Goal: Book appointment/travel/reservation

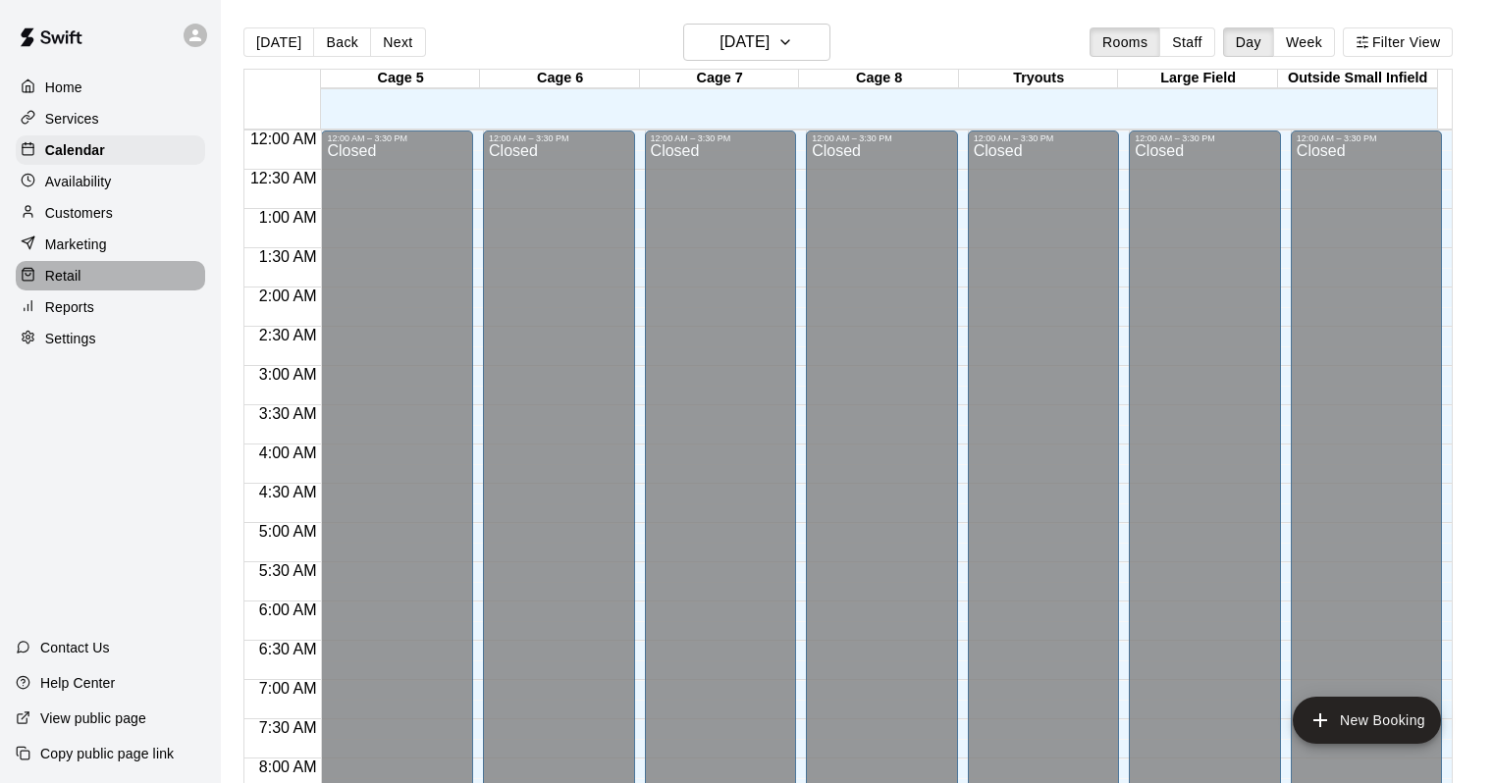
click at [74, 291] on div "Retail" at bounding box center [110, 275] width 189 height 29
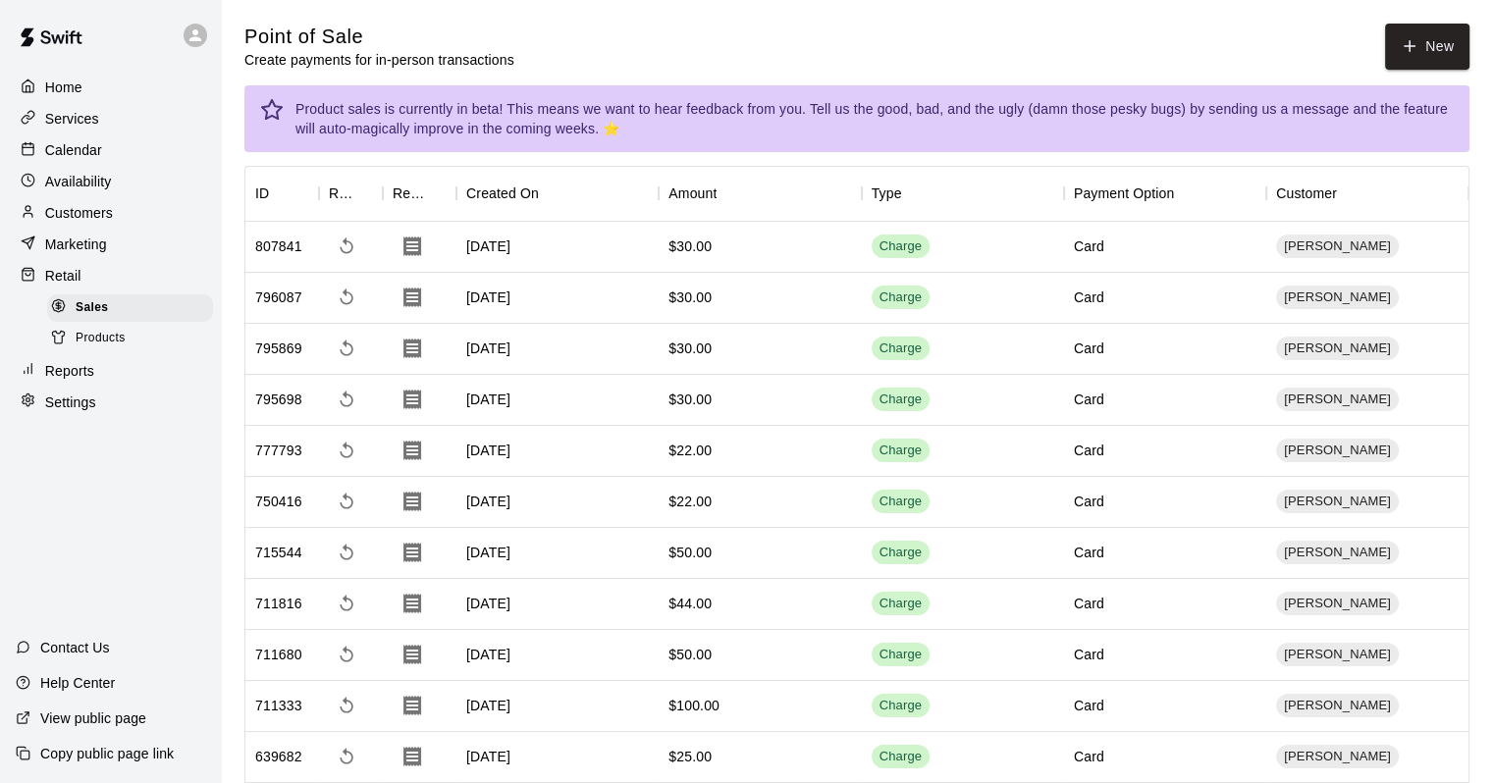
click at [69, 348] on div at bounding box center [63, 339] width 25 height 19
click at [69, 347] on div at bounding box center [63, 339] width 25 height 19
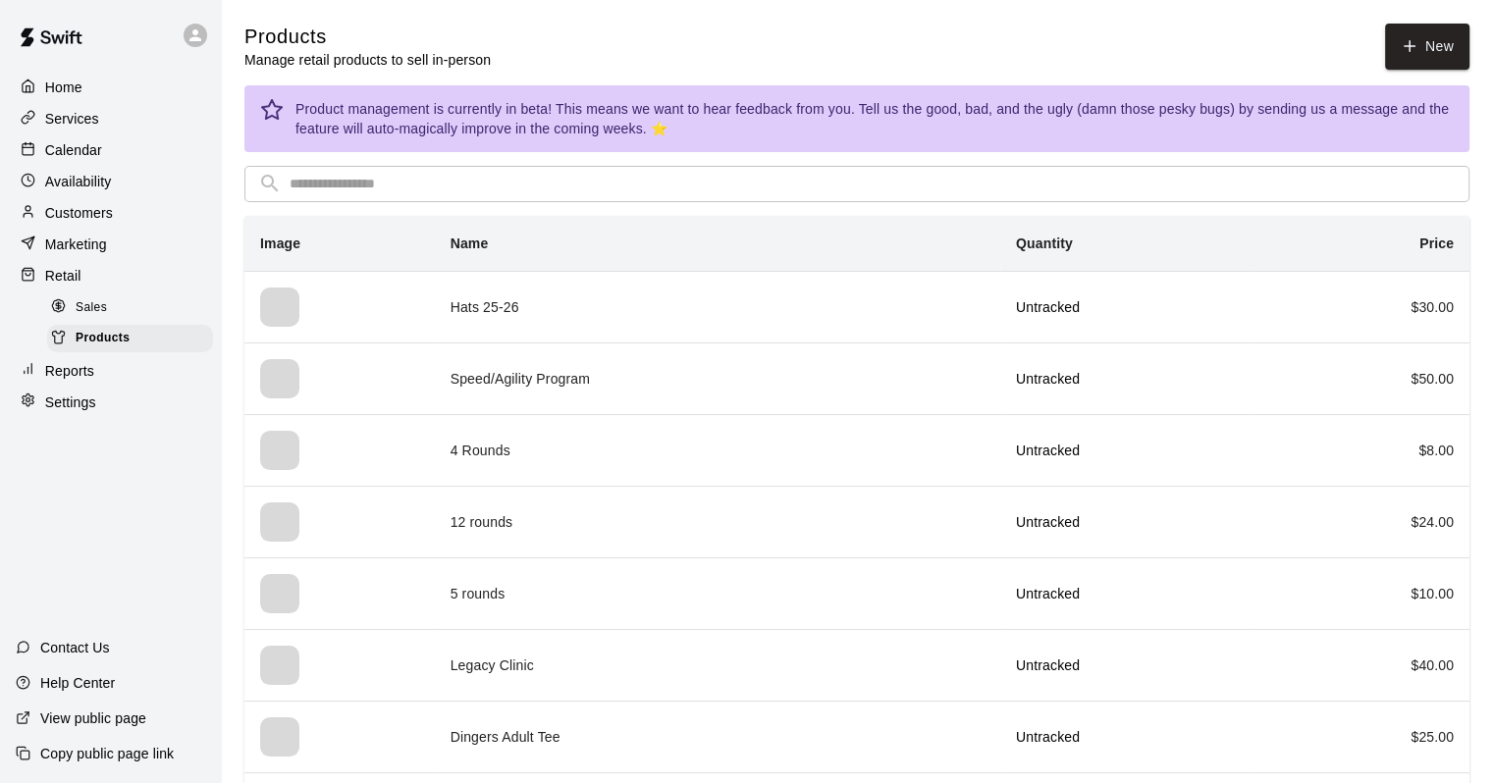
click at [67, 381] on p "Reports" at bounding box center [69, 371] width 49 height 20
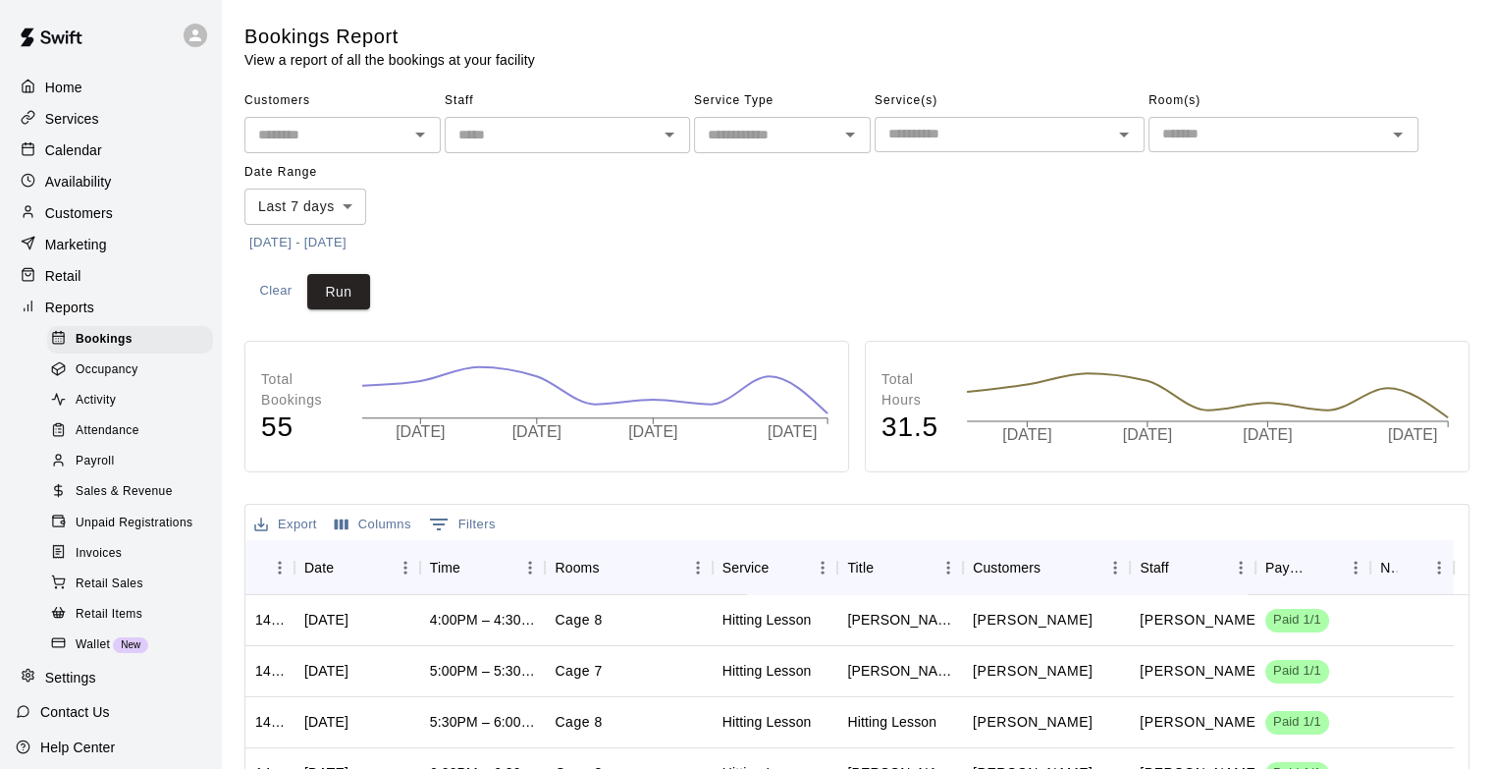
click at [89, 471] on span "Payroll" at bounding box center [95, 462] width 38 height 20
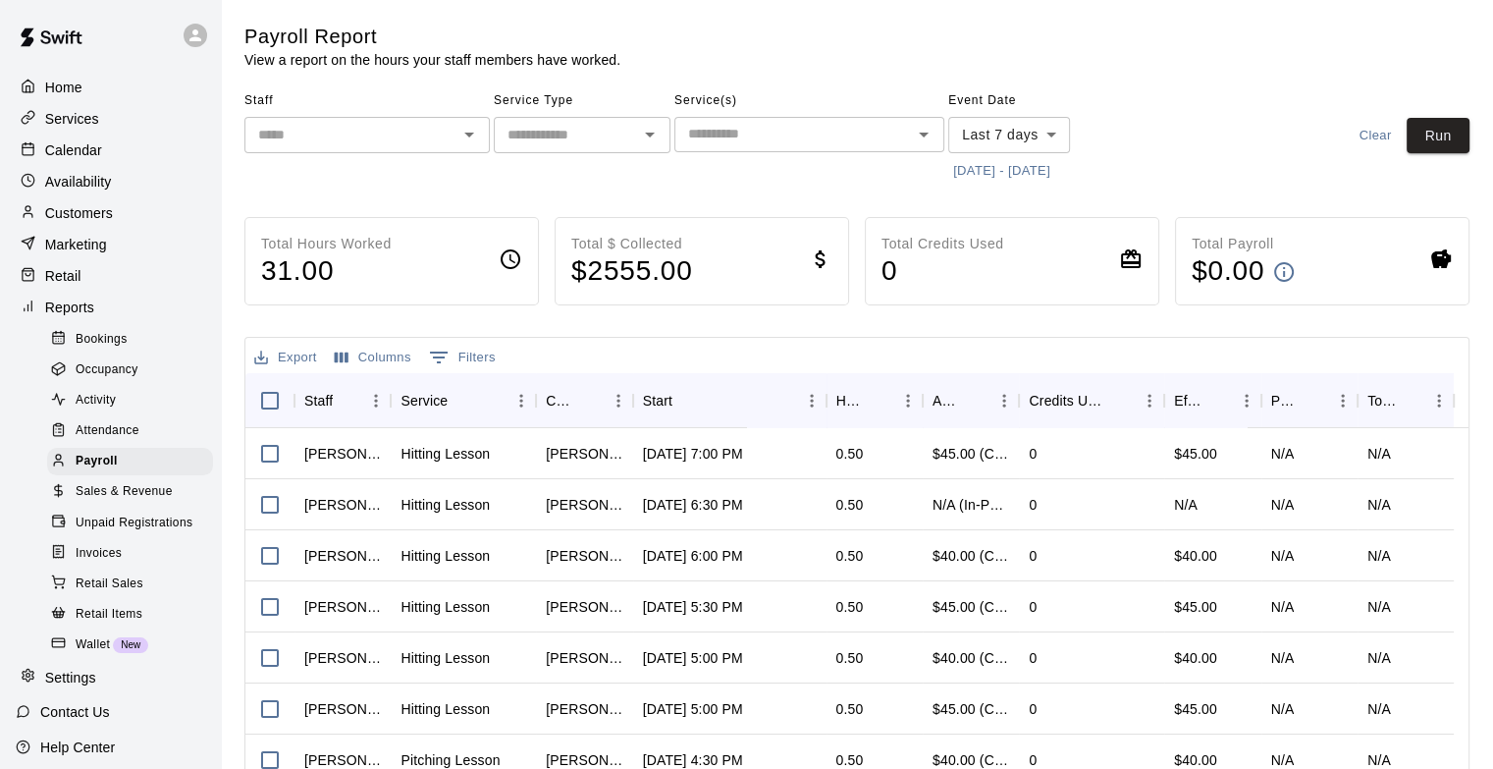
click at [56, 502] on div at bounding box center [63, 492] width 25 height 19
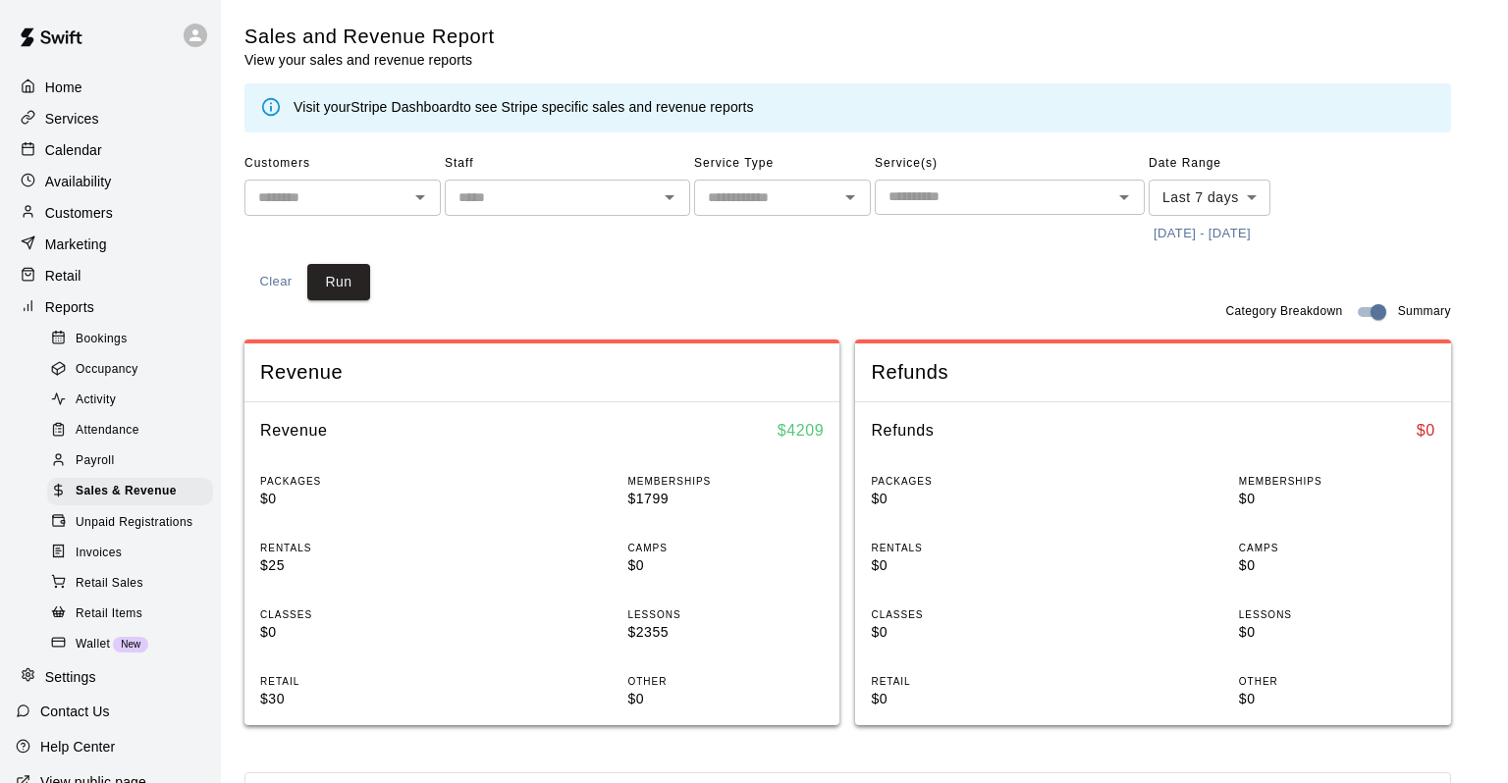
click at [1195, 202] on body "Home Services Calendar Availability Customers Marketing Retail Reports Bookings…" at bounding box center [754, 734] width 1508 height 1468
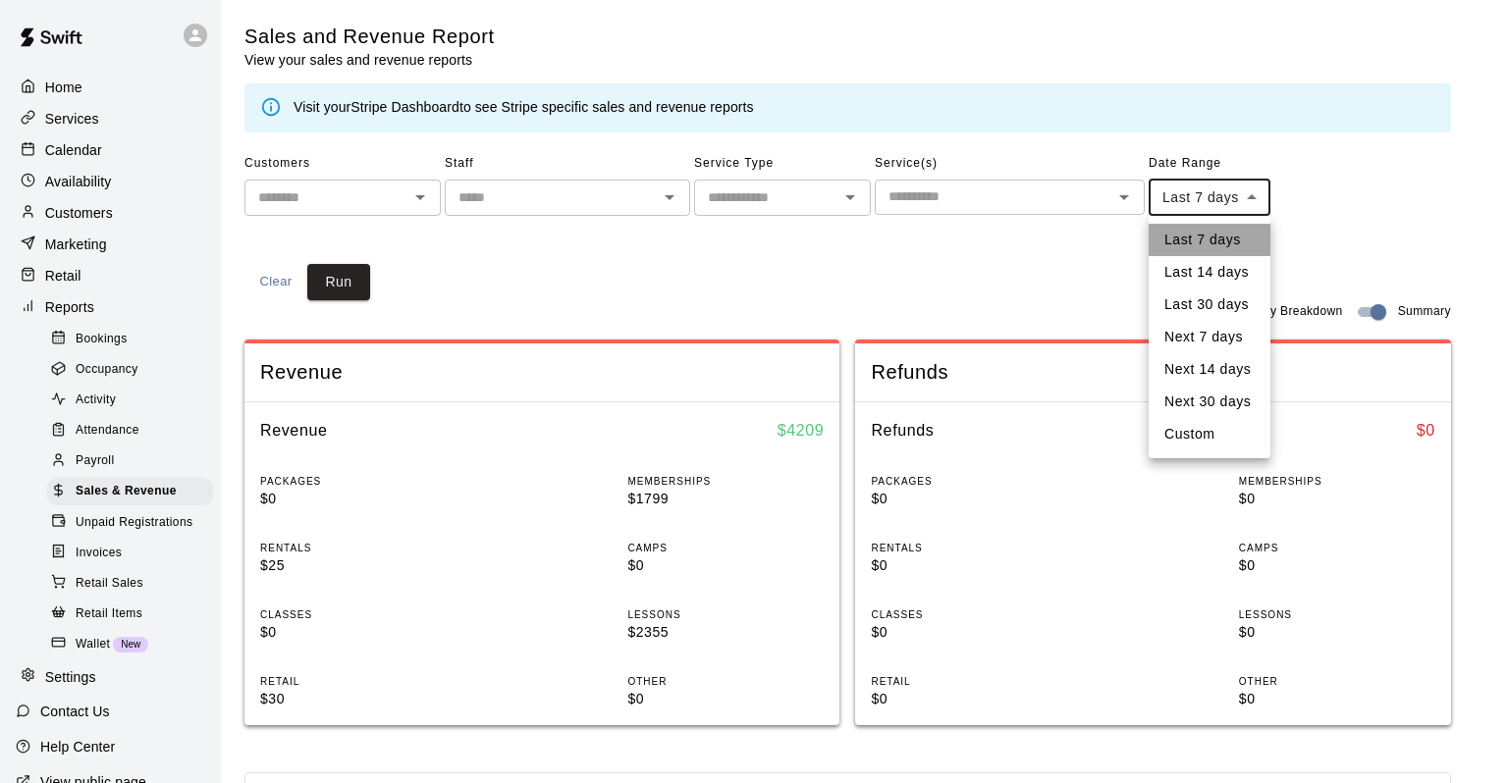
click at [1189, 252] on li "Last 7 days" at bounding box center [1210, 240] width 122 height 32
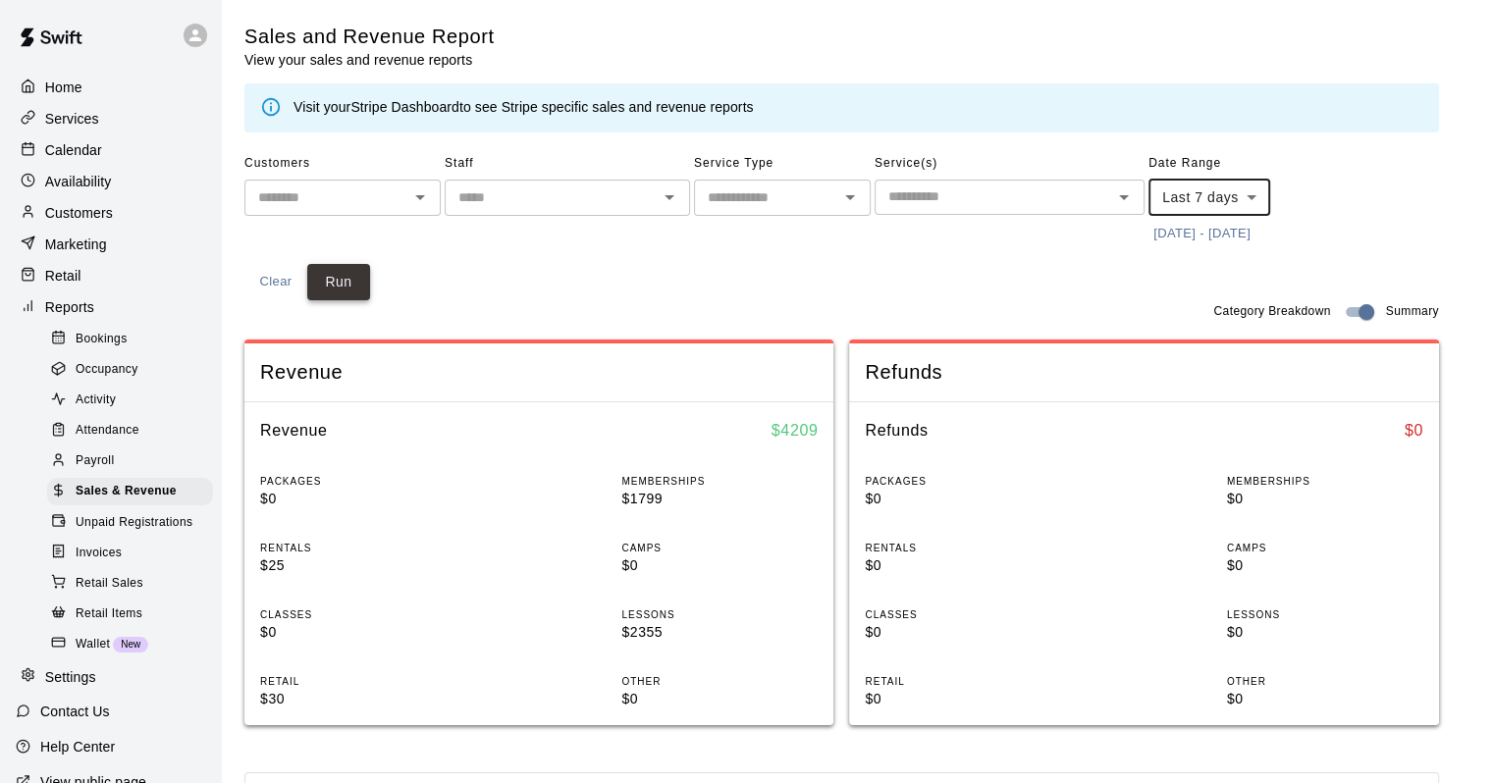
click at [330, 291] on button "Run" at bounding box center [338, 282] width 63 height 36
click at [1190, 187] on body "Home Services Calendar Availability Customers Marketing Retail Reports Bookings…" at bounding box center [746, 734] width 1493 height 1468
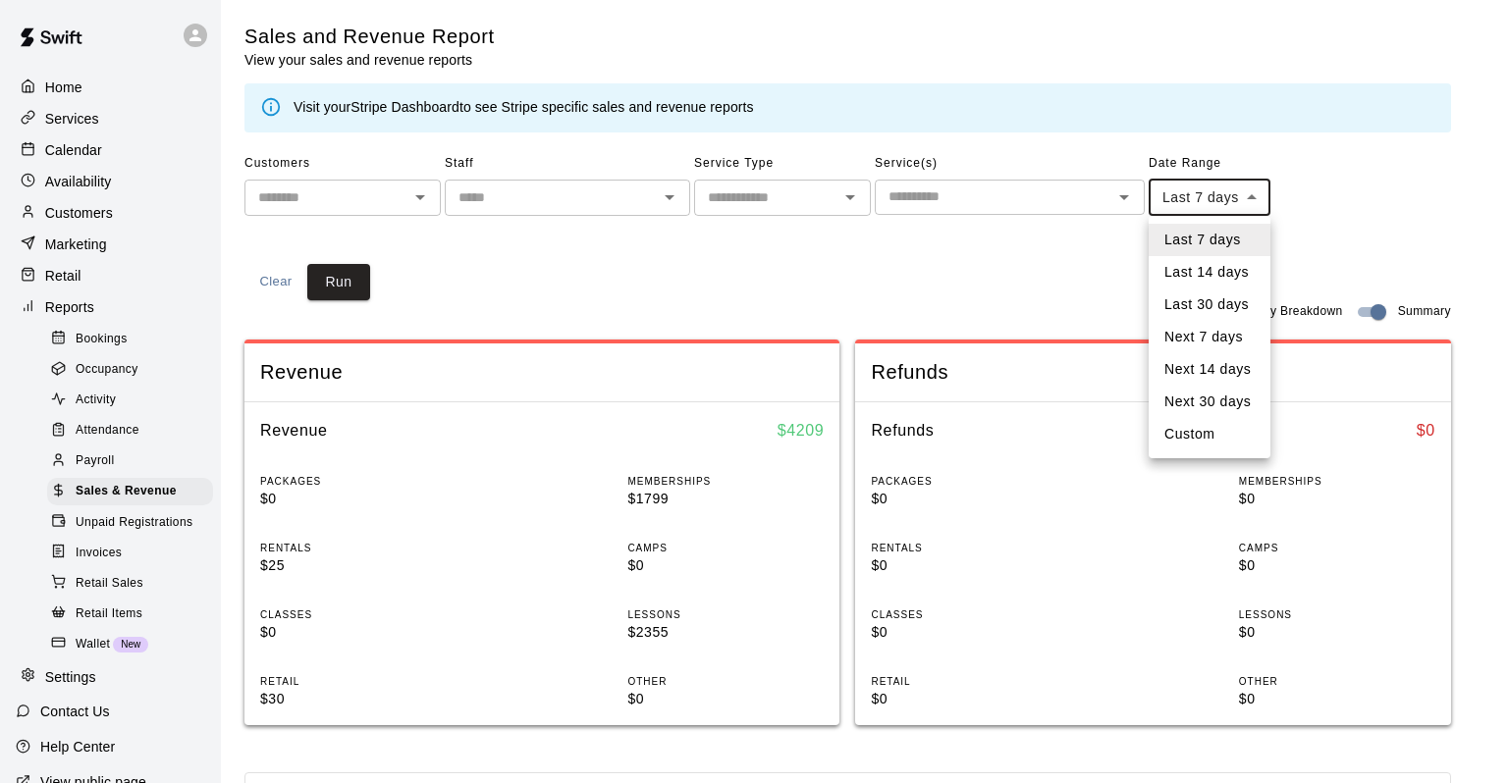
click at [1190, 320] on li "Last 30 days" at bounding box center [1210, 305] width 122 height 32
type input "*****"
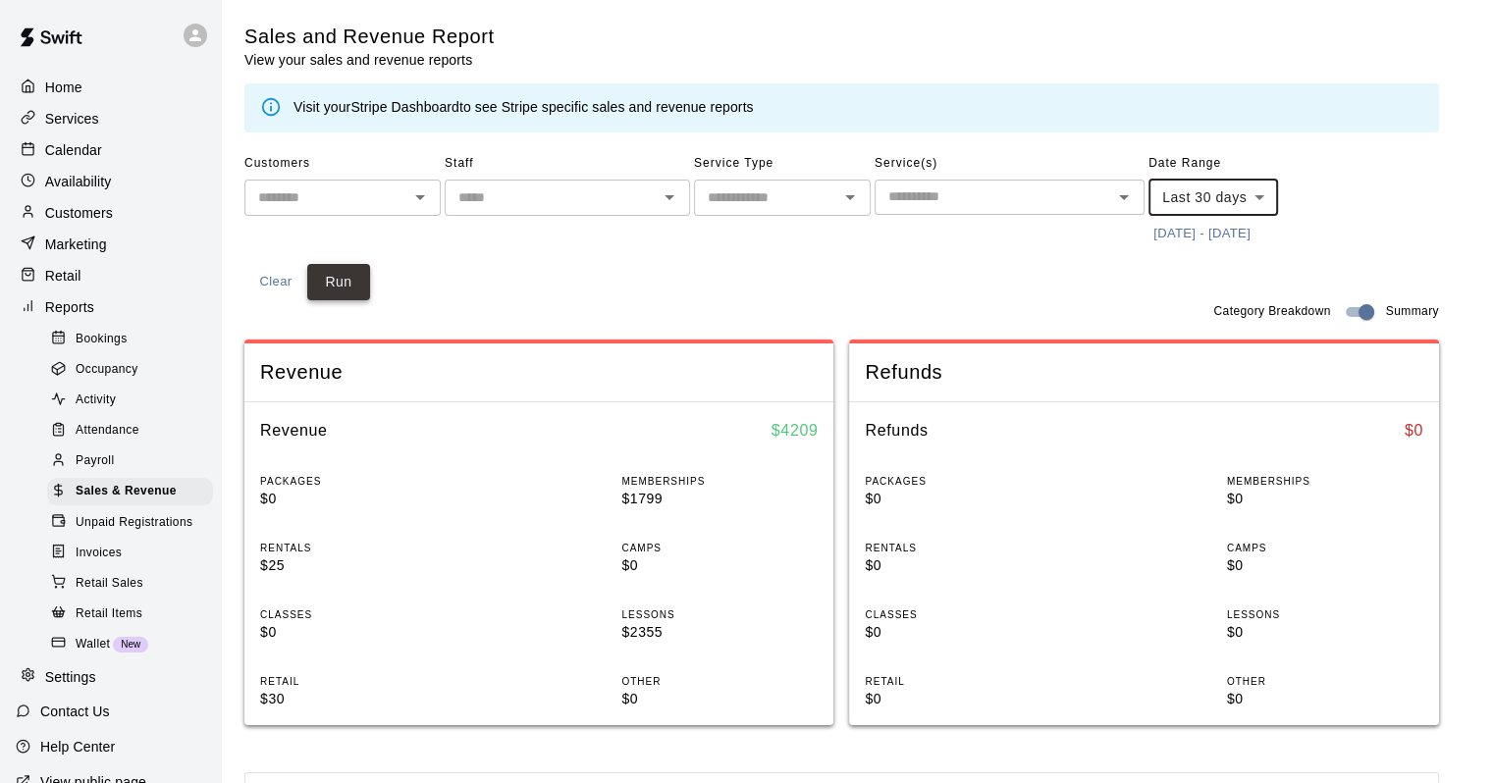
click at [326, 295] on button "Run" at bounding box center [338, 282] width 63 height 36
click at [328, 295] on button "Run" at bounding box center [338, 282] width 63 height 36
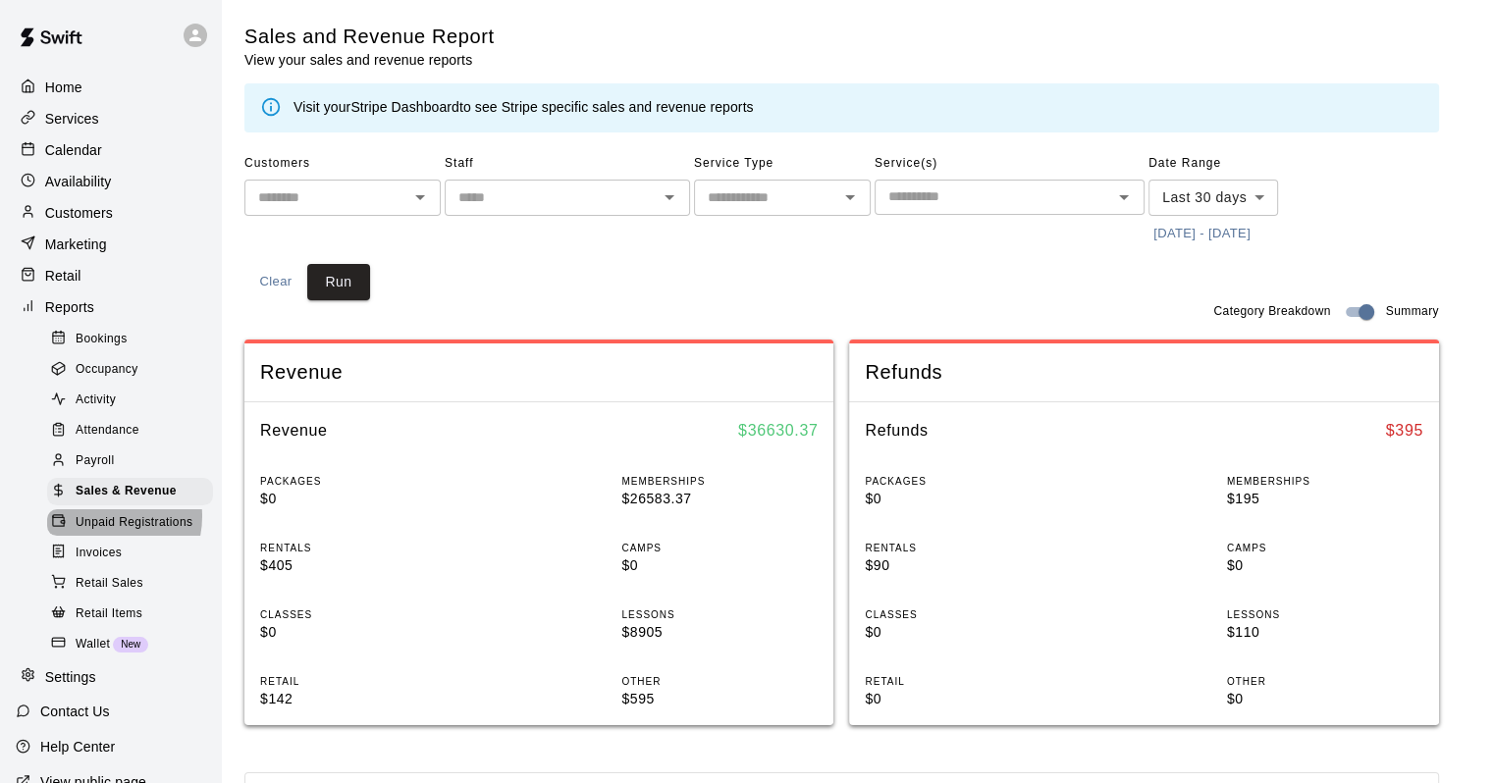
click at [103, 533] on span "Unpaid Registrations" at bounding box center [134, 523] width 117 height 20
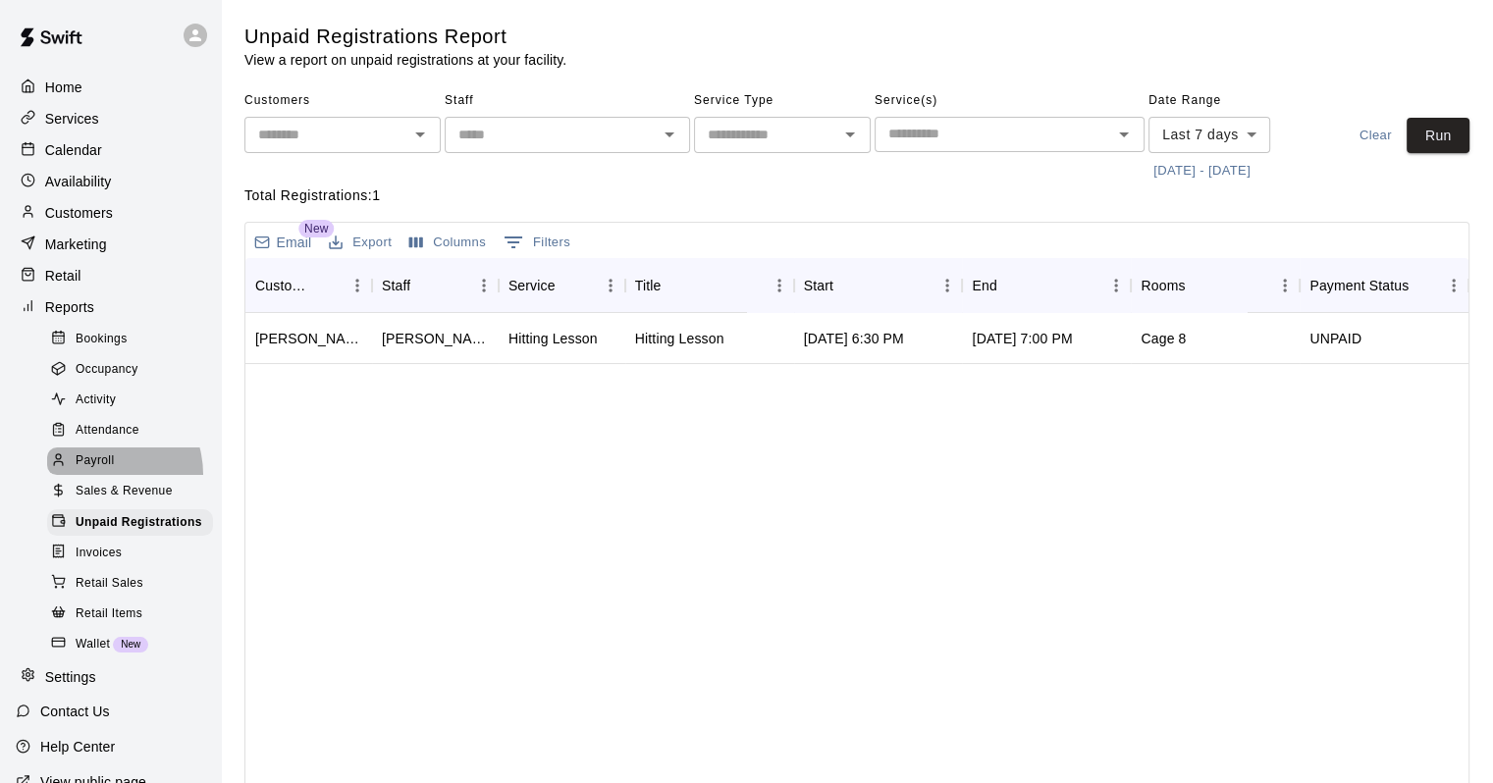
click at [96, 475] on div "Payroll" at bounding box center [130, 461] width 166 height 27
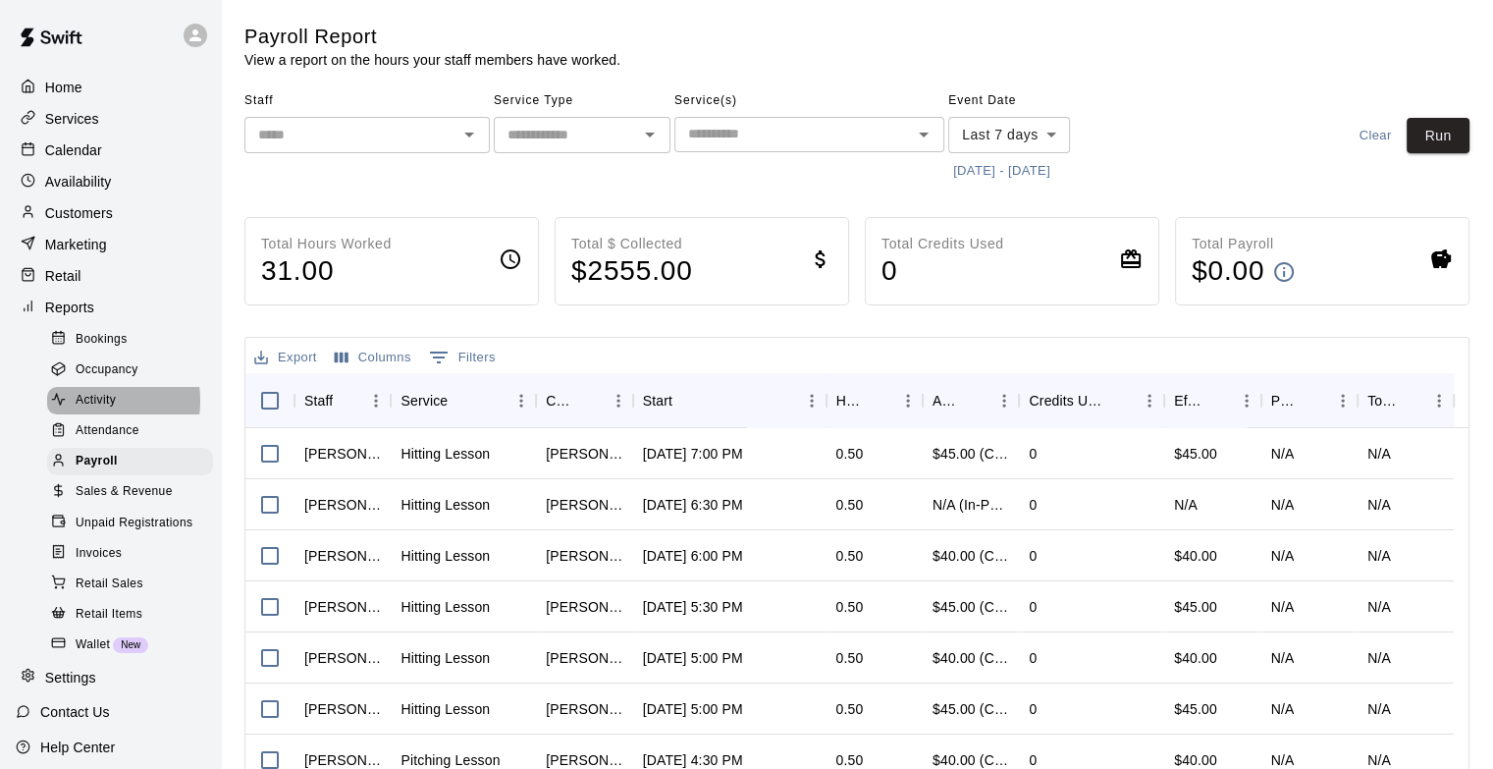
click at [81, 410] on span "Activity" at bounding box center [96, 401] width 40 height 20
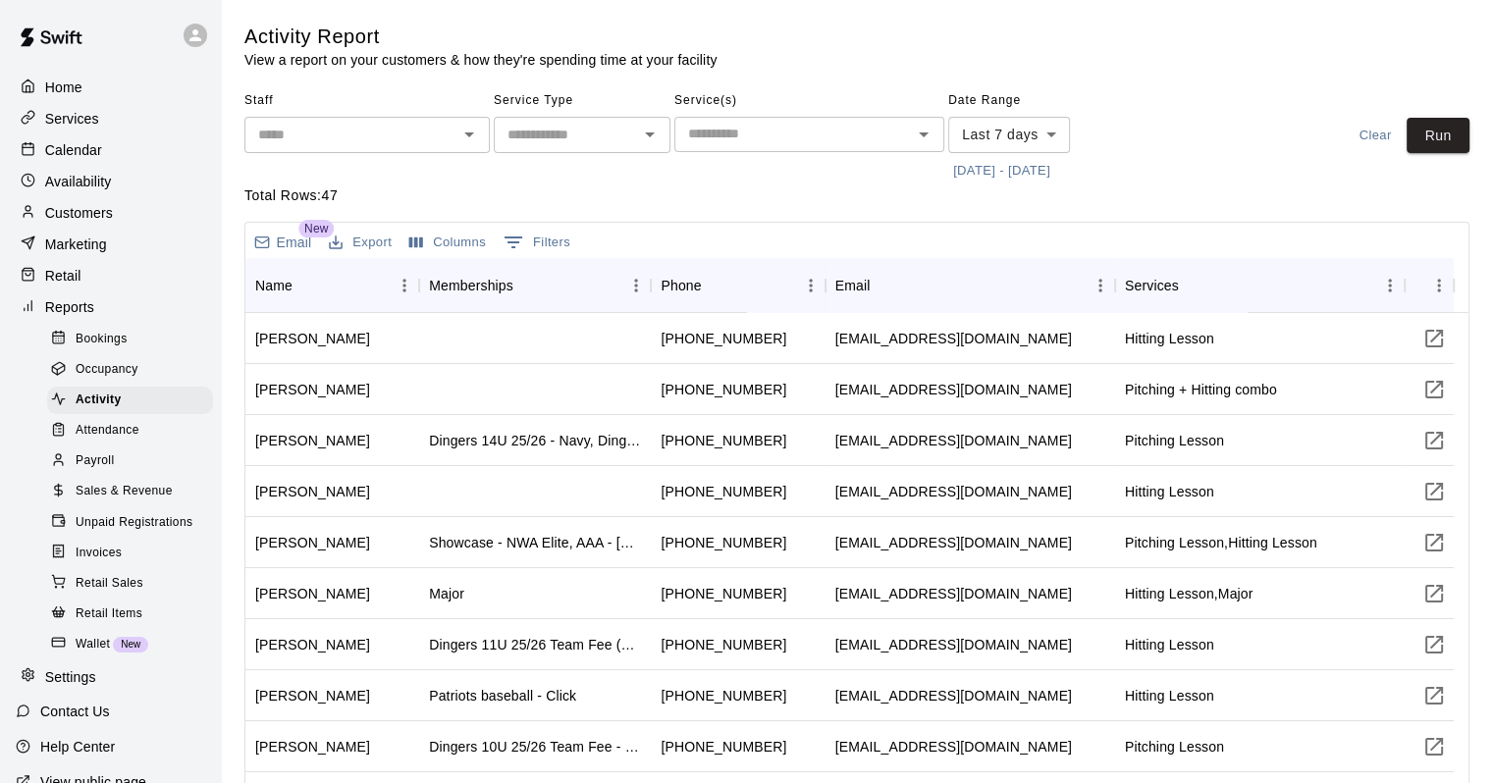
click at [66, 276] on p "Retail" at bounding box center [63, 276] width 36 height 20
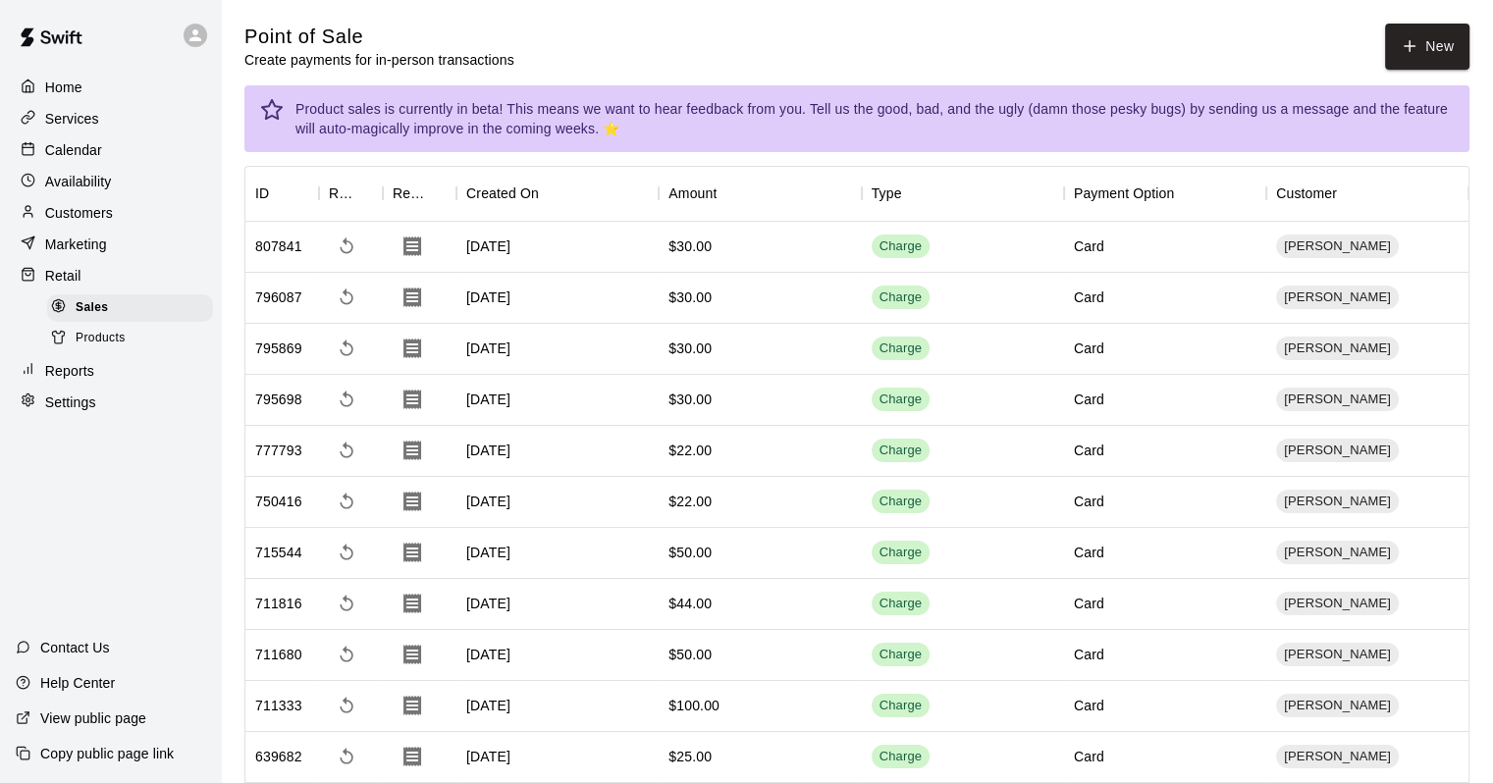
click at [93, 348] on span "Products" at bounding box center [101, 339] width 50 height 20
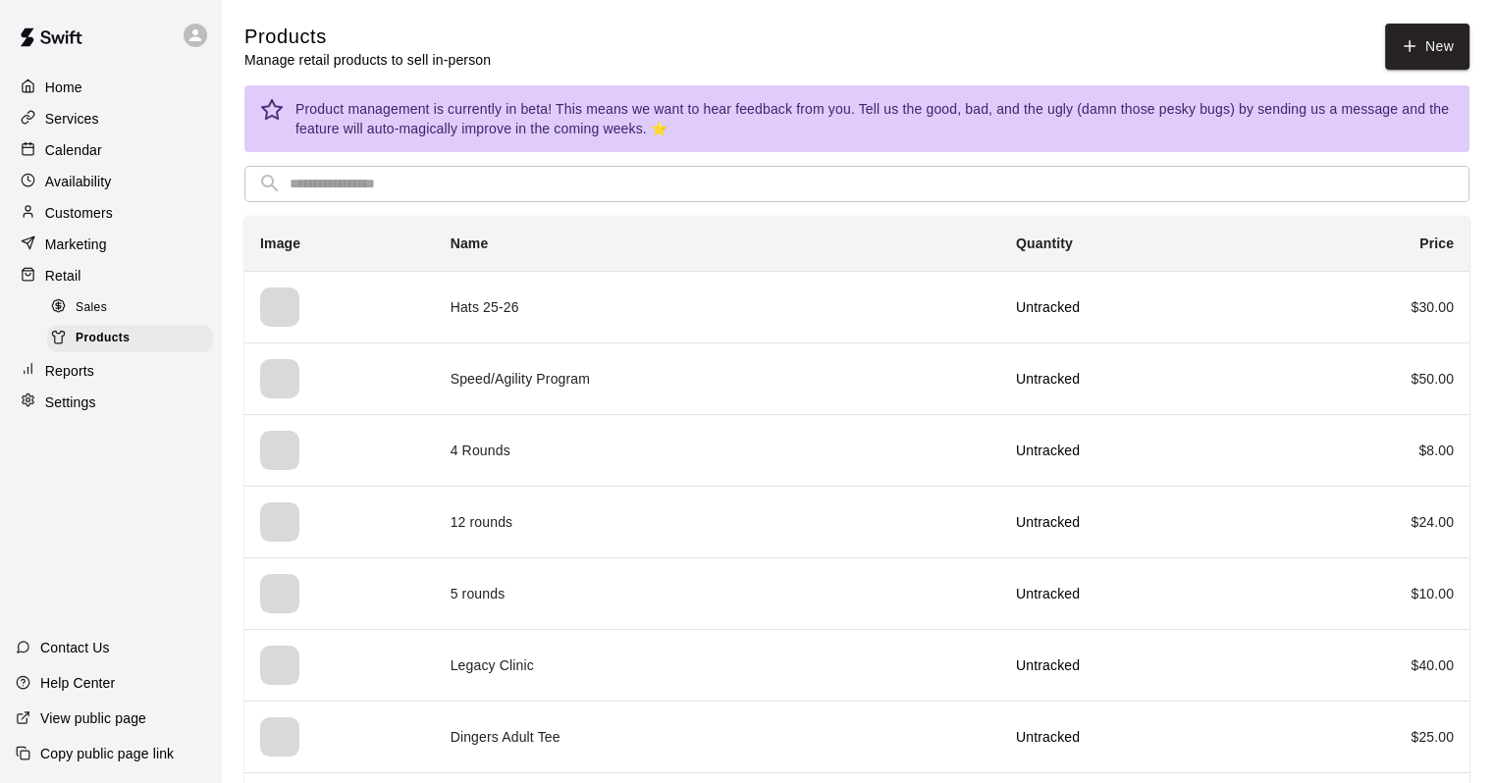
click at [74, 154] on p "Calendar" at bounding box center [73, 150] width 57 height 20
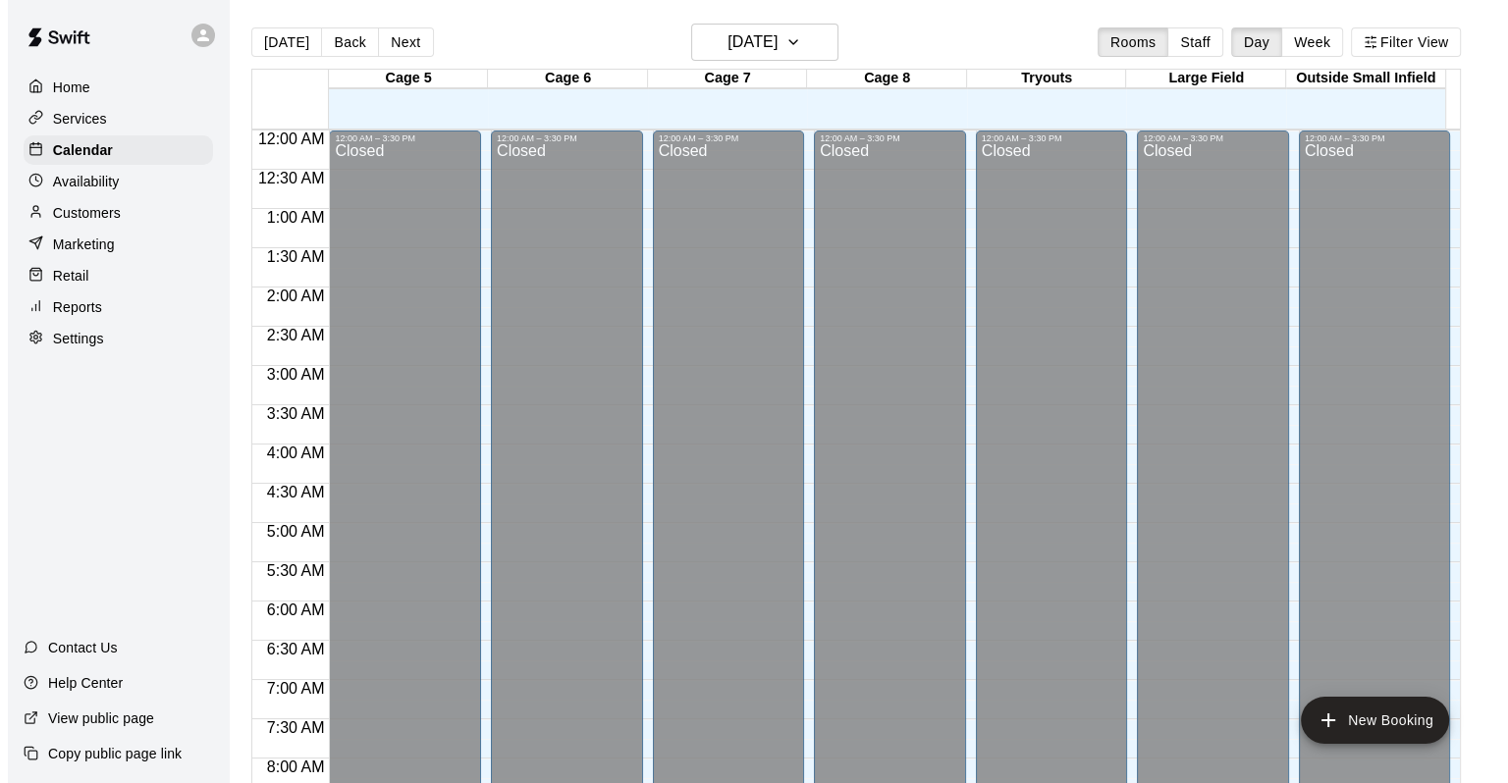
scroll to position [1149, 0]
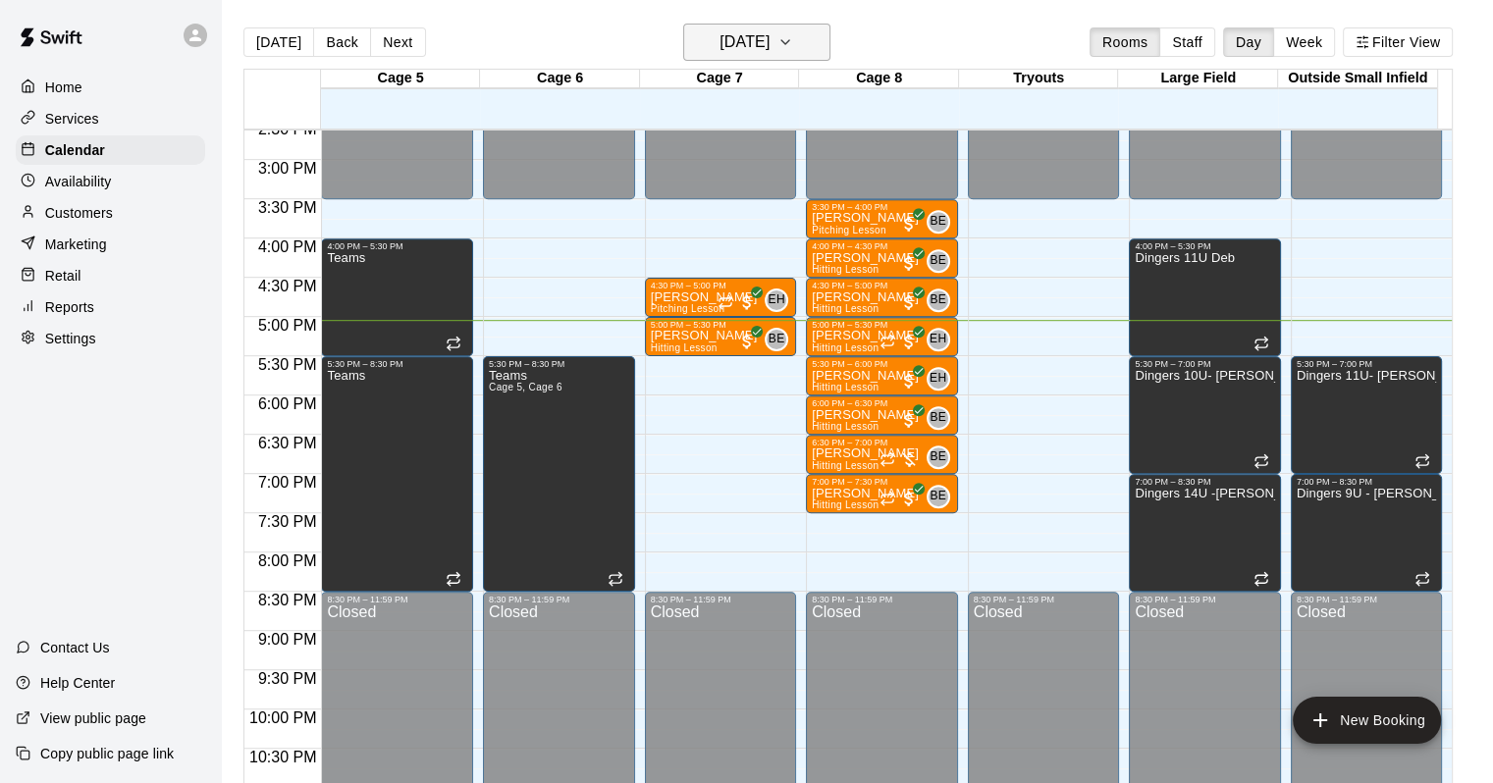
click at [720, 38] on h6 "[DATE]" at bounding box center [745, 41] width 50 height 27
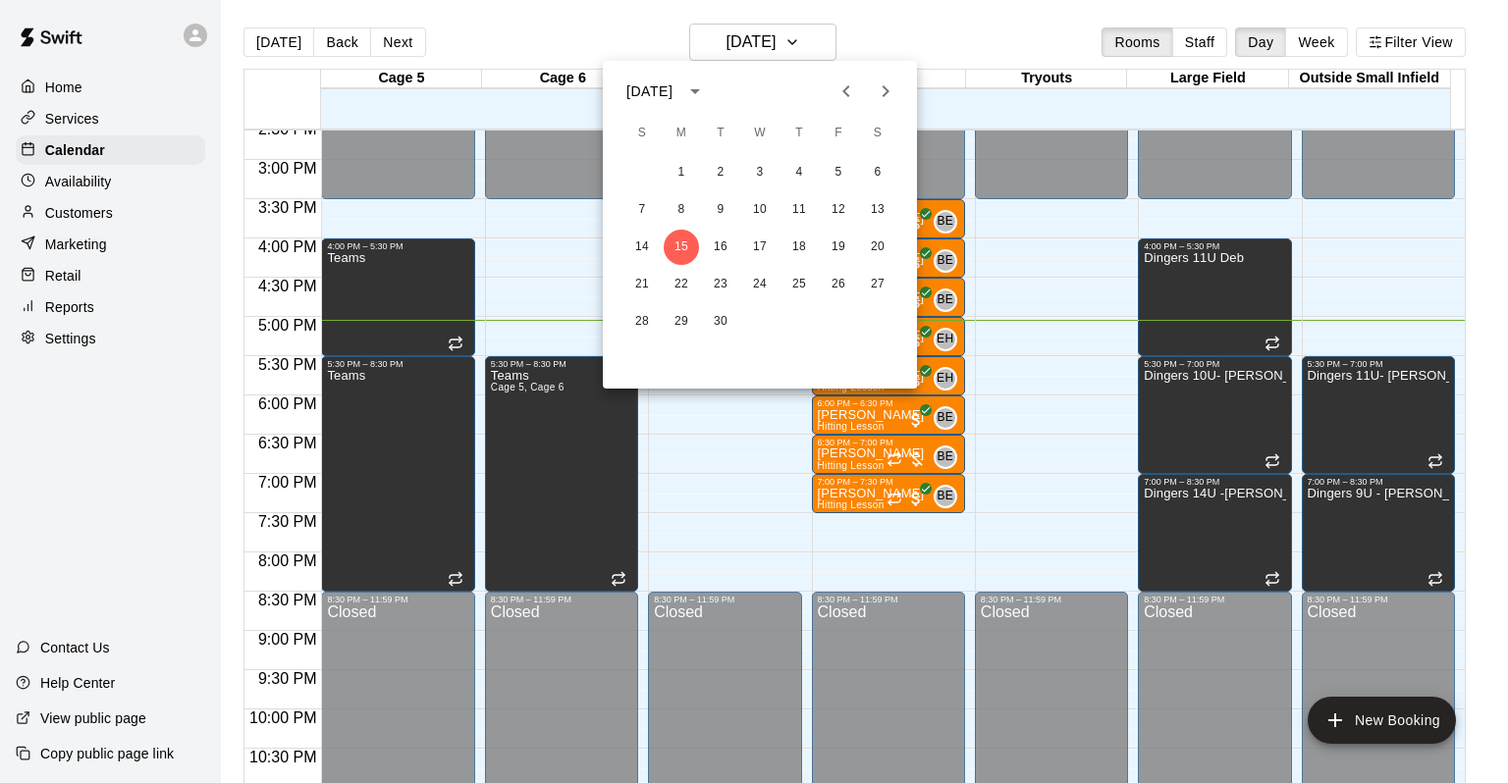
click at [805, 502] on div at bounding box center [754, 391] width 1508 height 783
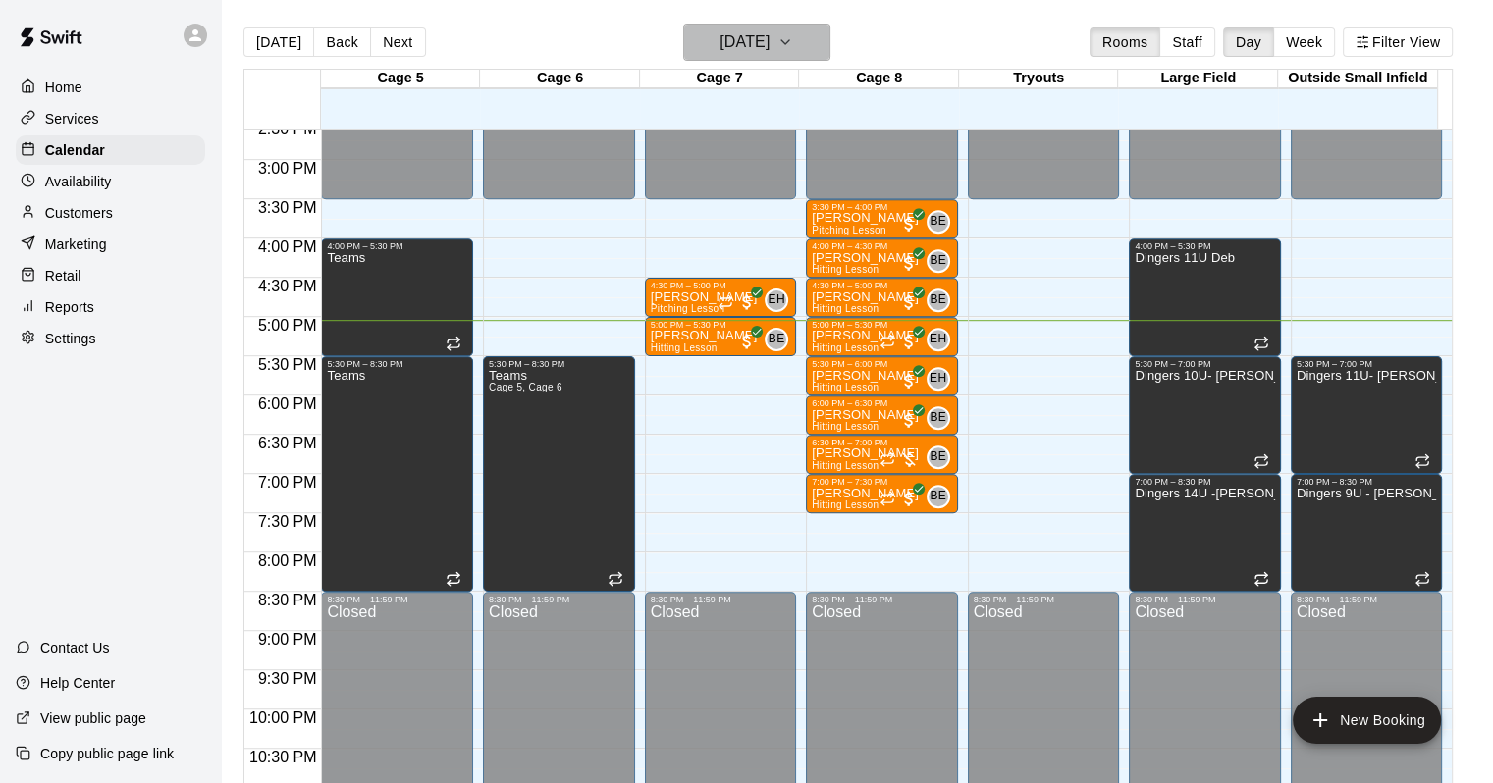
click at [720, 39] on h6 "[DATE]" at bounding box center [745, 41] width 50 height 27
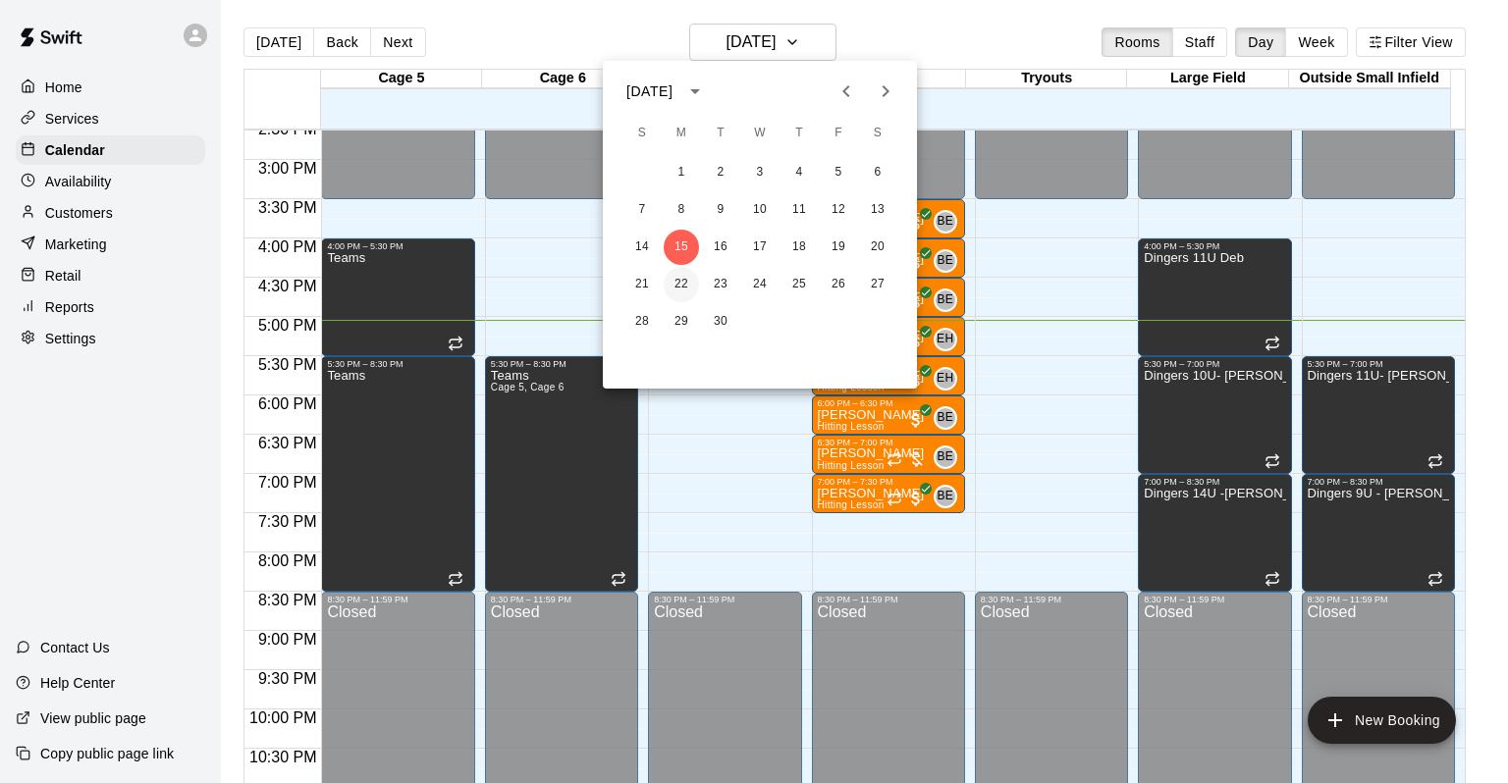
click at [668, 285] on button "22" at bounding box center [681, 284] width 35 height 35
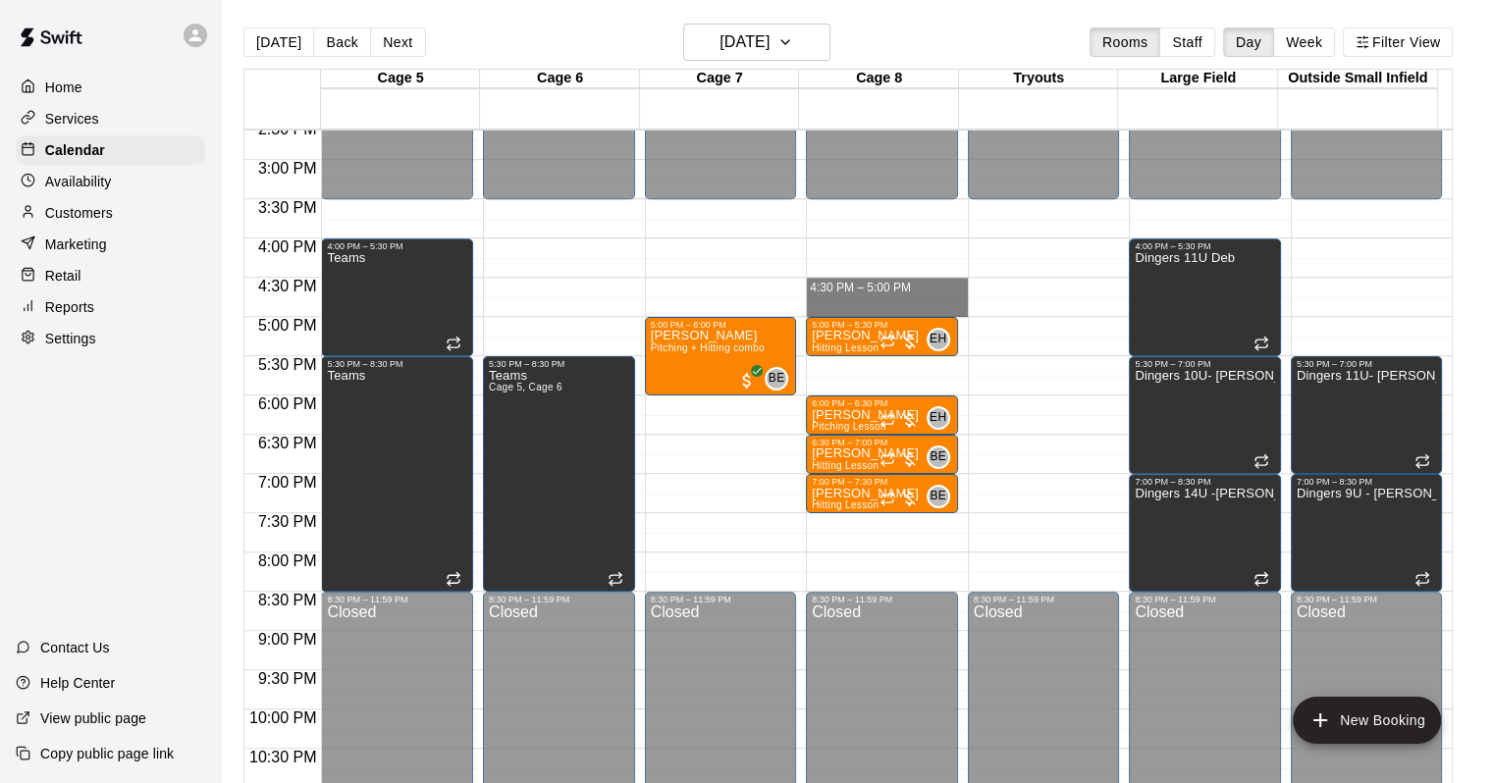
drag, startPoint x: 850, startPoint y: 280, endPoint x: 851, endPoint y: 312, distance: 32.4
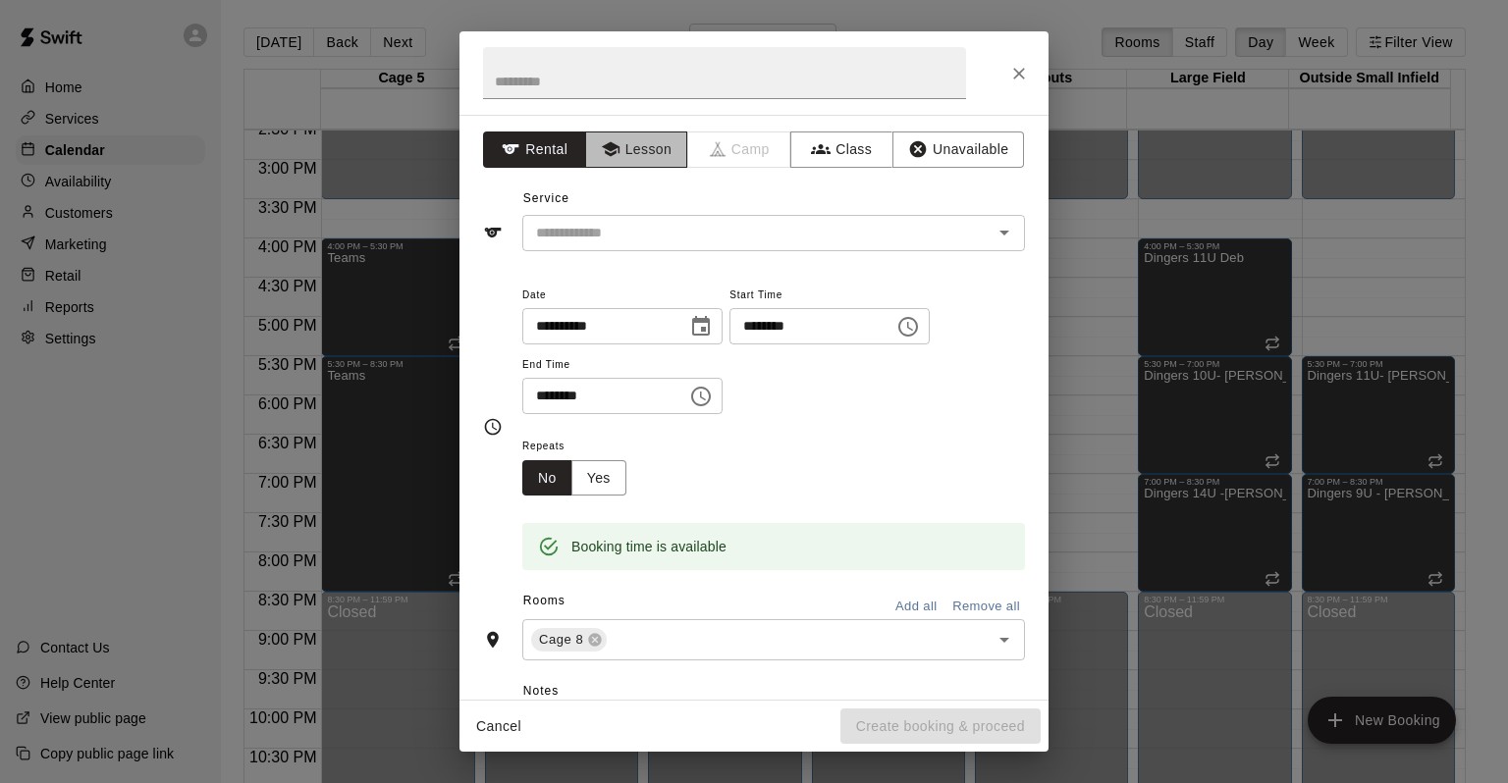
click at [613, 167] on button "Lesson" at bounding box center [636, 150] width 103 height 36
click at [613, 235] on input "text" at bounding box center [744, 233] width 433 height 25
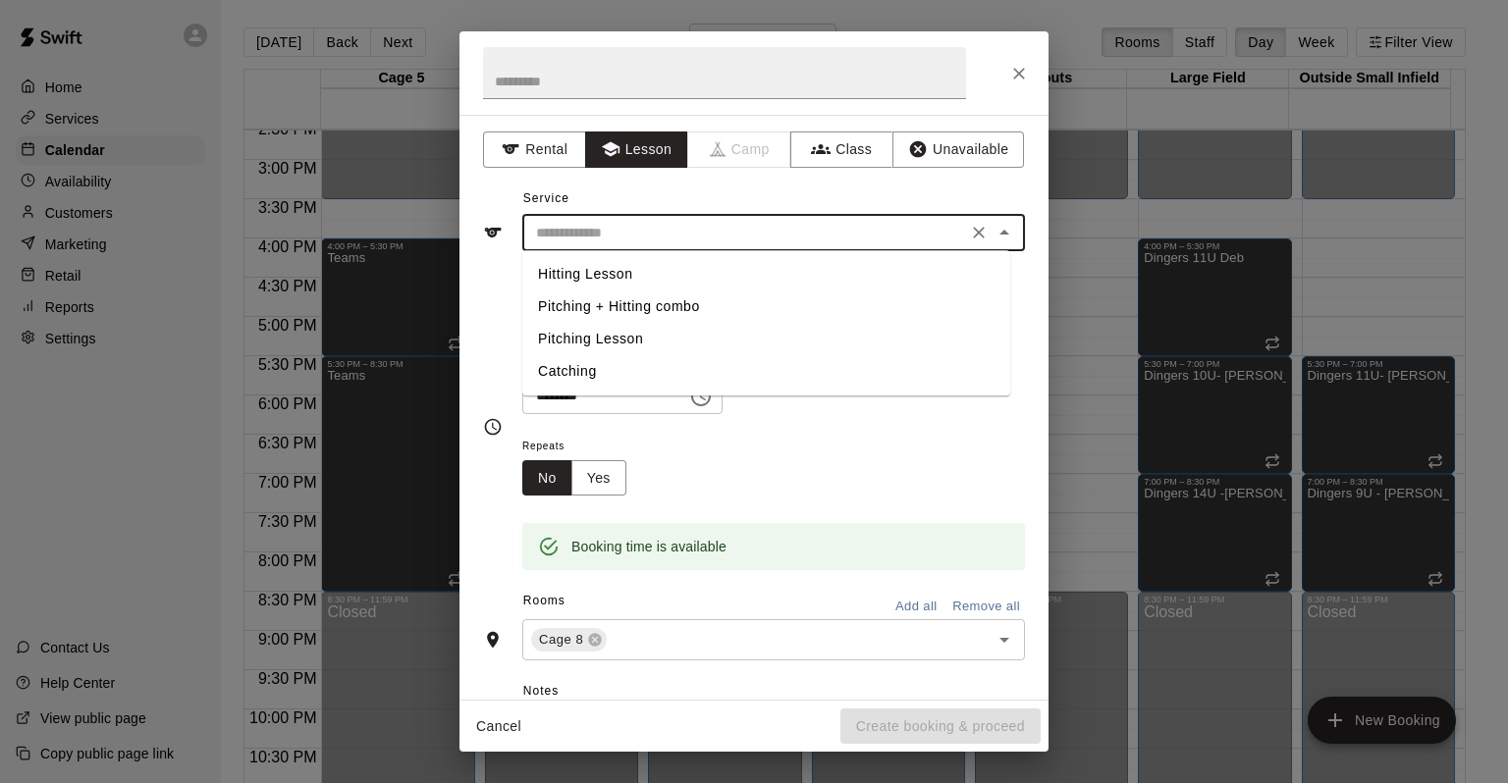
click at [585, 281] on li "Hitting Lesson" at bounding box center [766, 274] width 488 height 32
type input "**********"
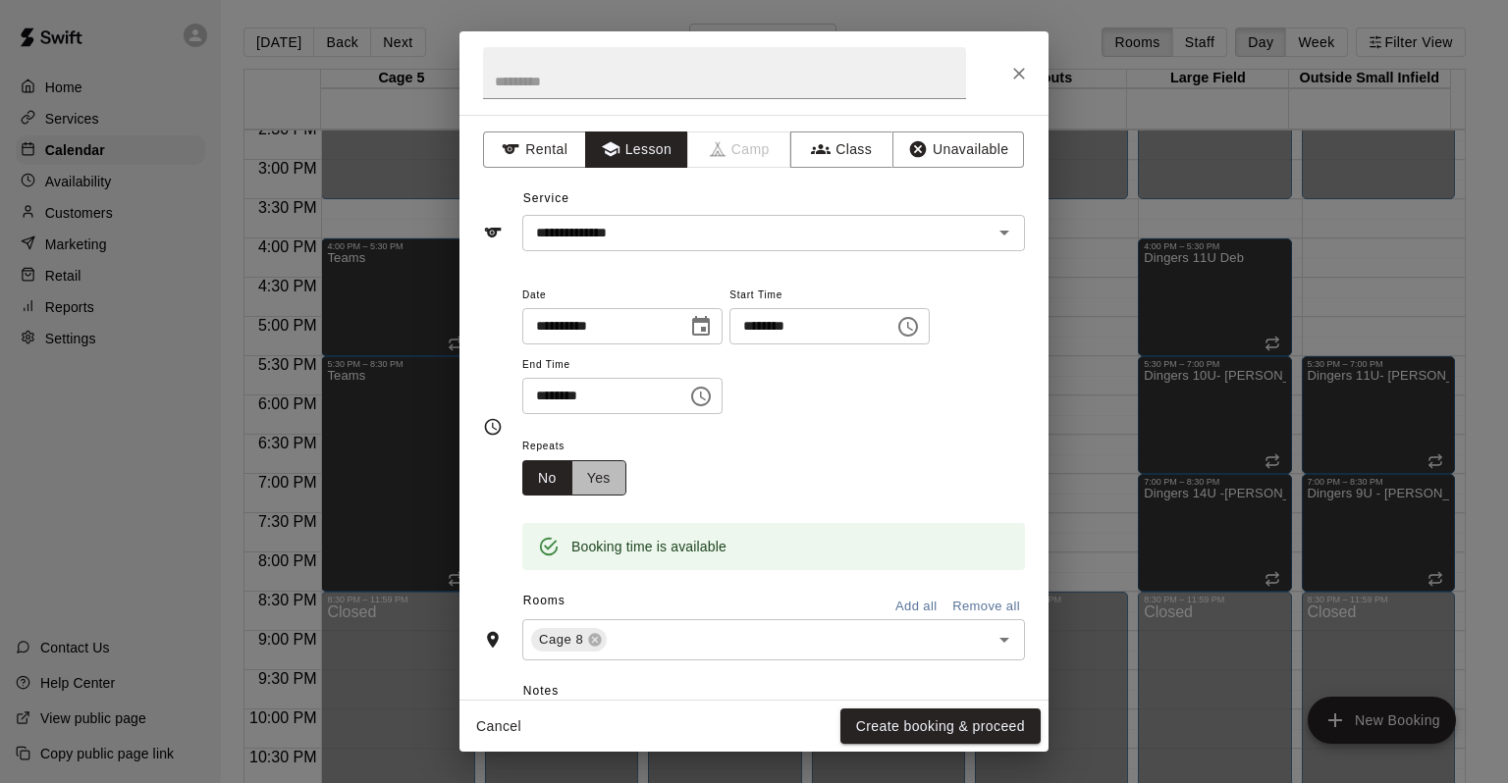
click at [582, 476] on button "Yes" at bounding box center [598, 478] width 55 height 36
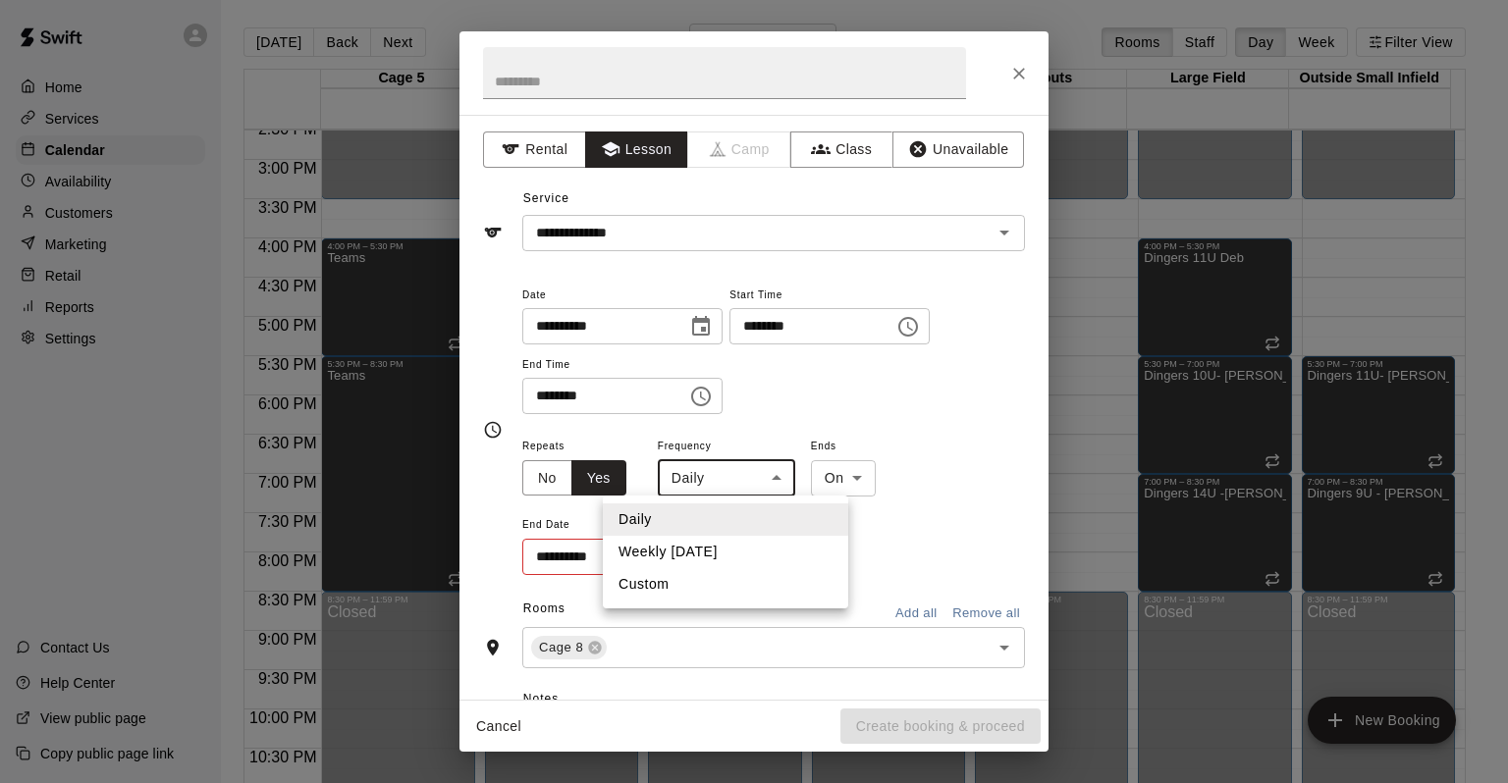
click at [759, 469] on body "Home Services Calendar Availability Customers Marketing Retail Reports Settings…" at bounding box center [754, 407] width 1508 height 815
click at [703, 552] on li "Weekly [DATE]" at bounding box center [725, 552] width 245 height 32
type input "******"
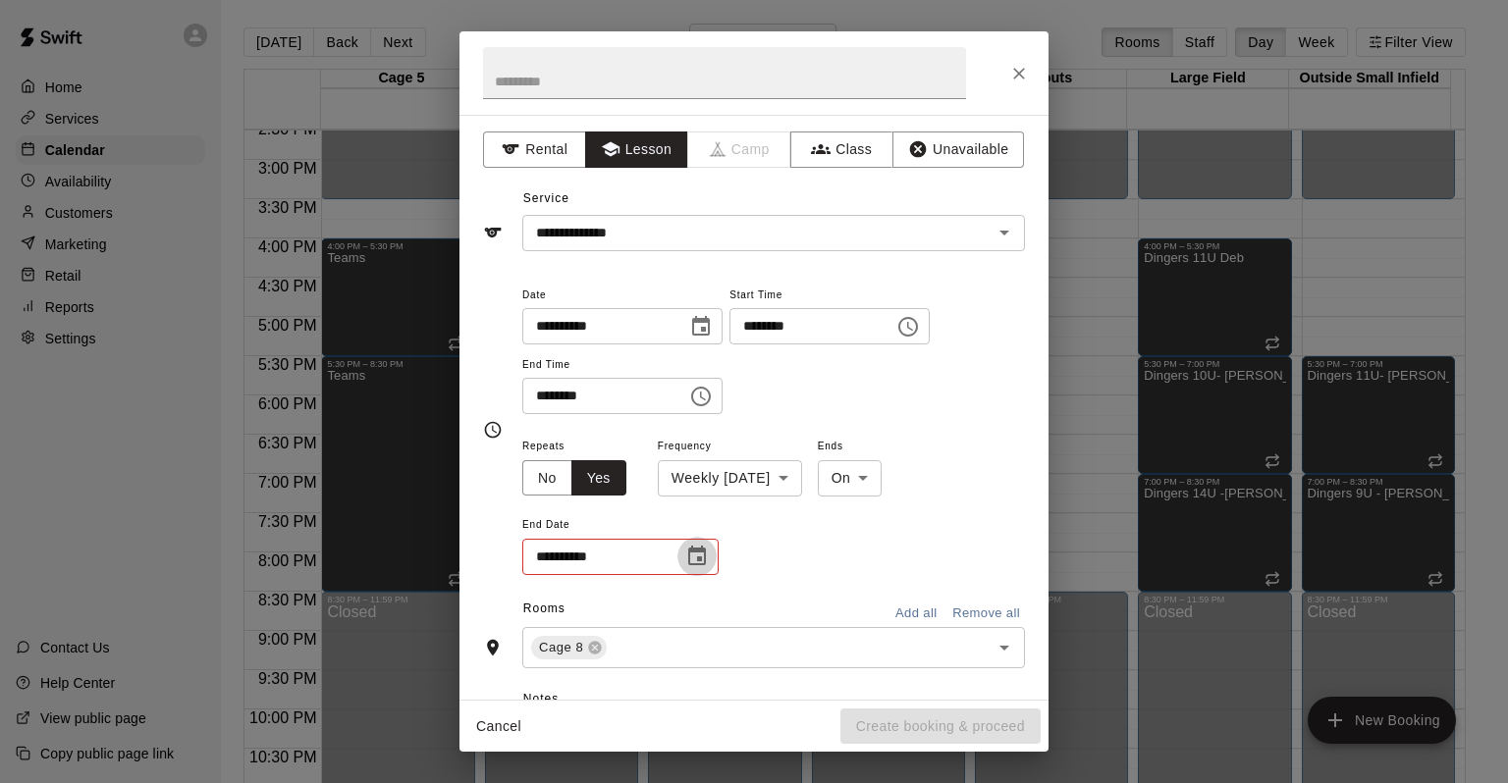
click at [696, 555] on icon "Choose date" at bounding box center [697, 557] width 24 height 24
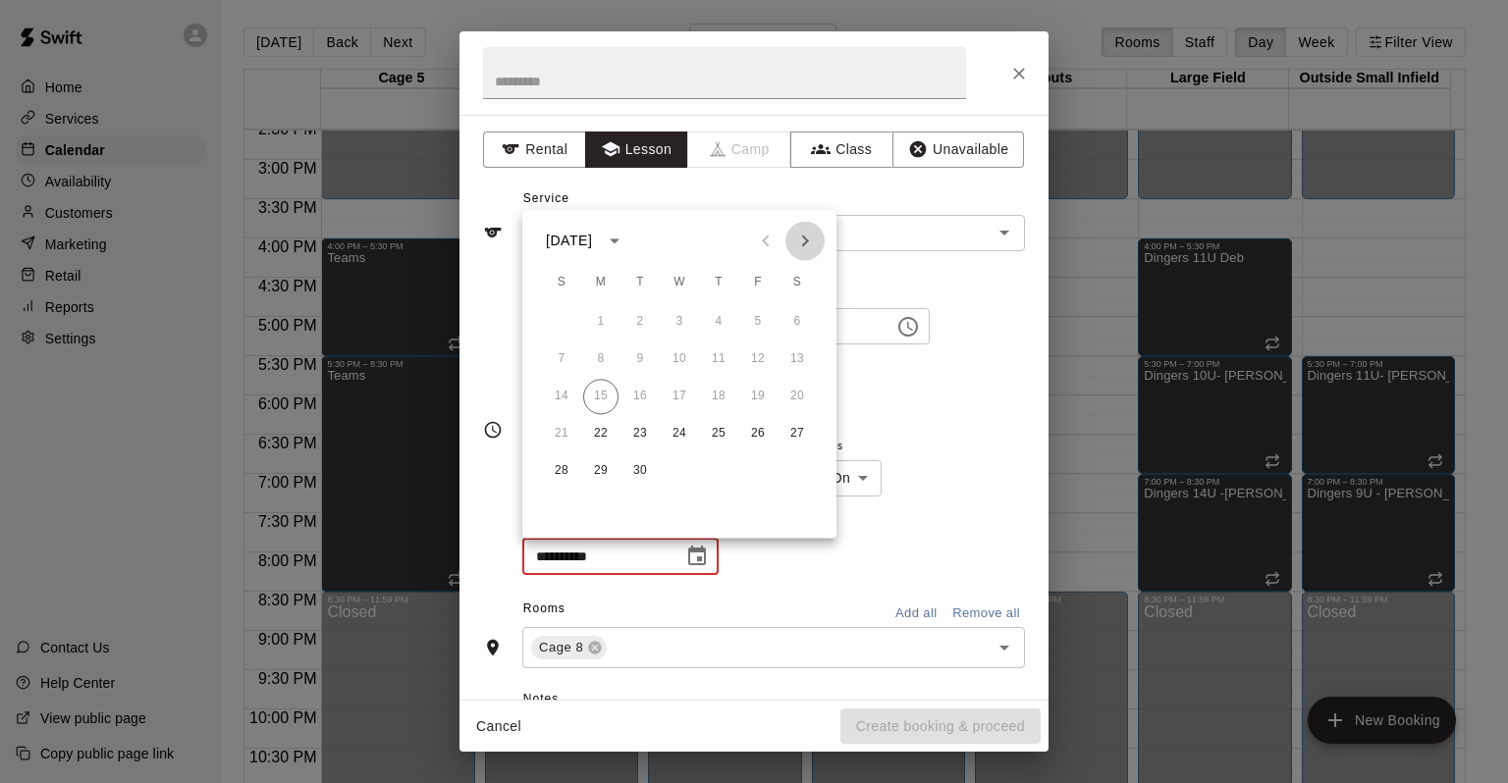
click at [801, 238] on icon "Next month" at bounding box center [805, 241] width 24 height 24
click at [768, 234] on icon "Previous month" at bounding box center [766, 241] width 24 height 24
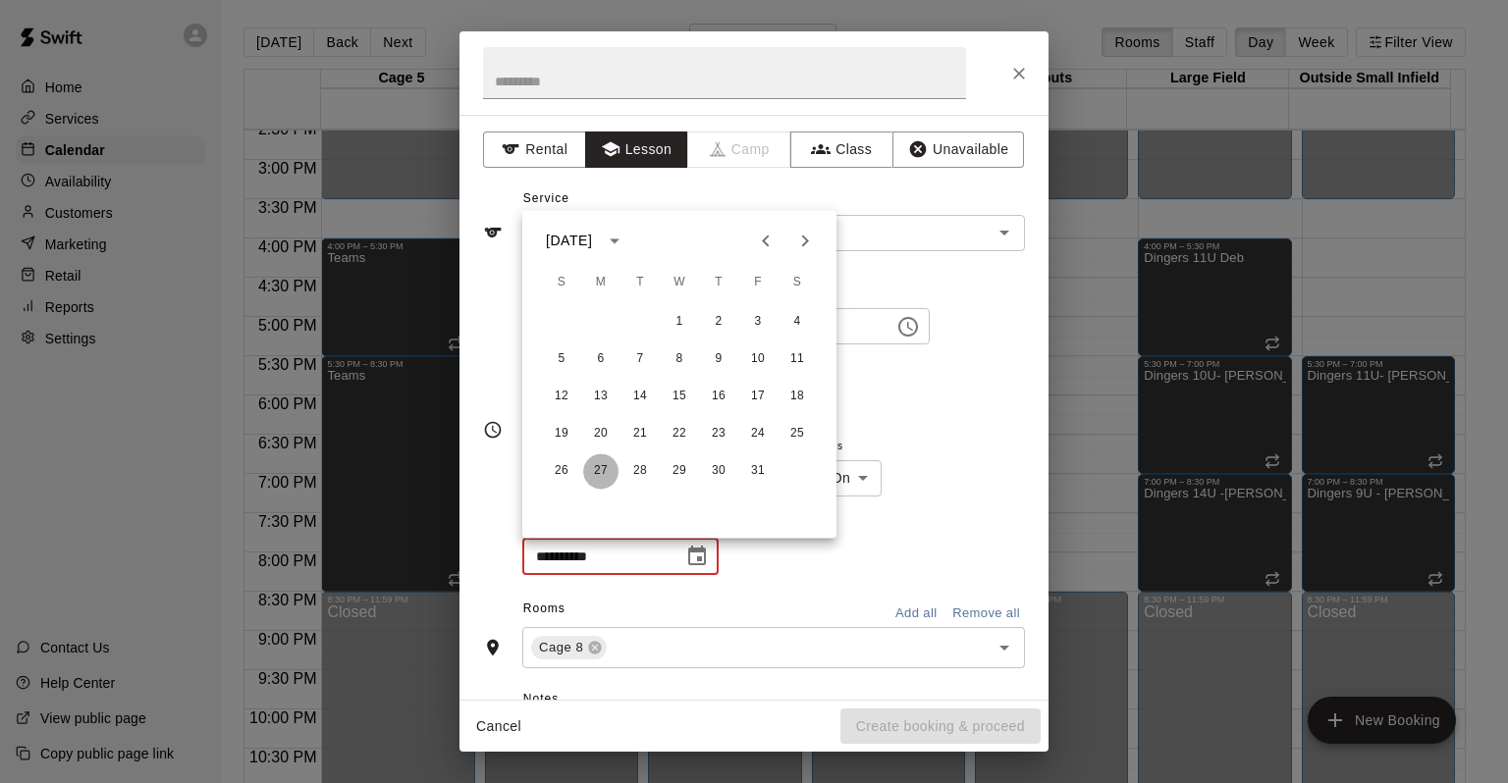
click at [602, 481] on button "27" at bounding box center [600, 471] width 35 height 35
type input "**********"
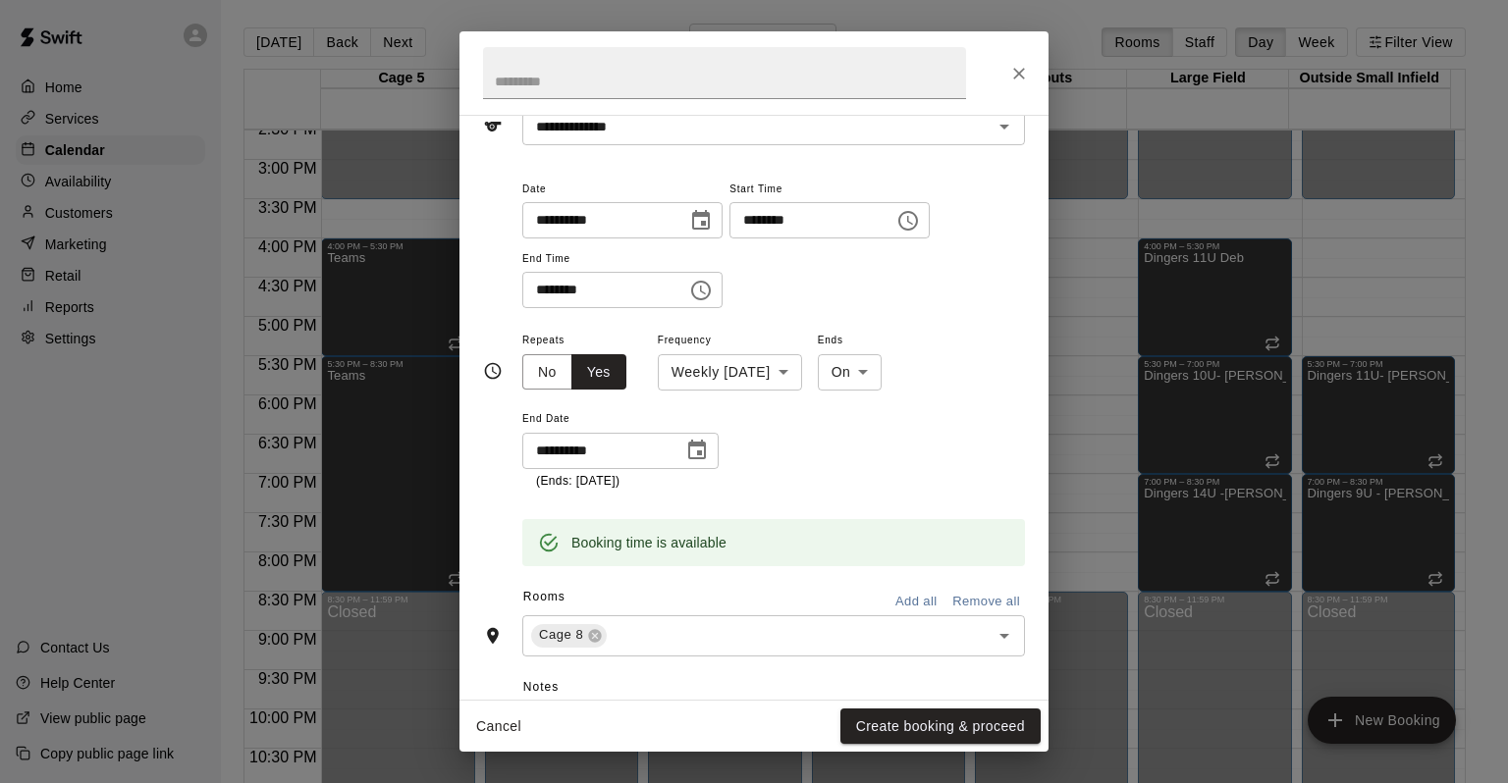
scroll to position [295, 0]
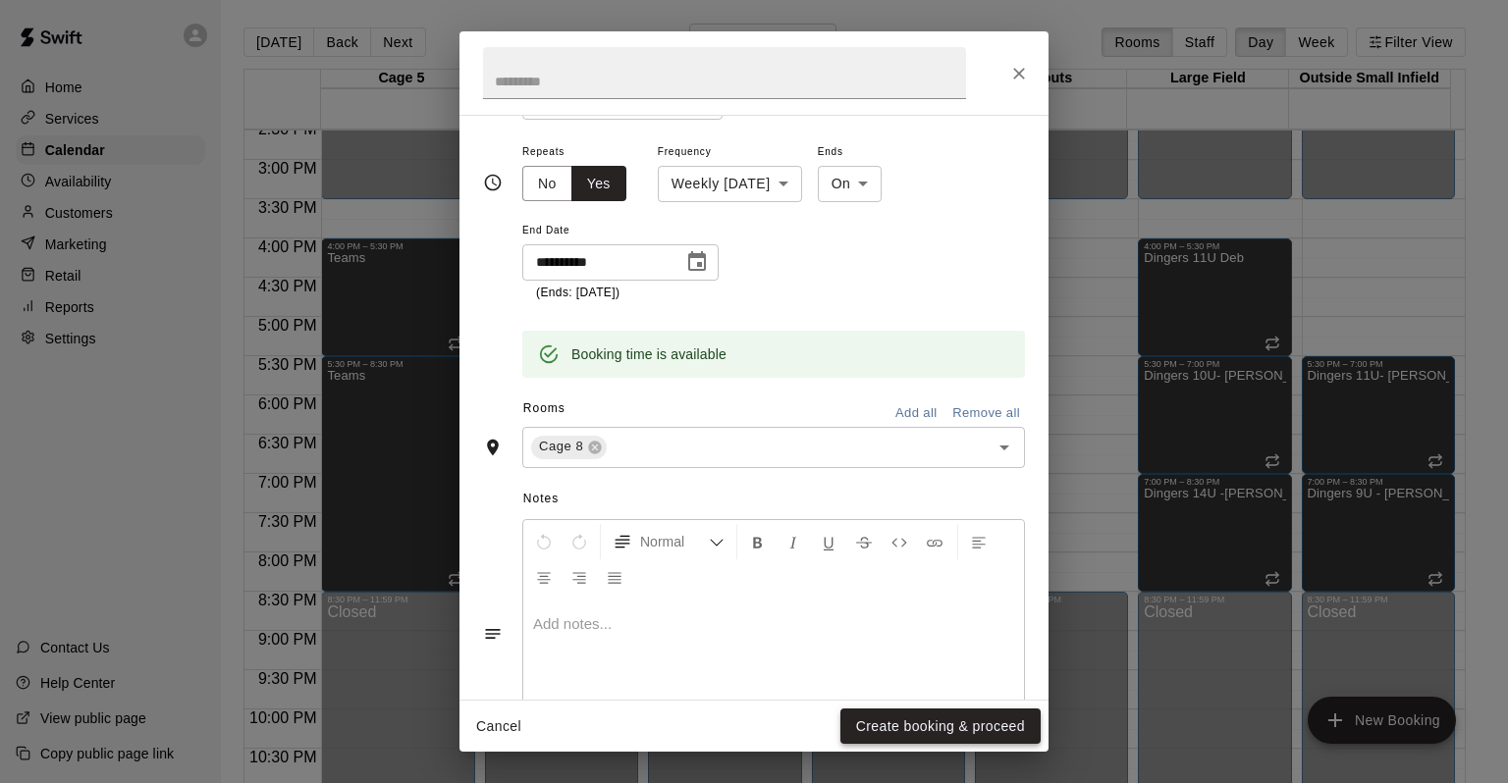
click at [902, 715] on button "Create booking & proceed" at bounding box center [940, 727] width 200 height 36
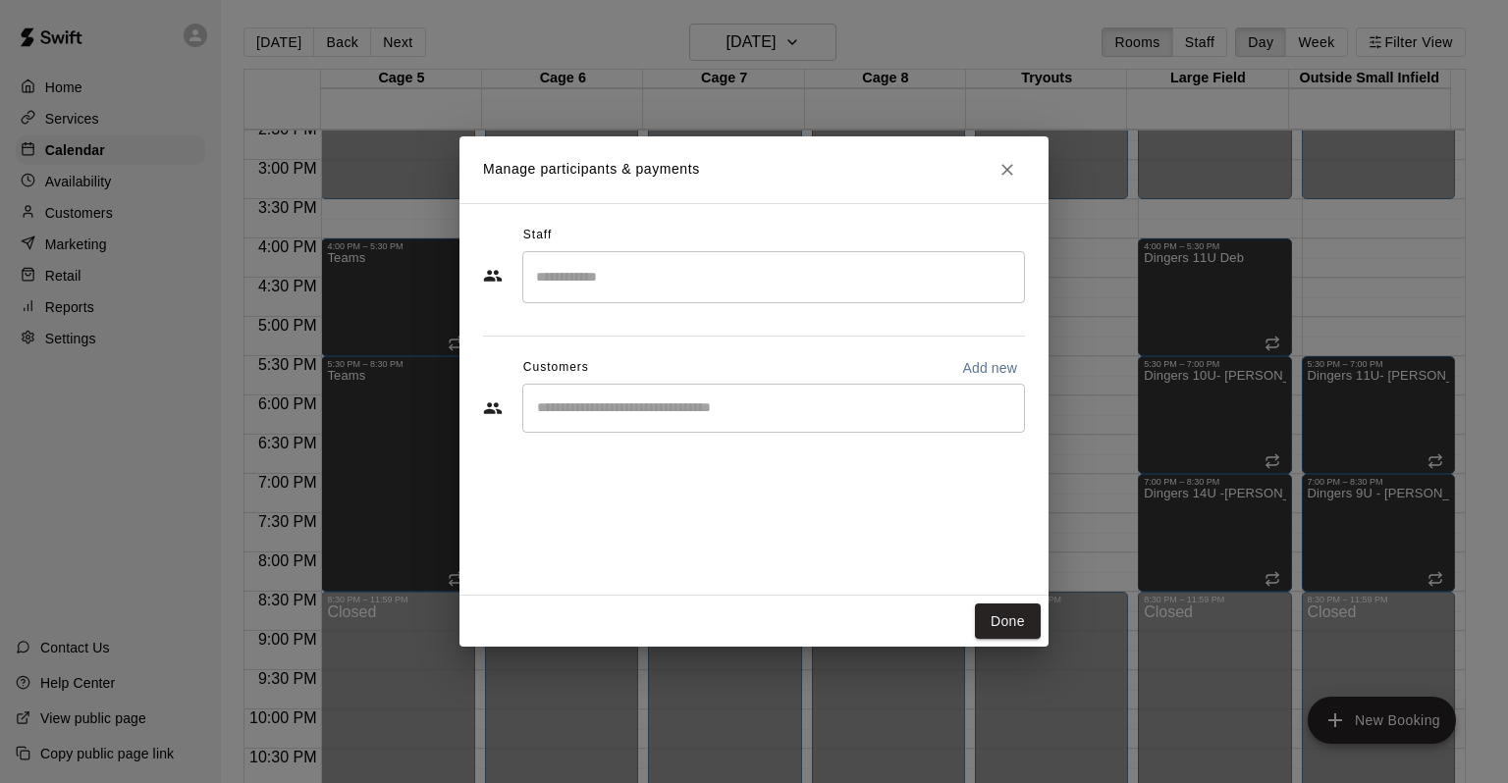
click at [597, 265] on input "Search staff" at bounding box center [773, 277] width 485 height 34
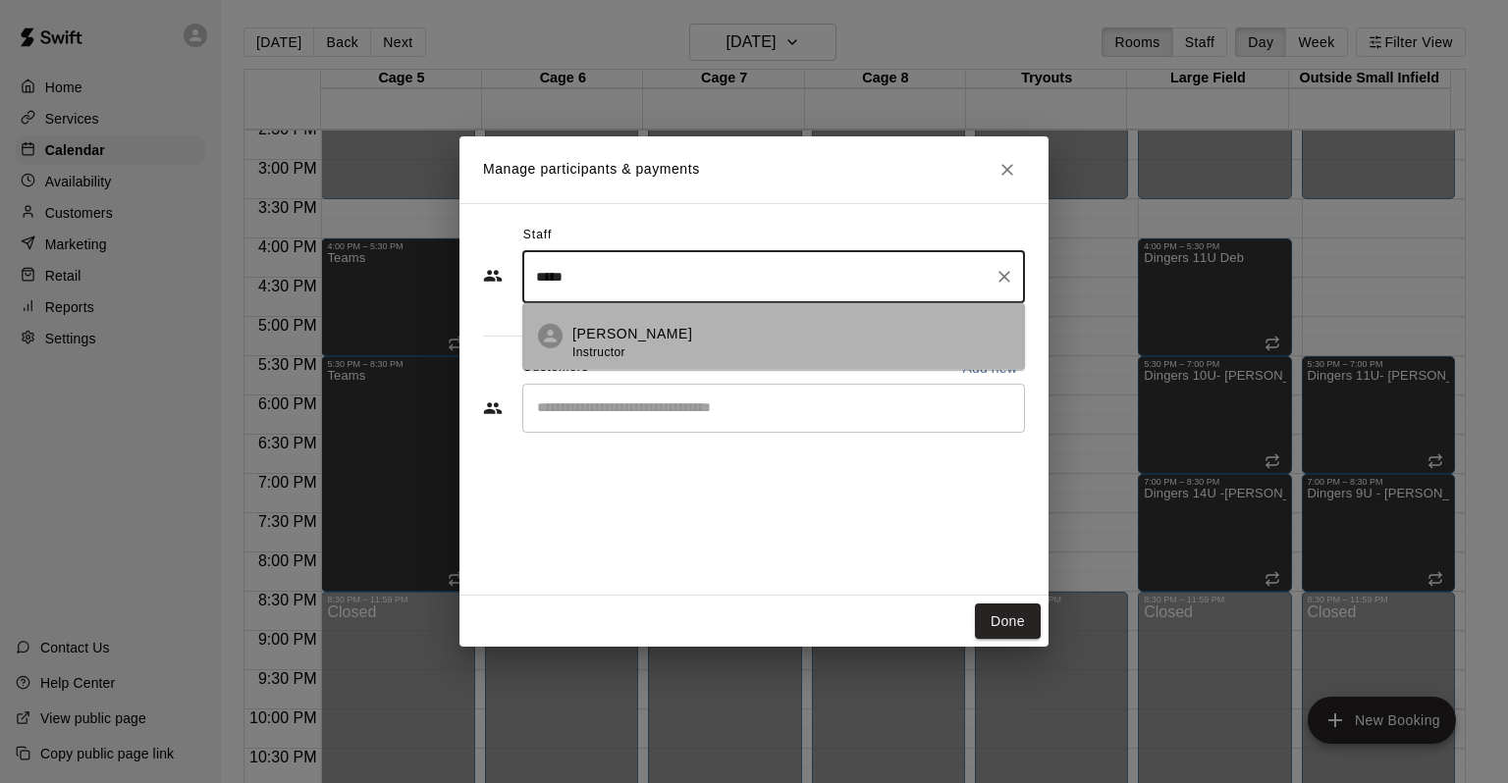
click at [591, 325] on p "[PERSON_NAME]" at bounding box center [632, 334] width 120 height 21
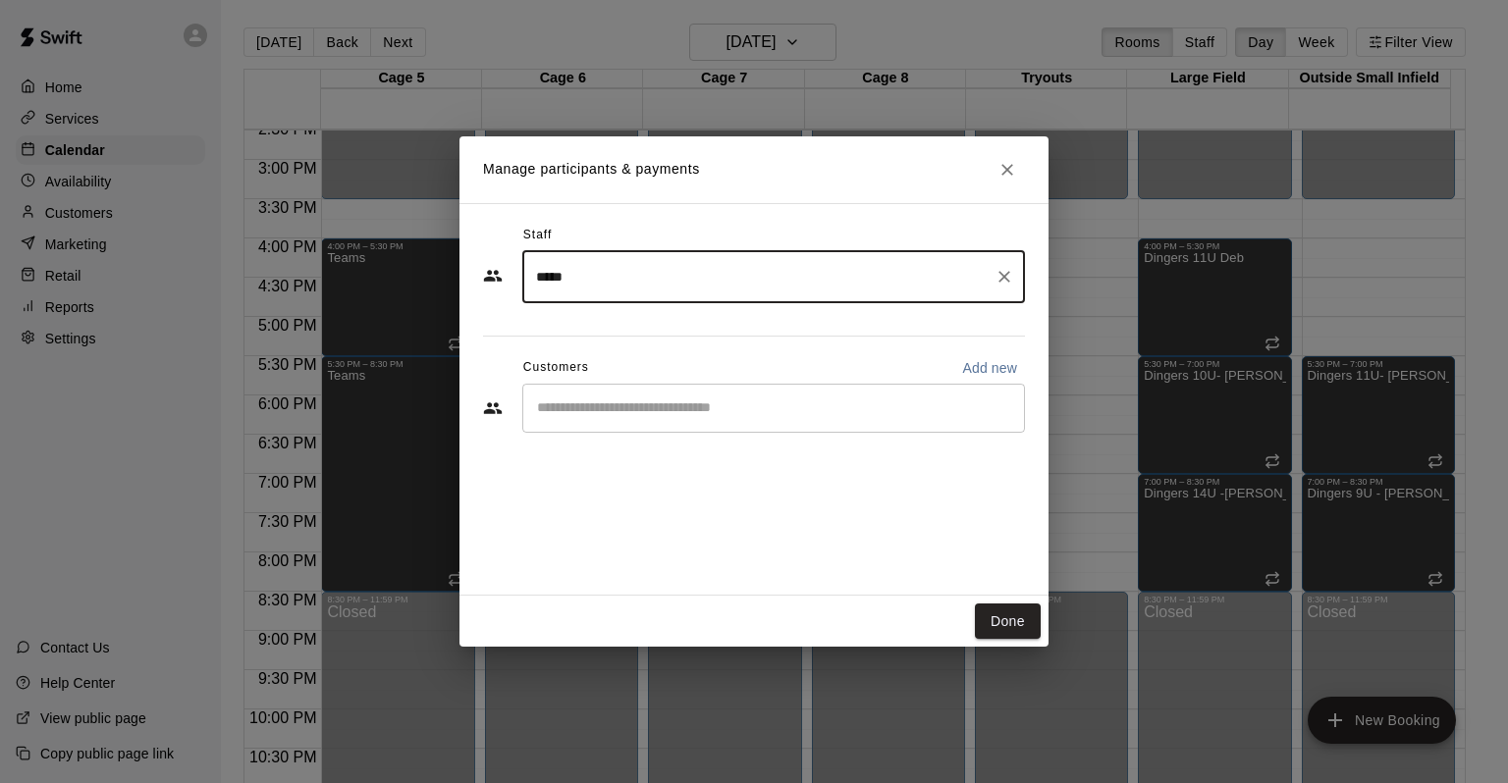
type input "*****"
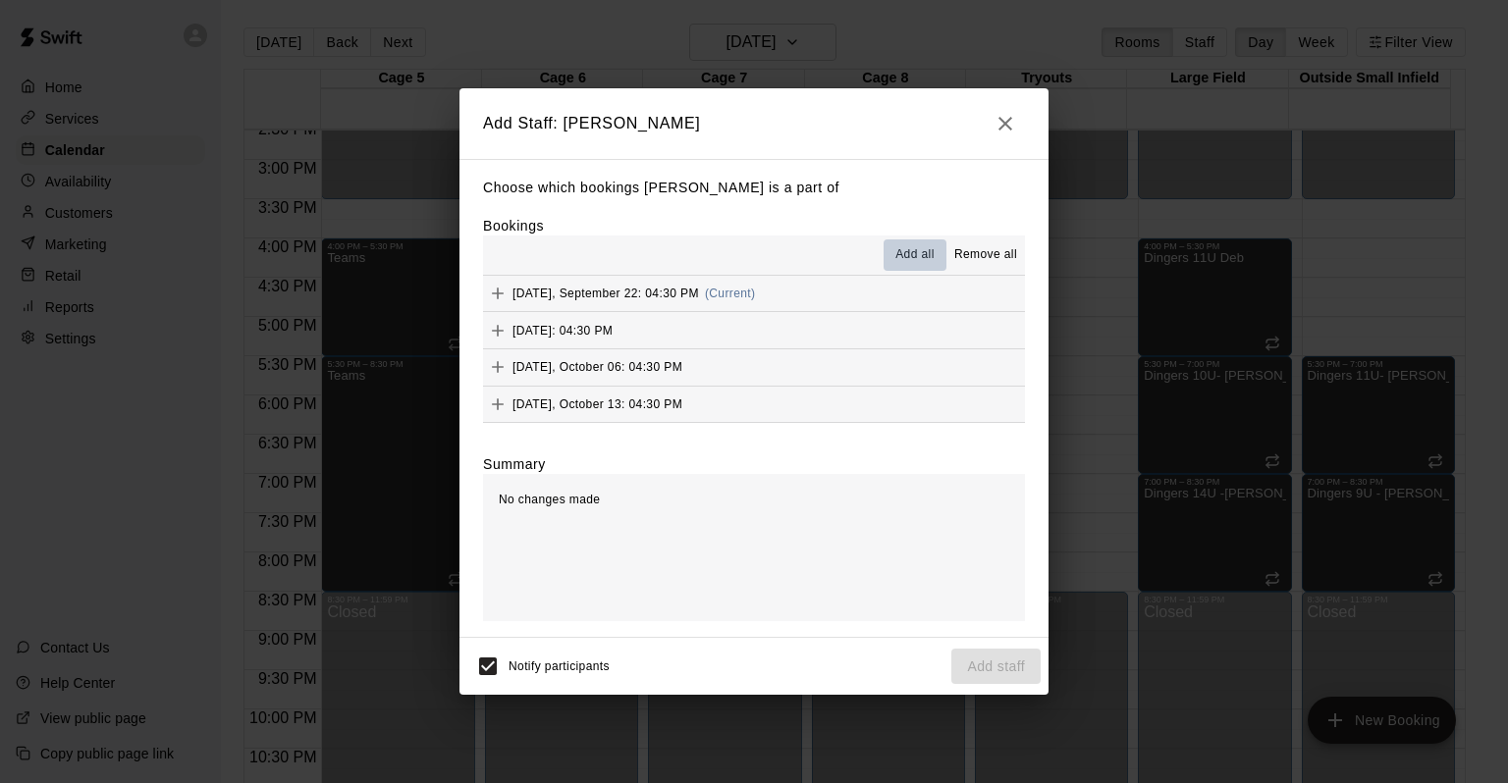
click at [916, 250] on span "Add all" at bounding box center [914, 255] width 39 height 20
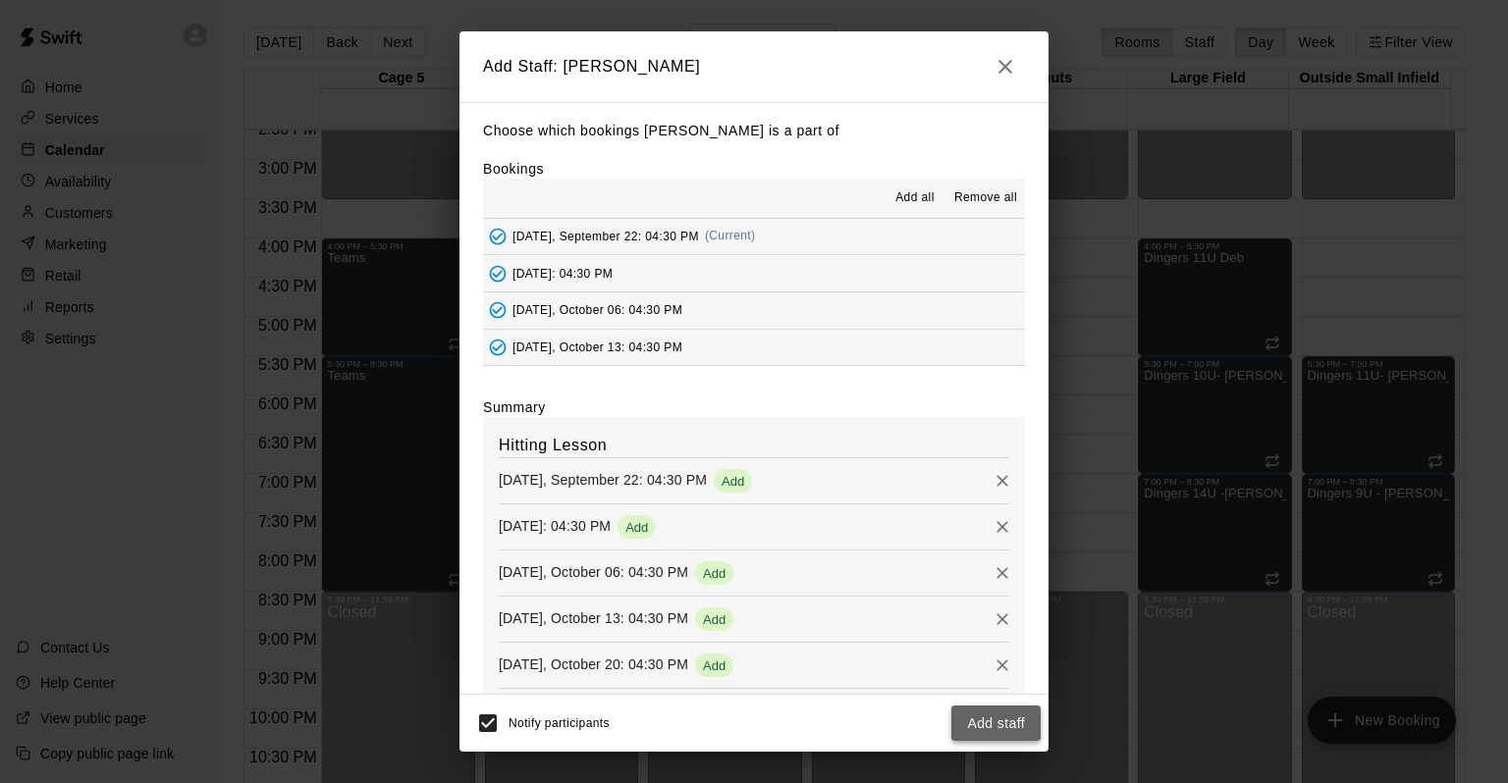
click at [991, 720] on button "Add staff" at bounding box center [995, 724] width 89 height 36
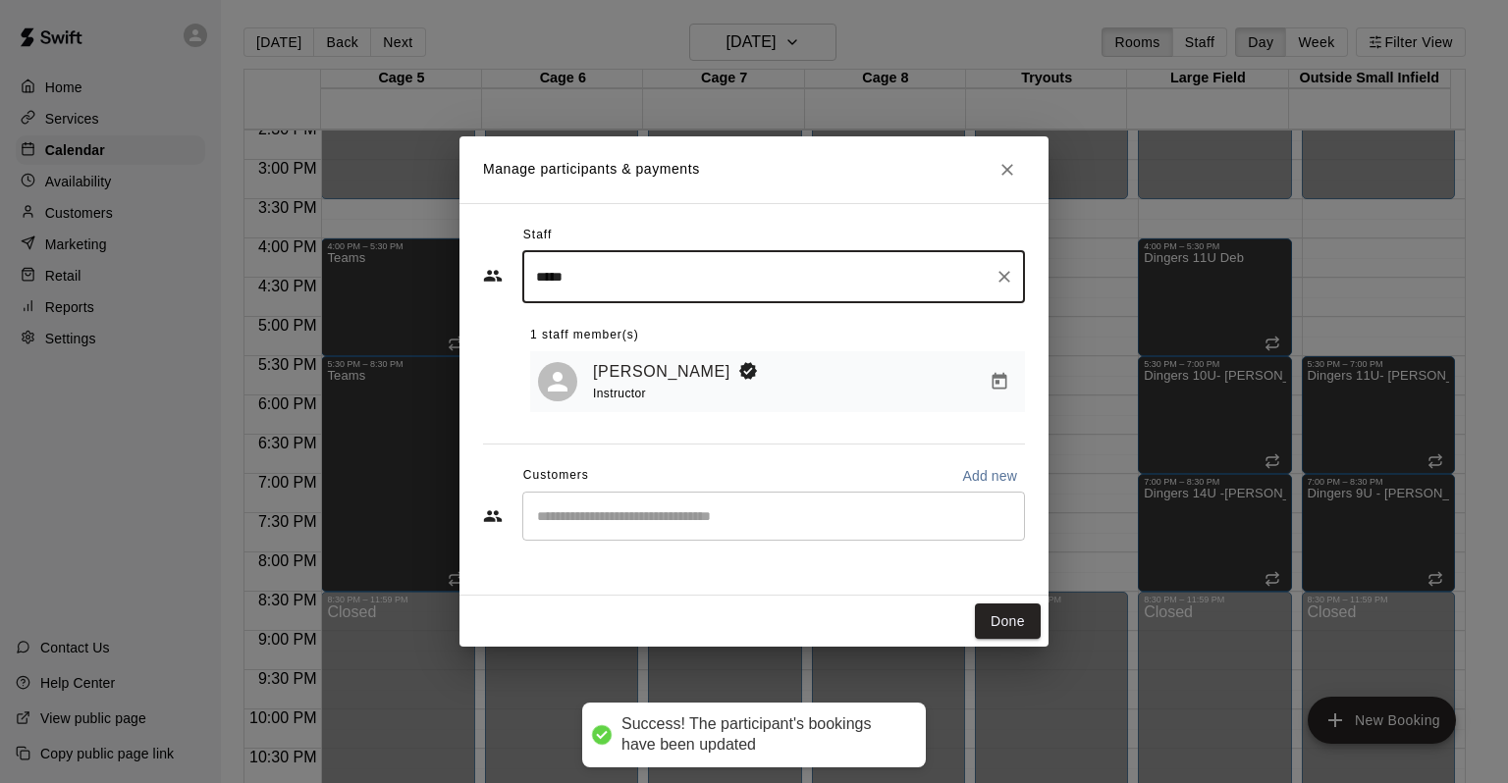
click at [724, 508] on div "​" at bounding box center [773, 516] width 503 height 49
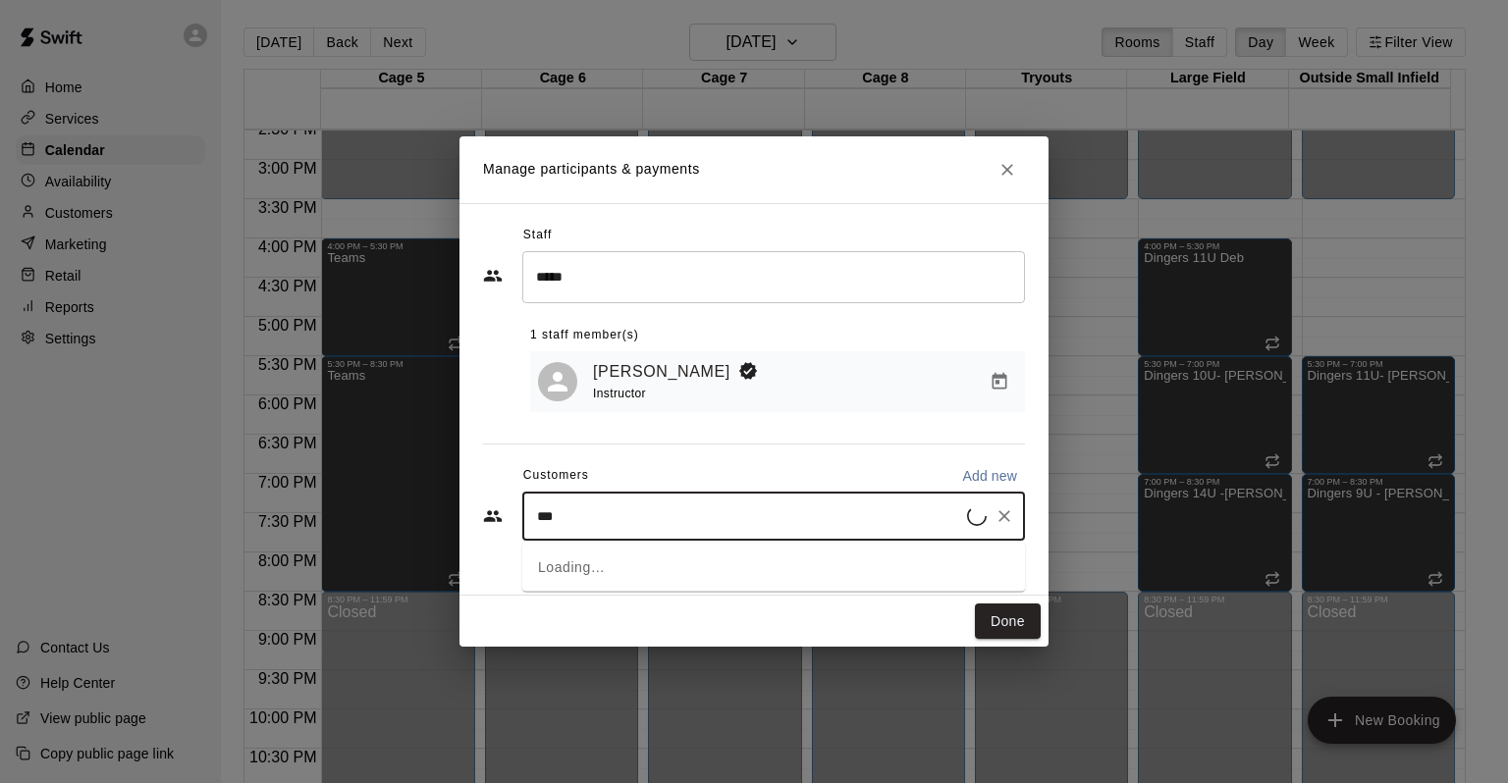
type input "****"
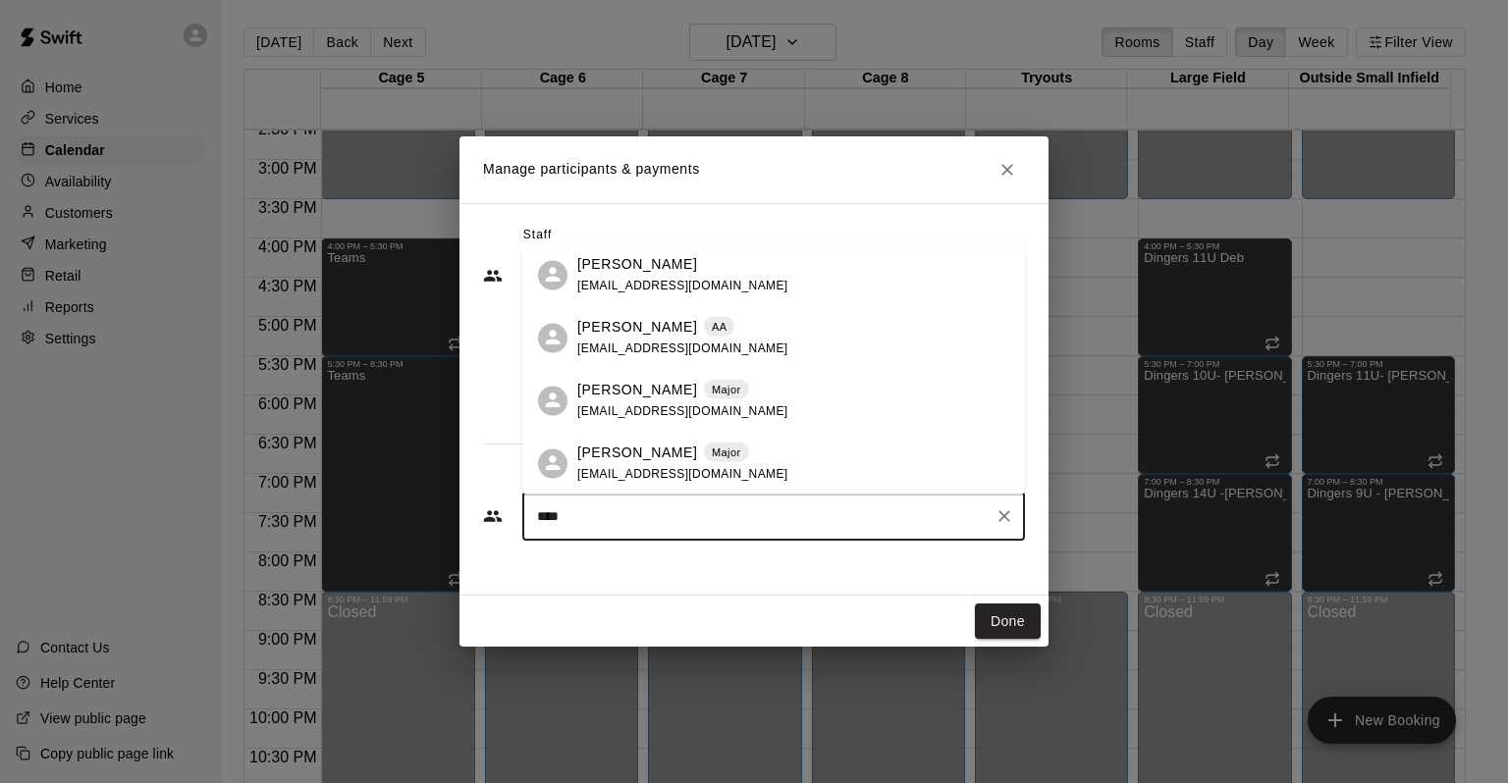
click at [587, 383] on p "[PERSON_NAME]" at bounding box center [637, 390] width 120 height 21
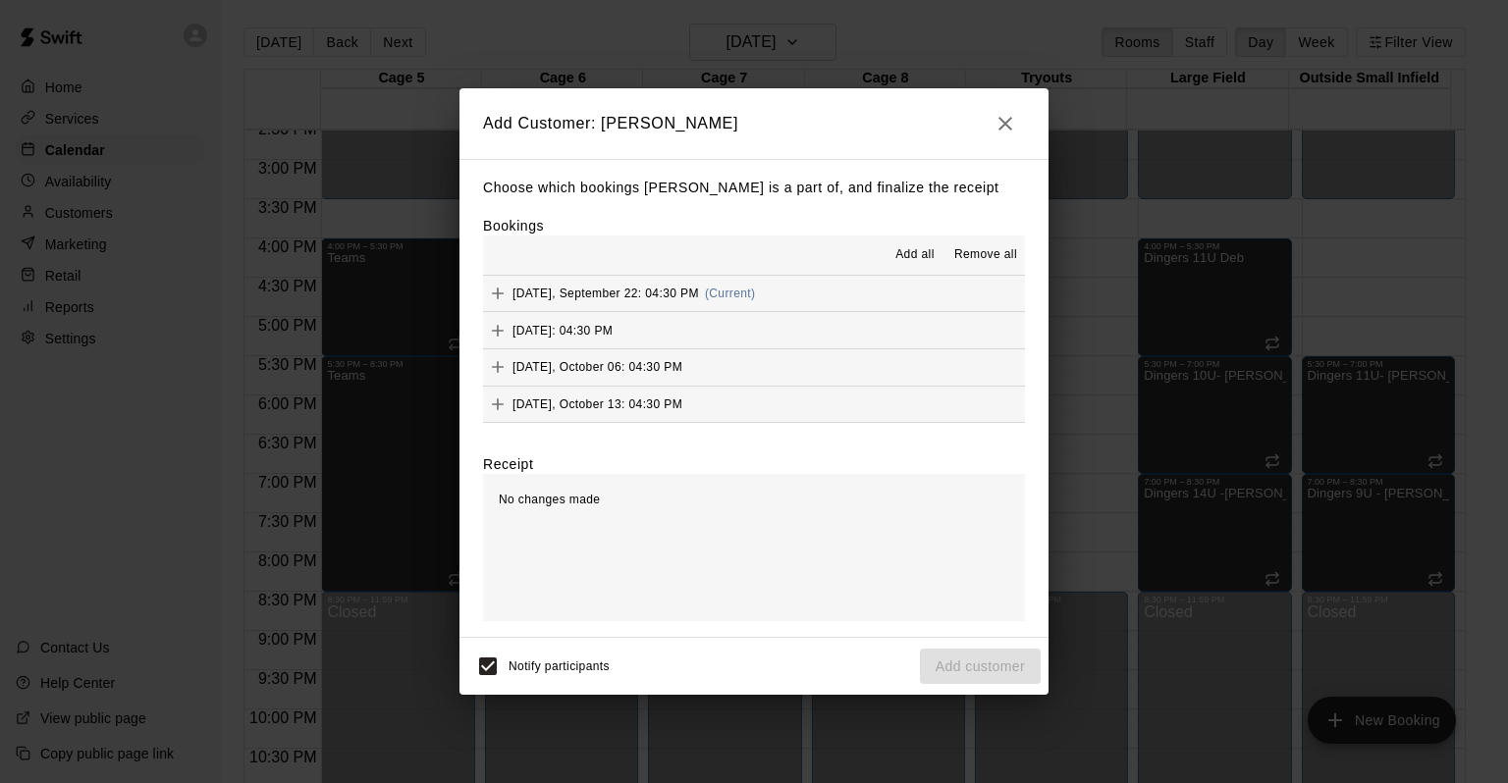
click at [905, 261] on span "Add all" at bounding box center [914, 255] width 39 height 20
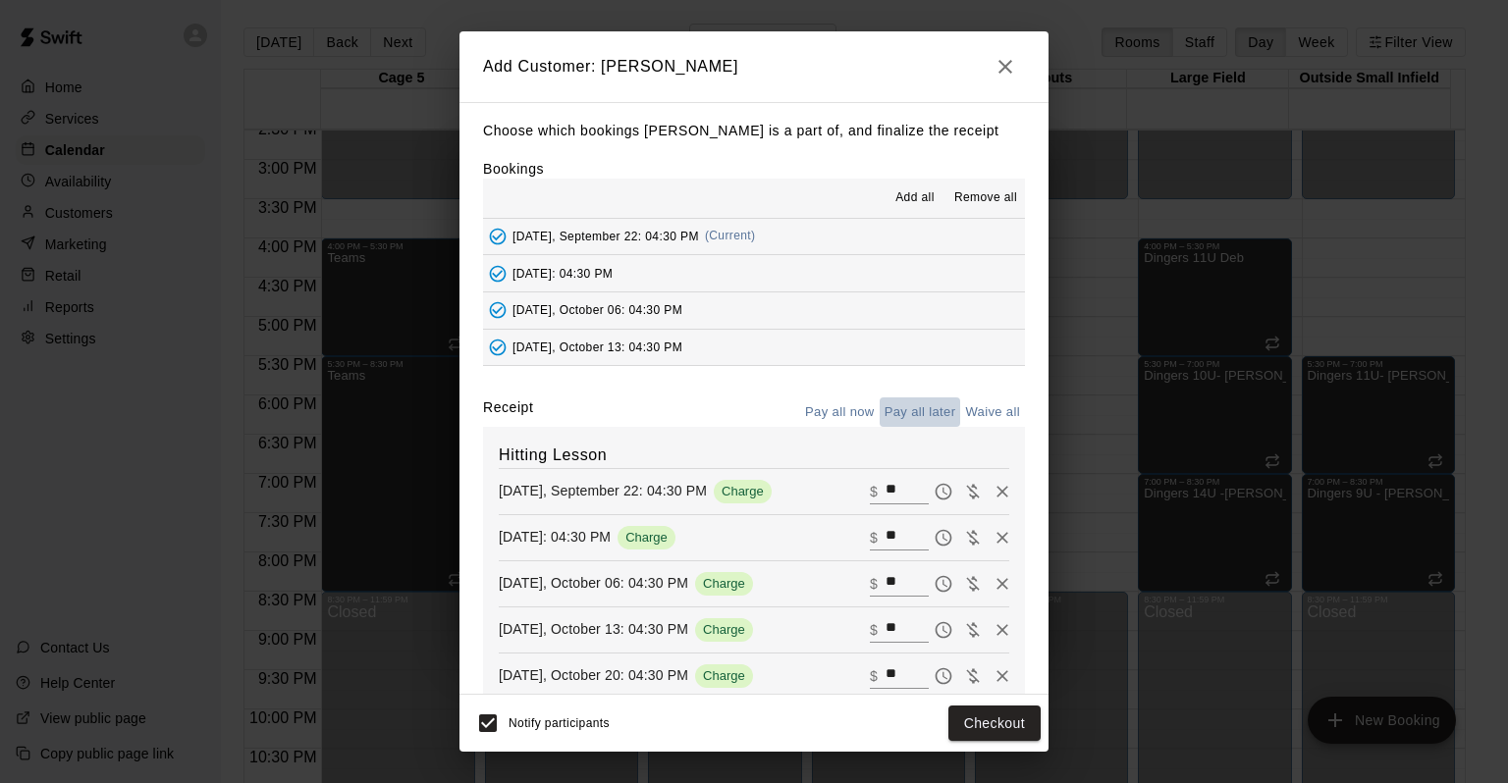
click at [884, 413] on button "Pay all later" at bounding box center [920, 413] width 81 height 30
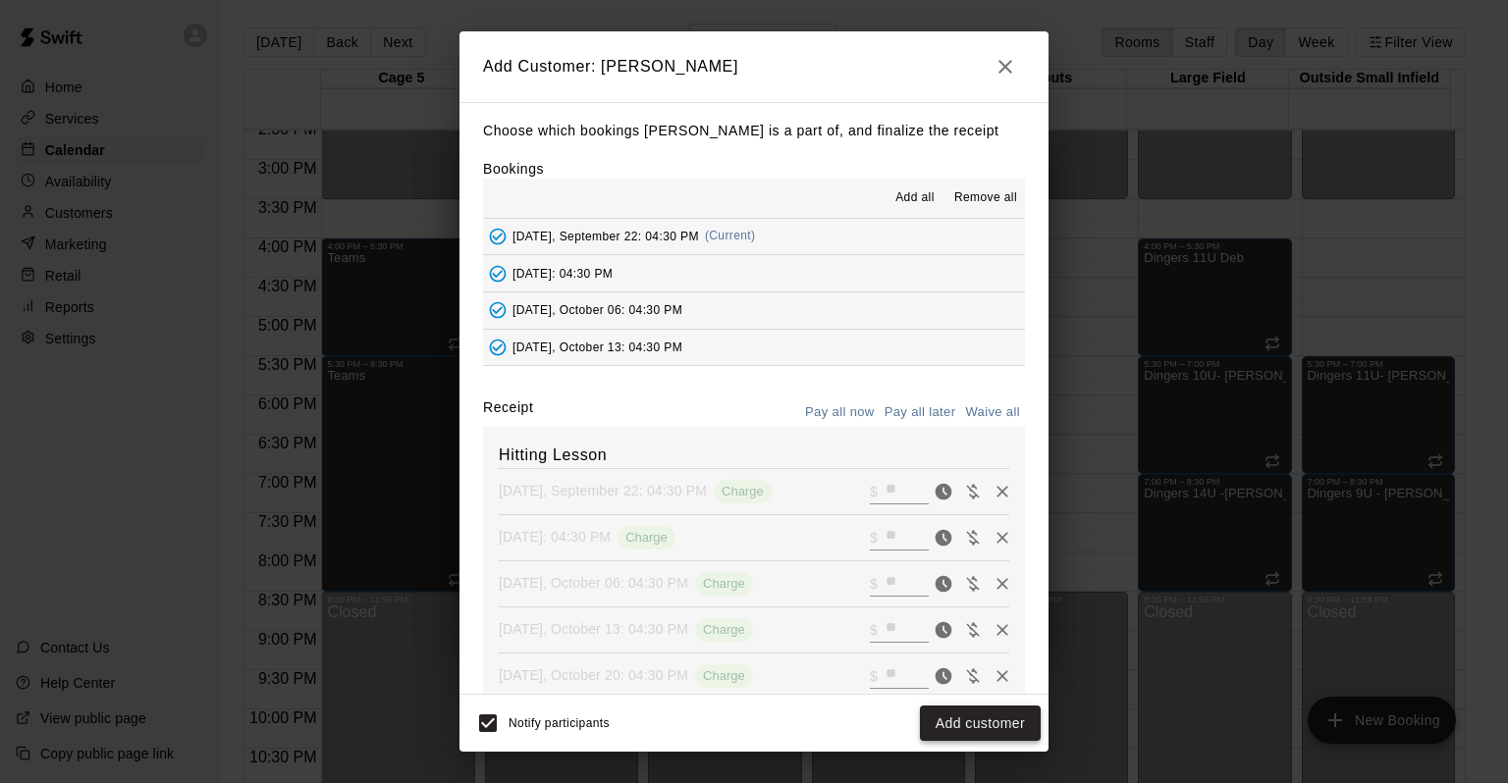
click at [996, 717] on button "Add customer" at bounding box center [980, 724] width 121 height 36
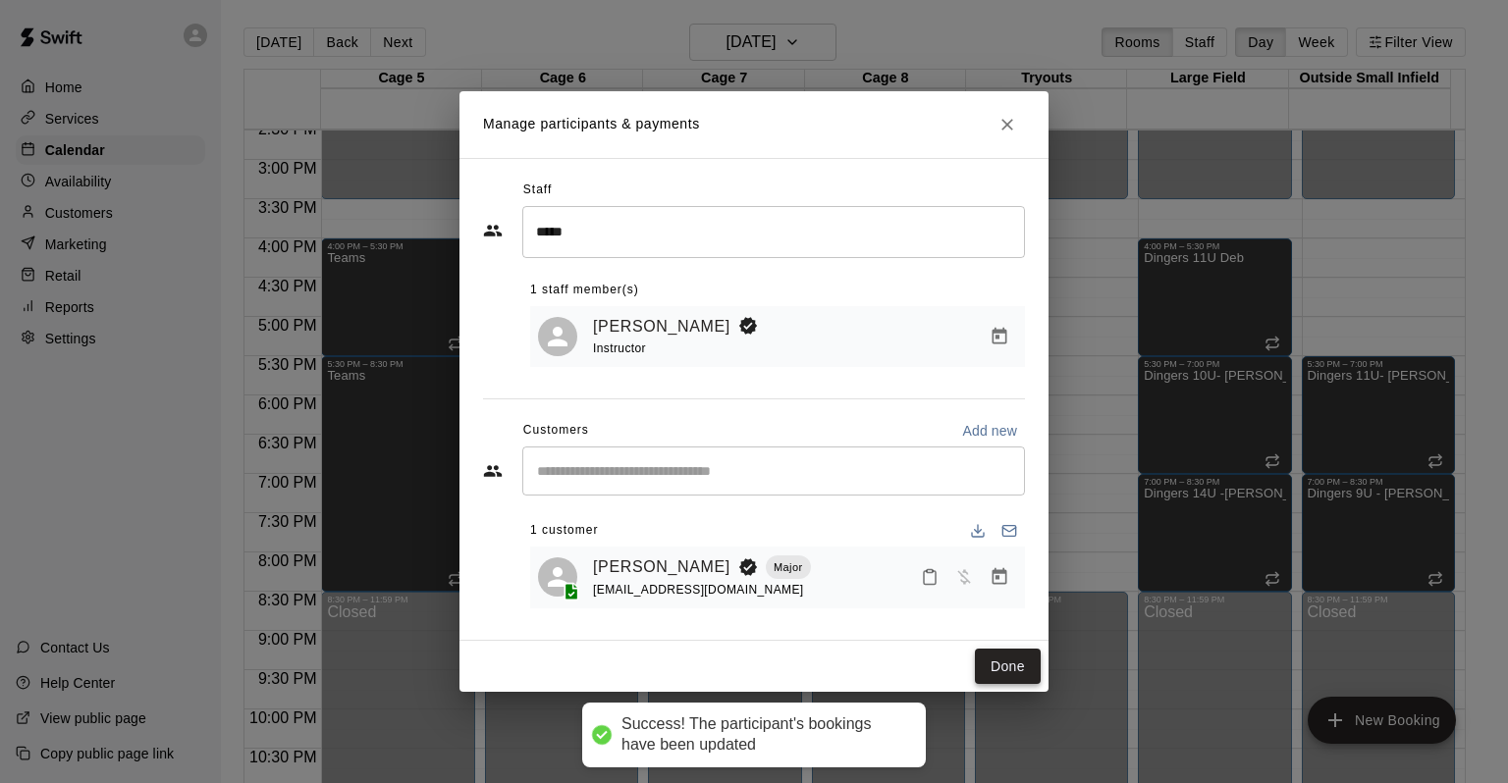
click at [1013, 672] on button "Done" at bounding box center [1008, 667] width 66 height 36
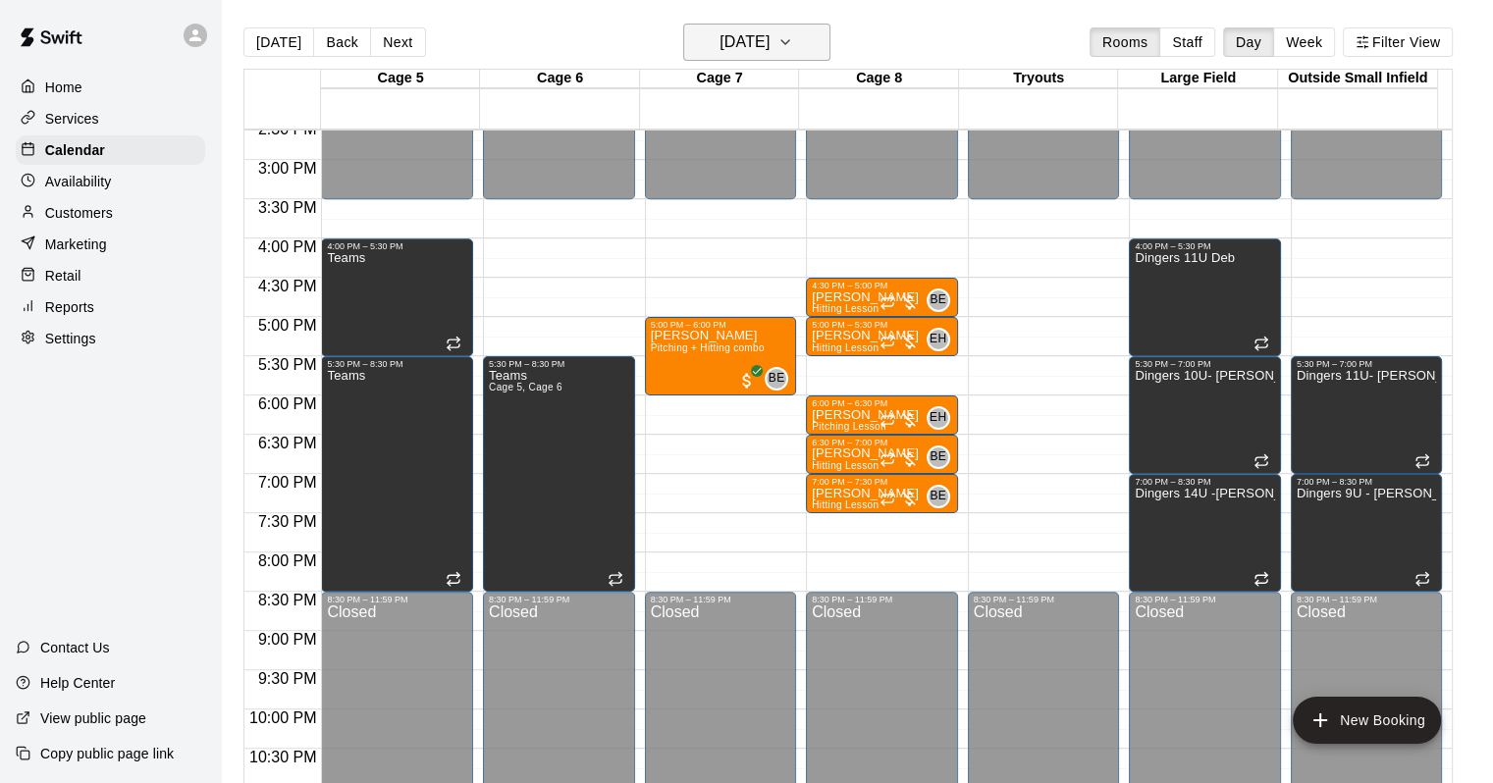
click at [724, 27] on button "[DATE]" at bounding box center [756, 42] width 147 height 37
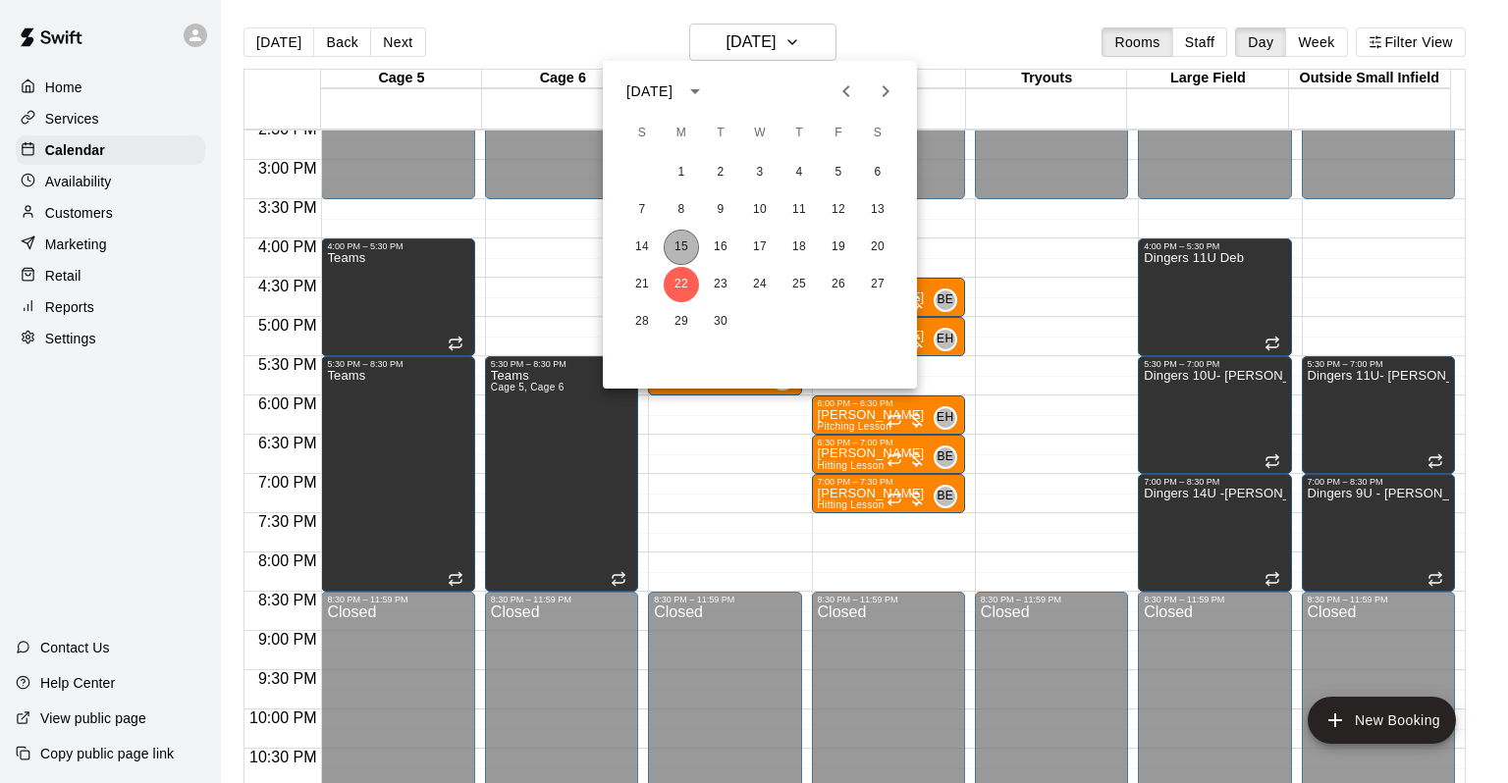
click at [686, 241] on button "15" at bounding box center [681, 247] width 35 height 35
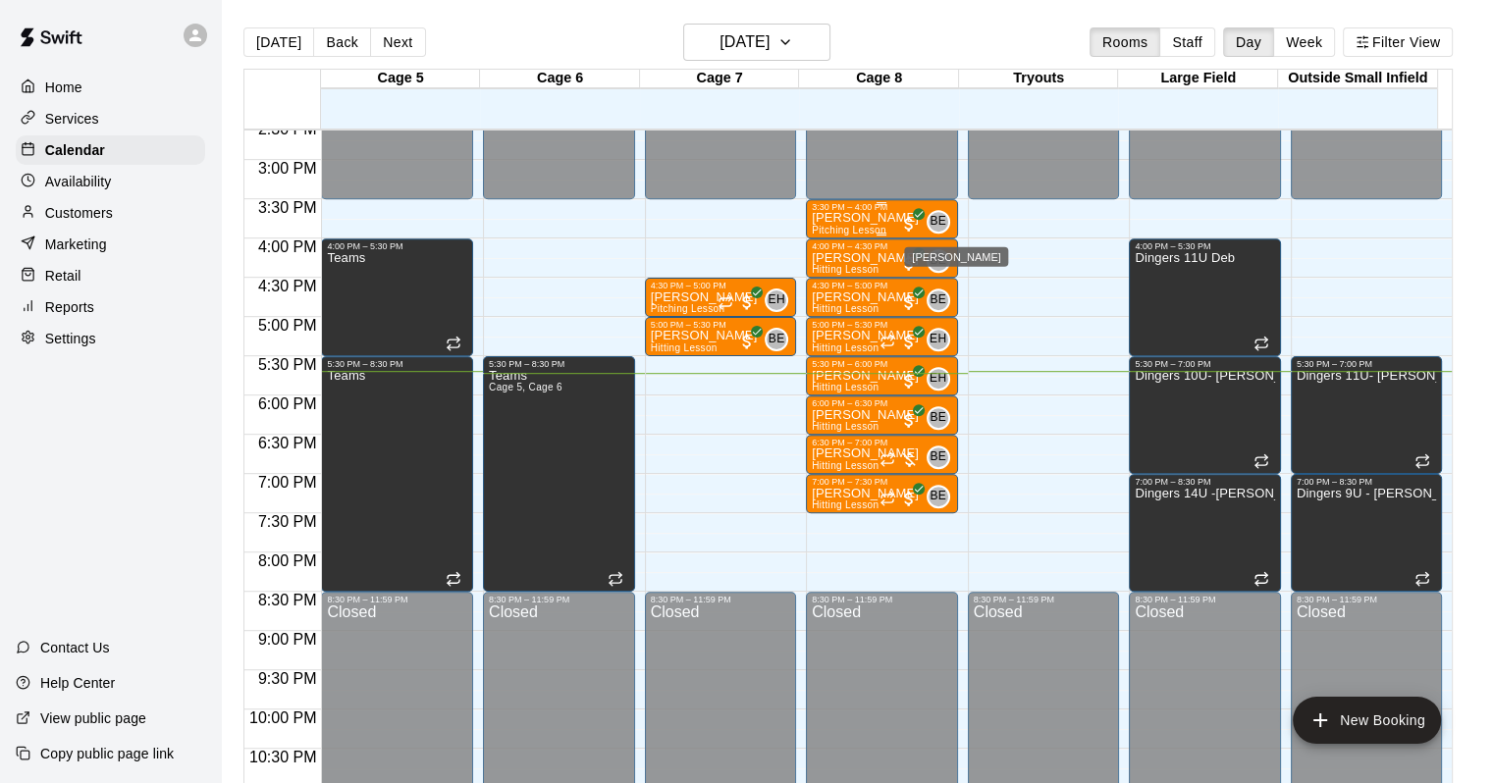
click at [945, 226] on div "BE" at bounding box center [939, 222] width 24 height 24
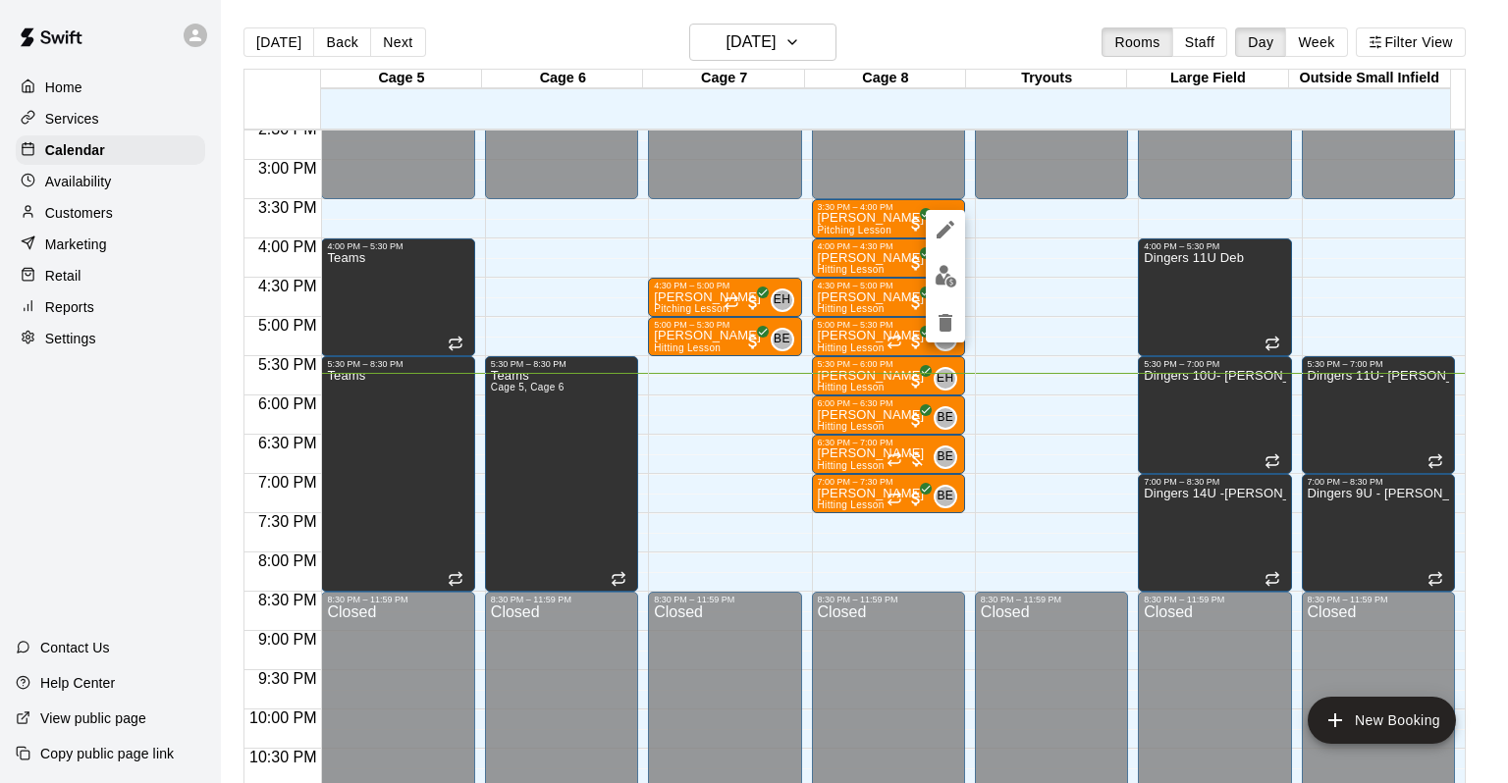
drag, startPoint x: 440, startPoint y: 85, endPoint x: 648, endPoint y: 26, distance: 216.6
click at [647, 26] on div at bounding box center [754, 391] width 1508 height 783
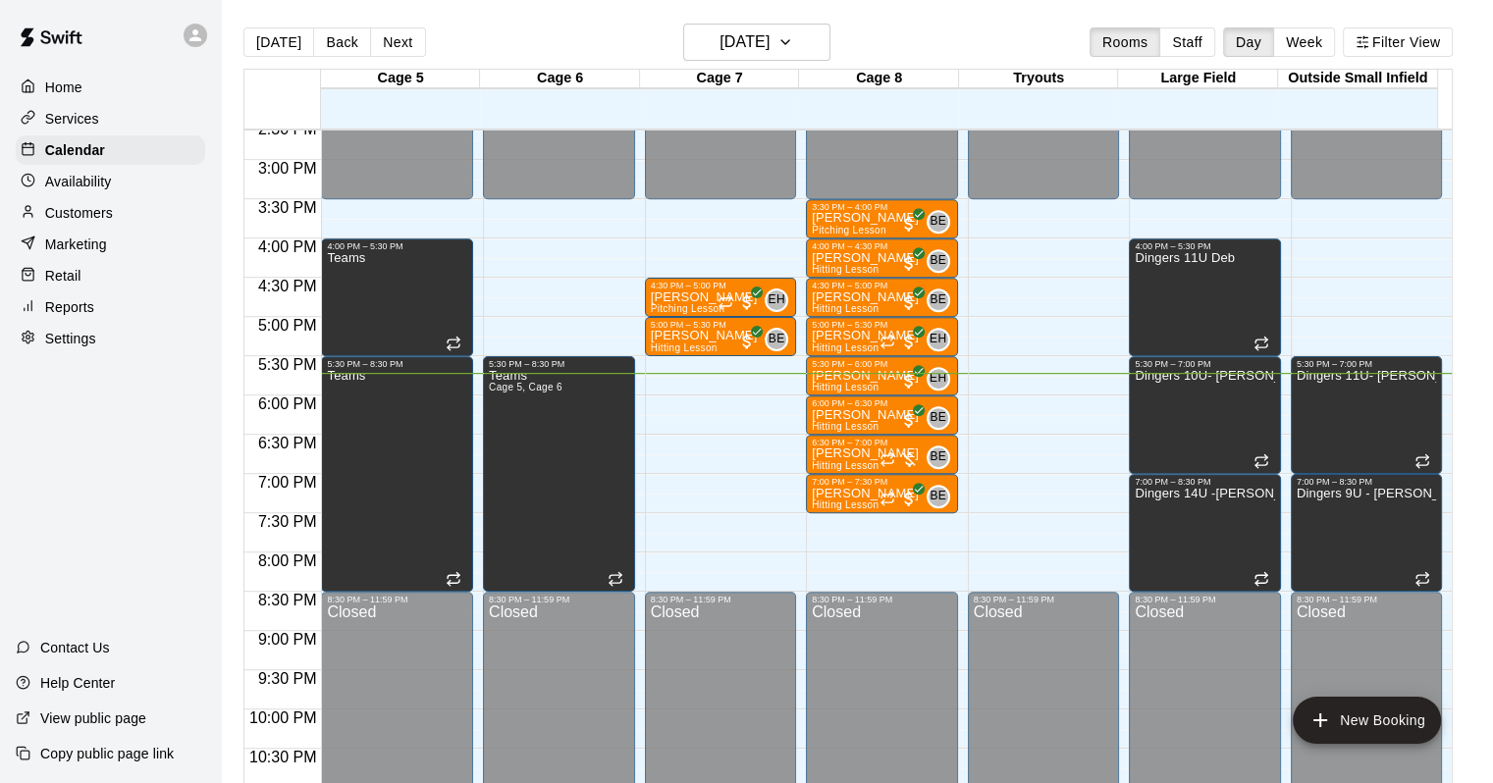
click at [765, 22] on main "[DATE] Back [DATE][DATE] Rooms Staff Day Week Filter View Cage 5 15 Mon Cage 6 …" at bounding box center [857, 407] width 1272 height 815
click at [761, 54] on h6 "[DATE]" at bounding box center [745, 41] width 50 height 27
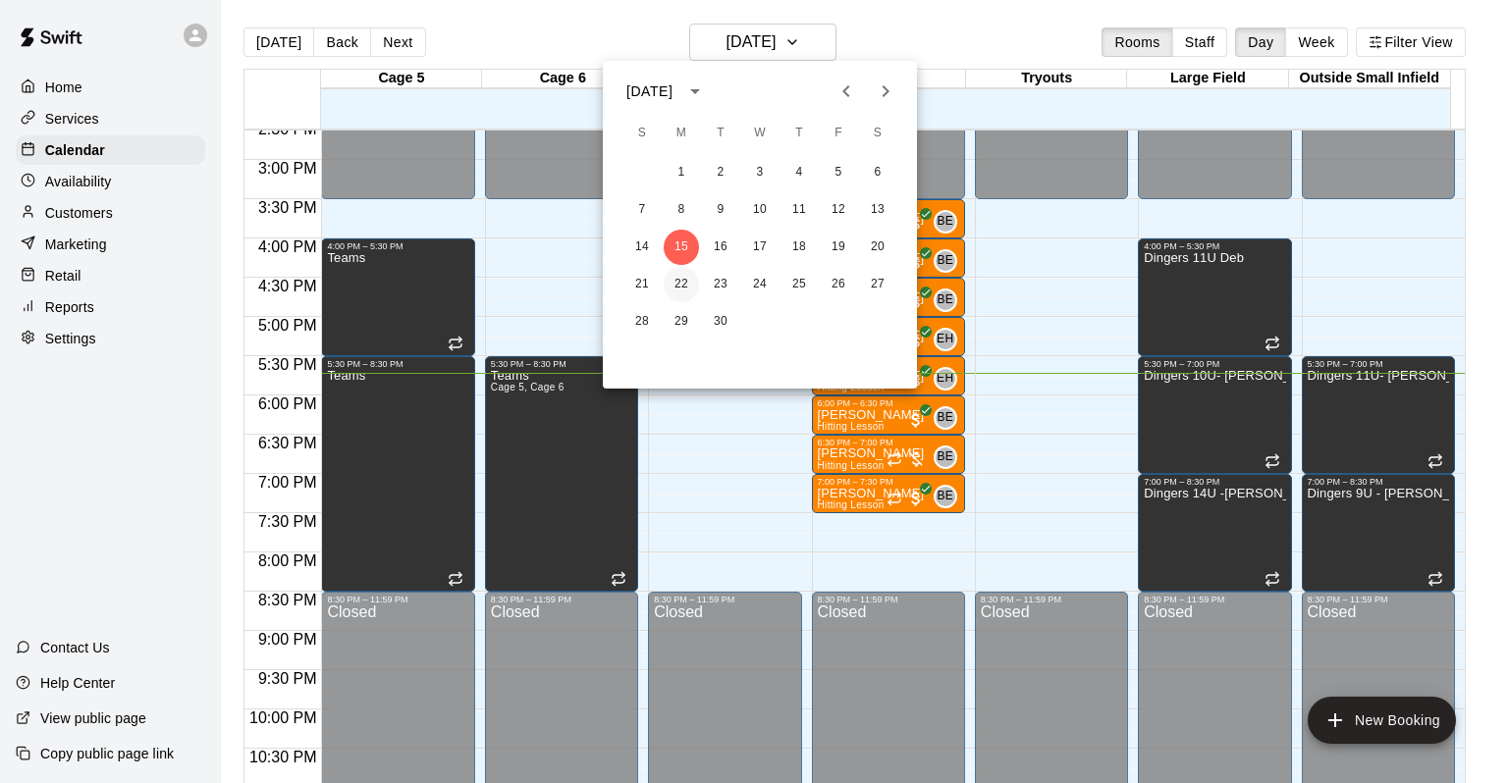
click at [672, 285] on button "22" at bounding box center [681, 284] width 35 height 35
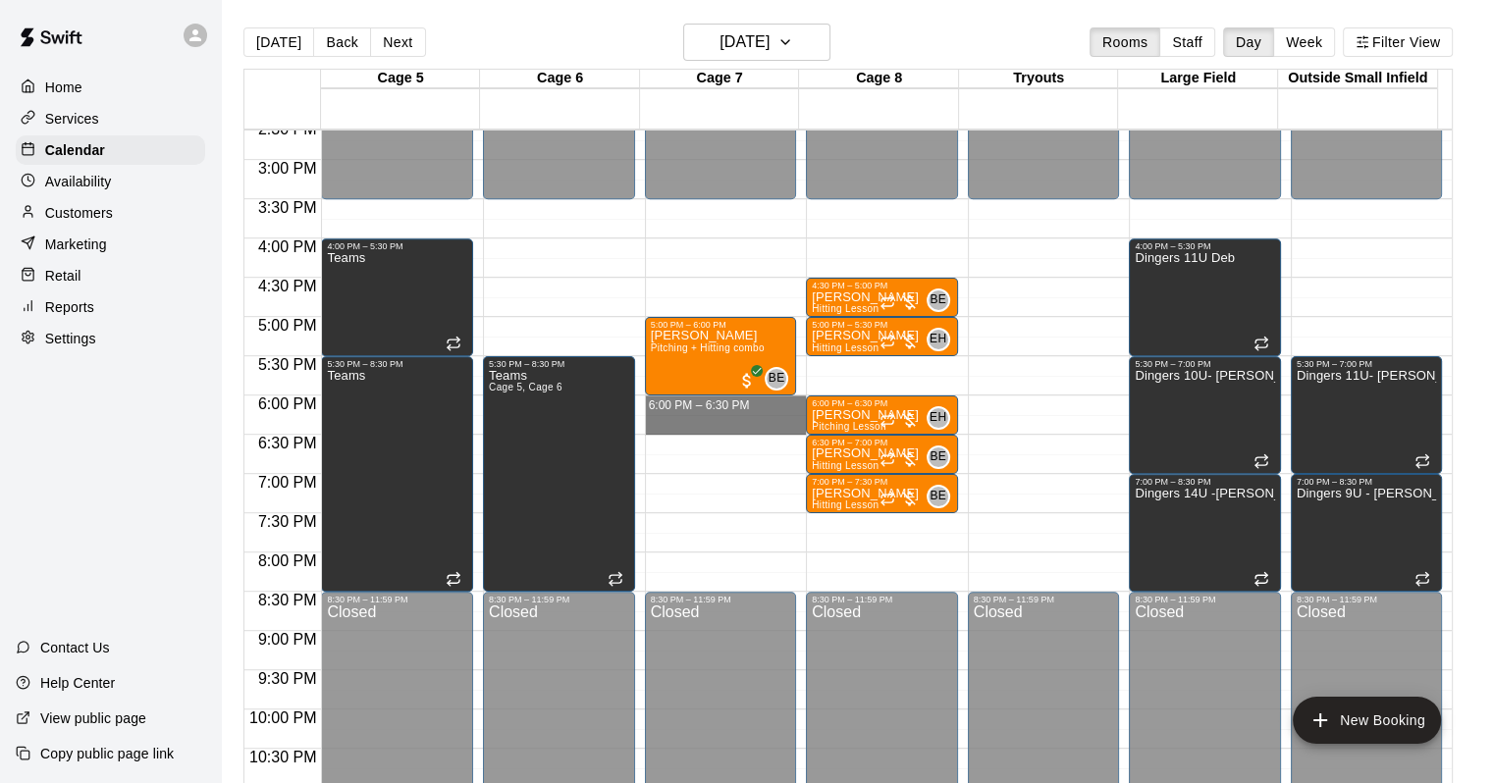
drag, startPoint x: 677, startPoint y: 403, endPoint x: 676, endPoint y: 426, distance: 22.6
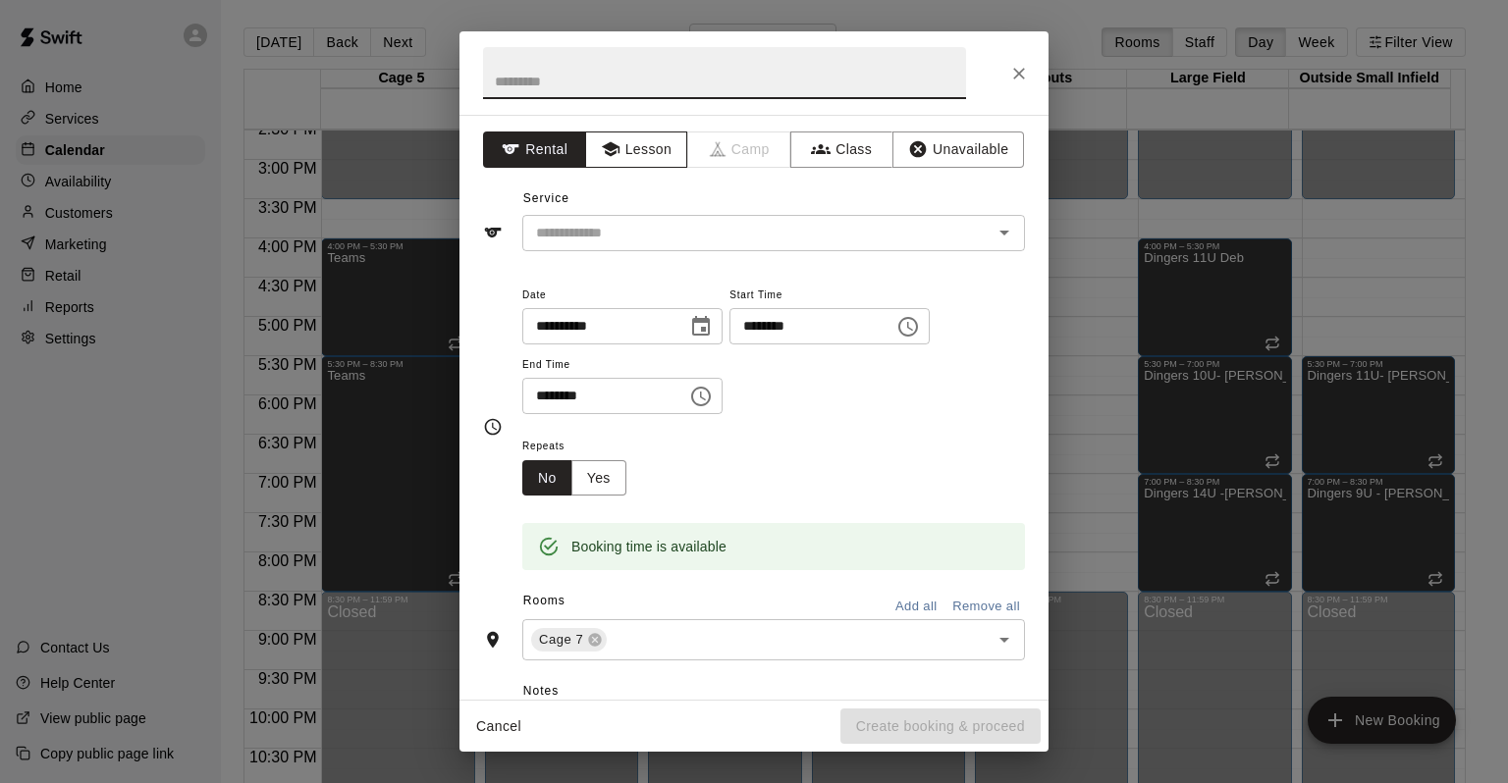
click at [598, 133] on button "Lesson" at bounding box center [636, 150] width 103 height 36
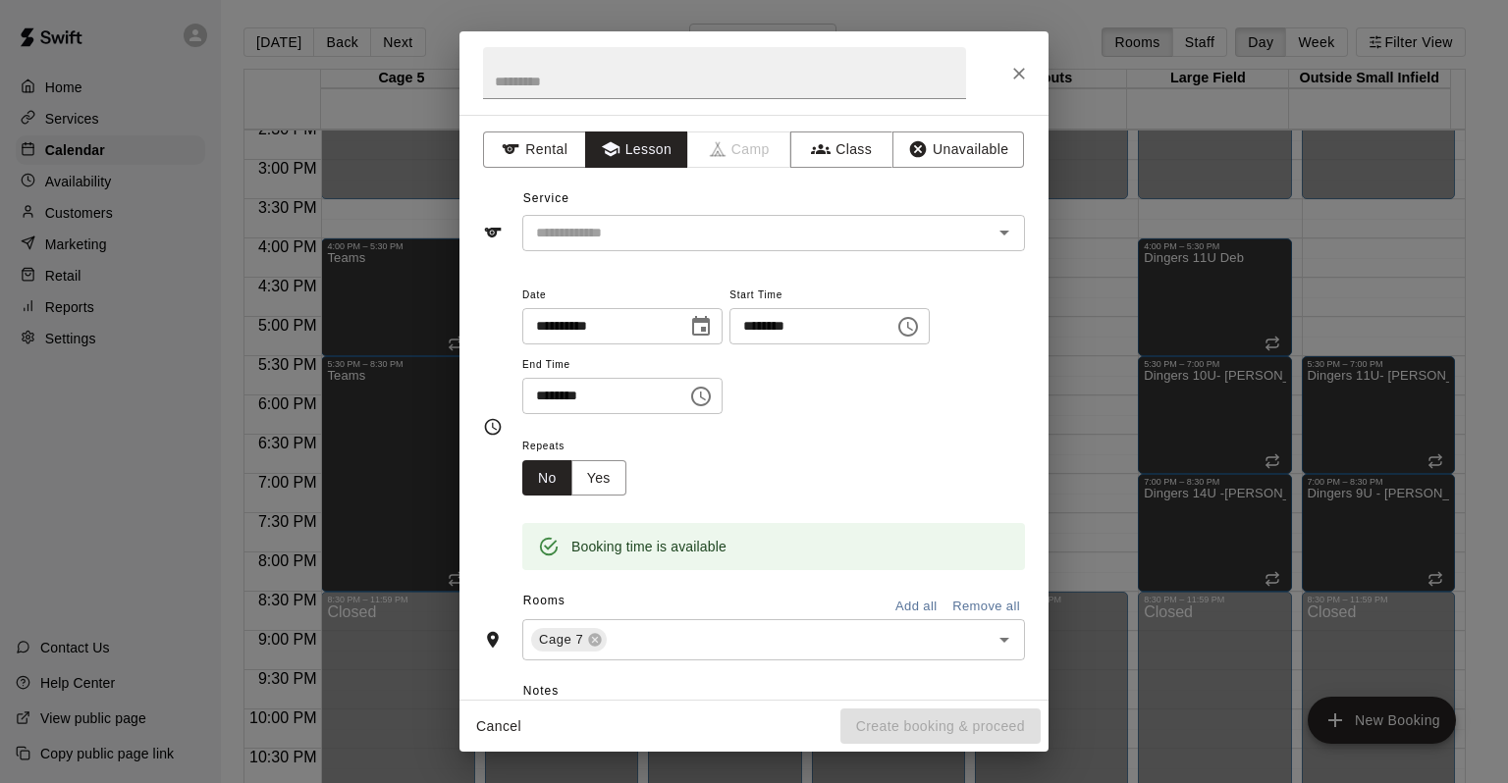
click at [606, 264] on div "**********" at bounding box center [753, 407] width 589 height 585
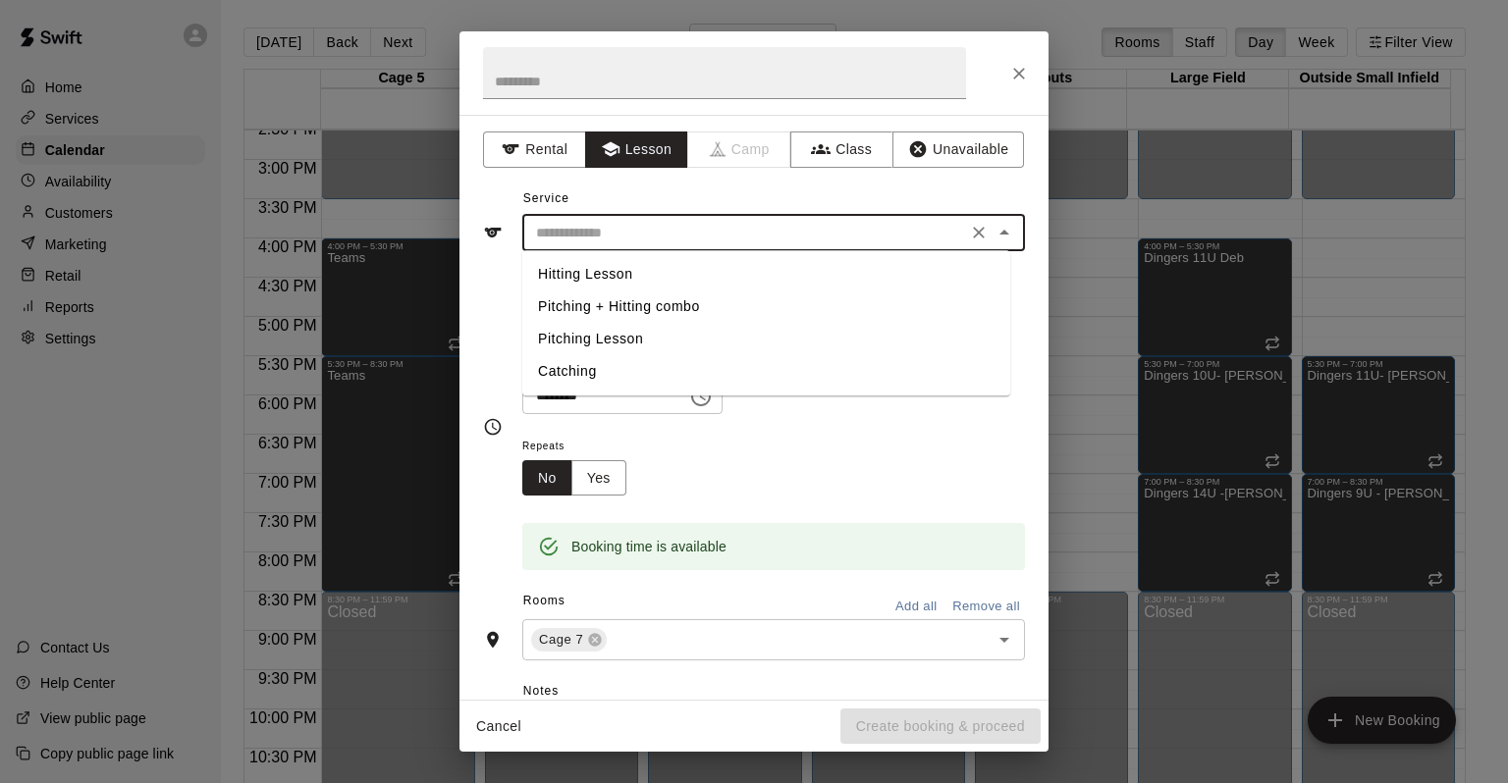
click at [607, 239] on input "text" at bounding box center [744, 233] width 433 height 25
click at [609, 277] on li "Hitting Lesson" at bounding box center [766, 274] width 488 height 32
type input "**********"
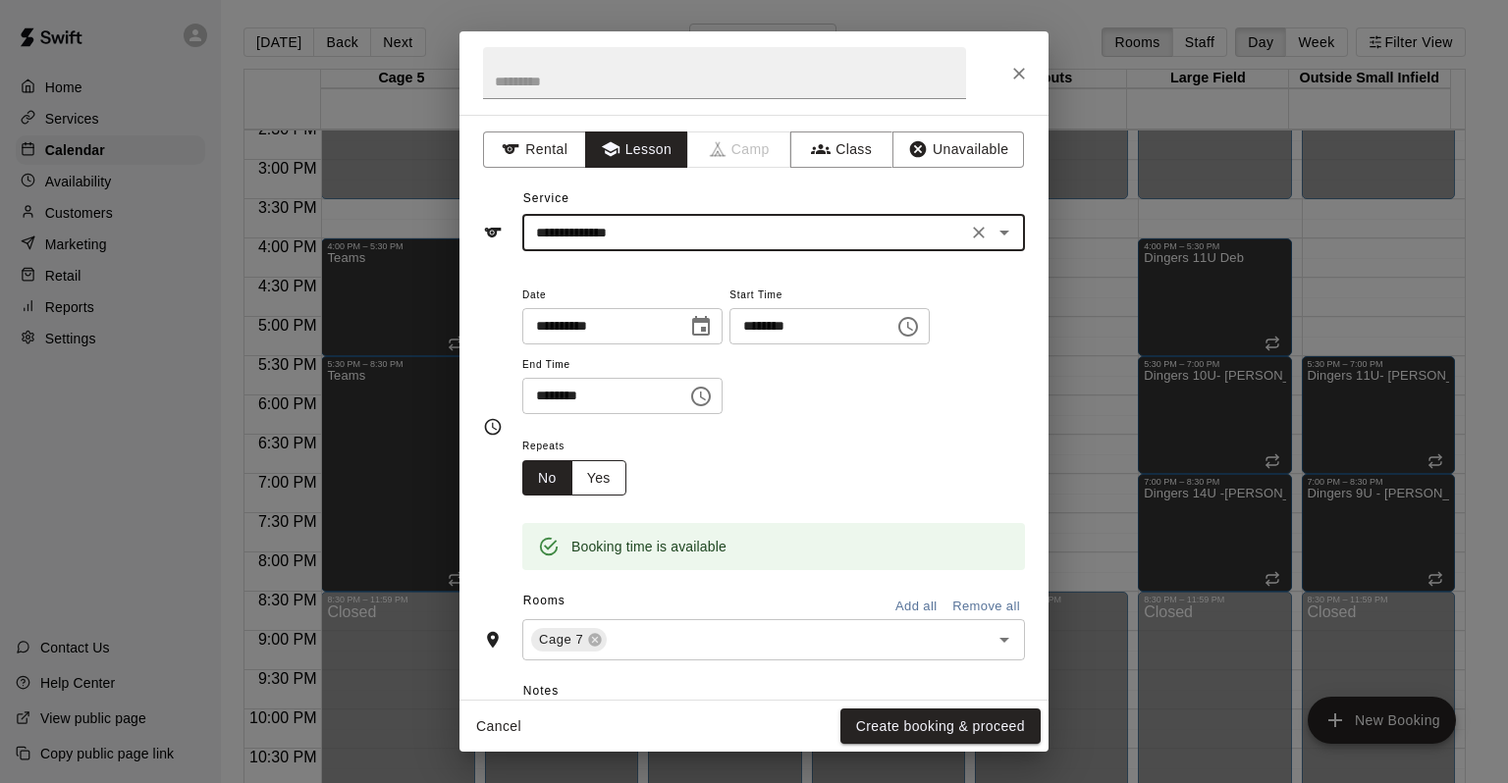
click at [613, 487] on button "Yes" at bounding box center [598, 478] width 55 height 36
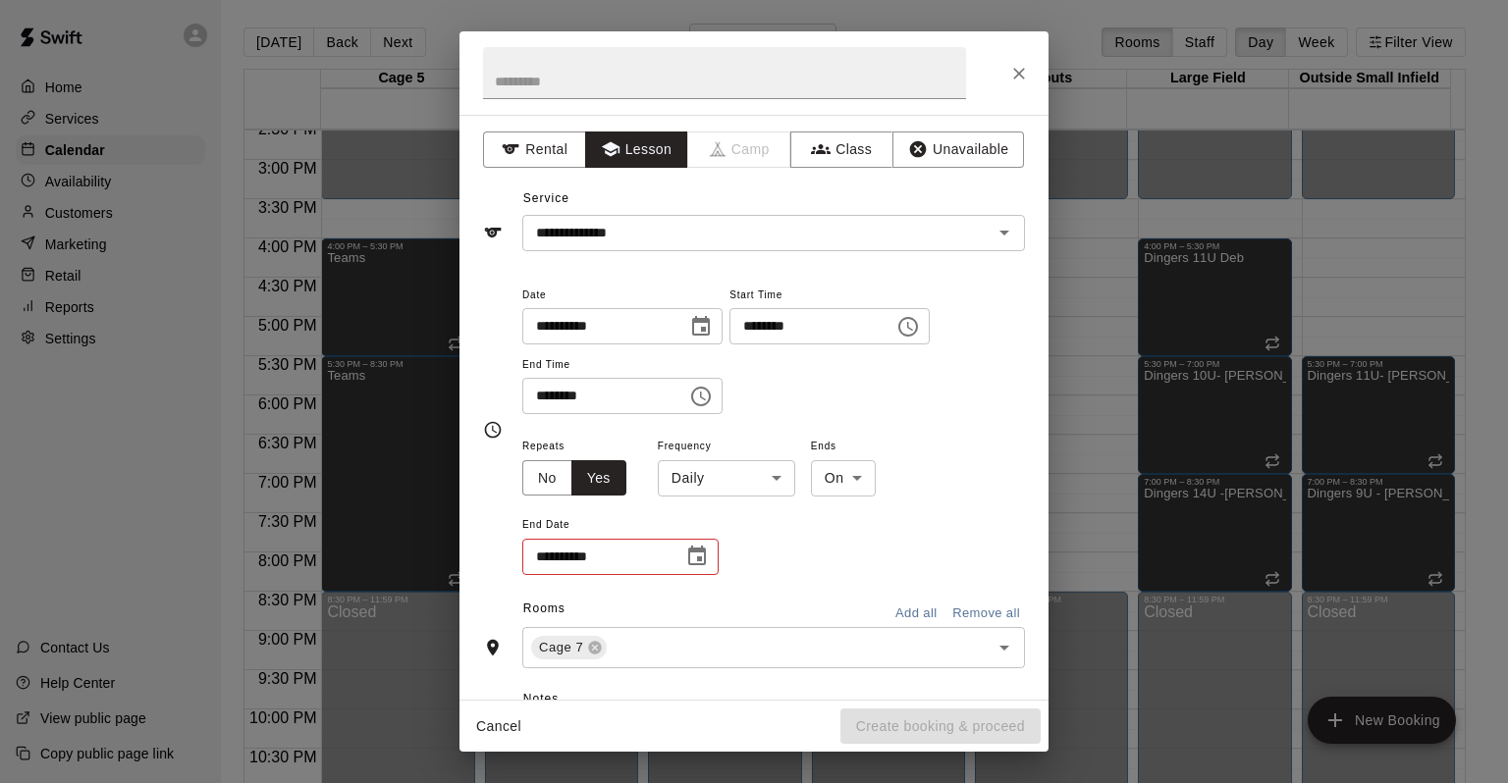
click at [672, 478] on body "Home Services Calendar Availability Customers Marketing Retail Reports Settings…" at bounding box center [754, 407] width 1508 height 815
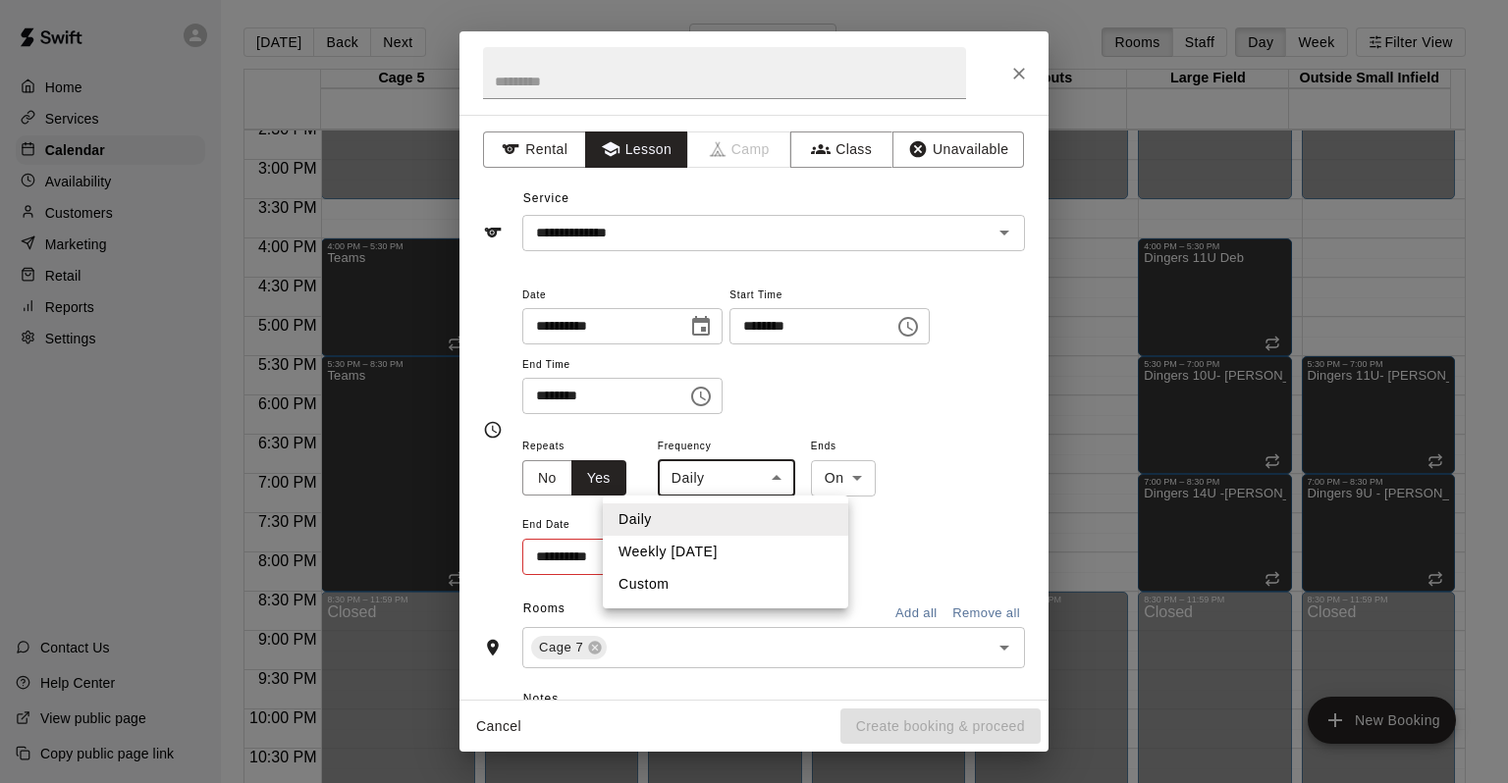
click at [693, 562] on li "Weekly [DATE]" at bounding box center [725, 552] width 245 height 32
type input "******"
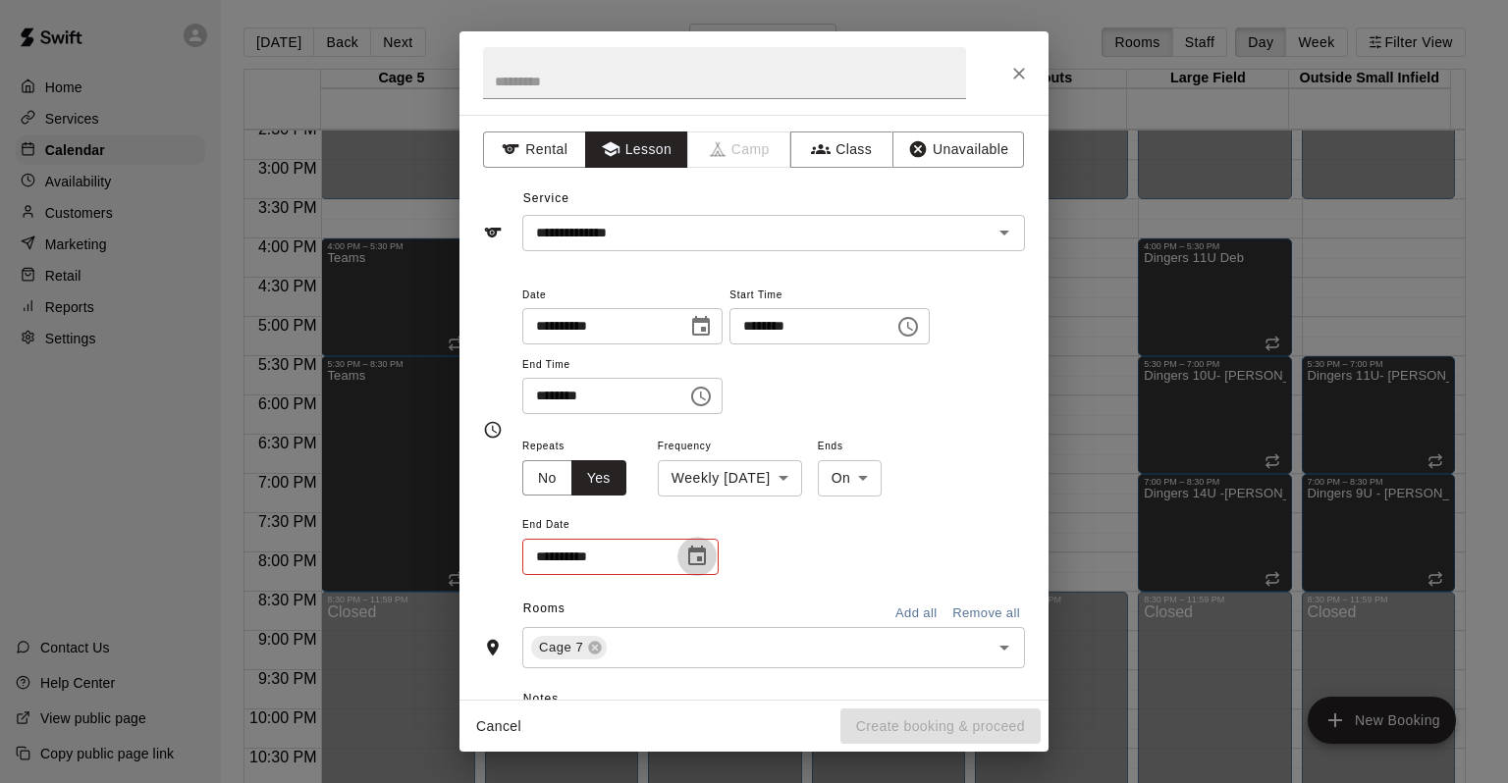
click at [703, 562] on icon "Choose date" at bounding box center [697, 557] width 24 height 24
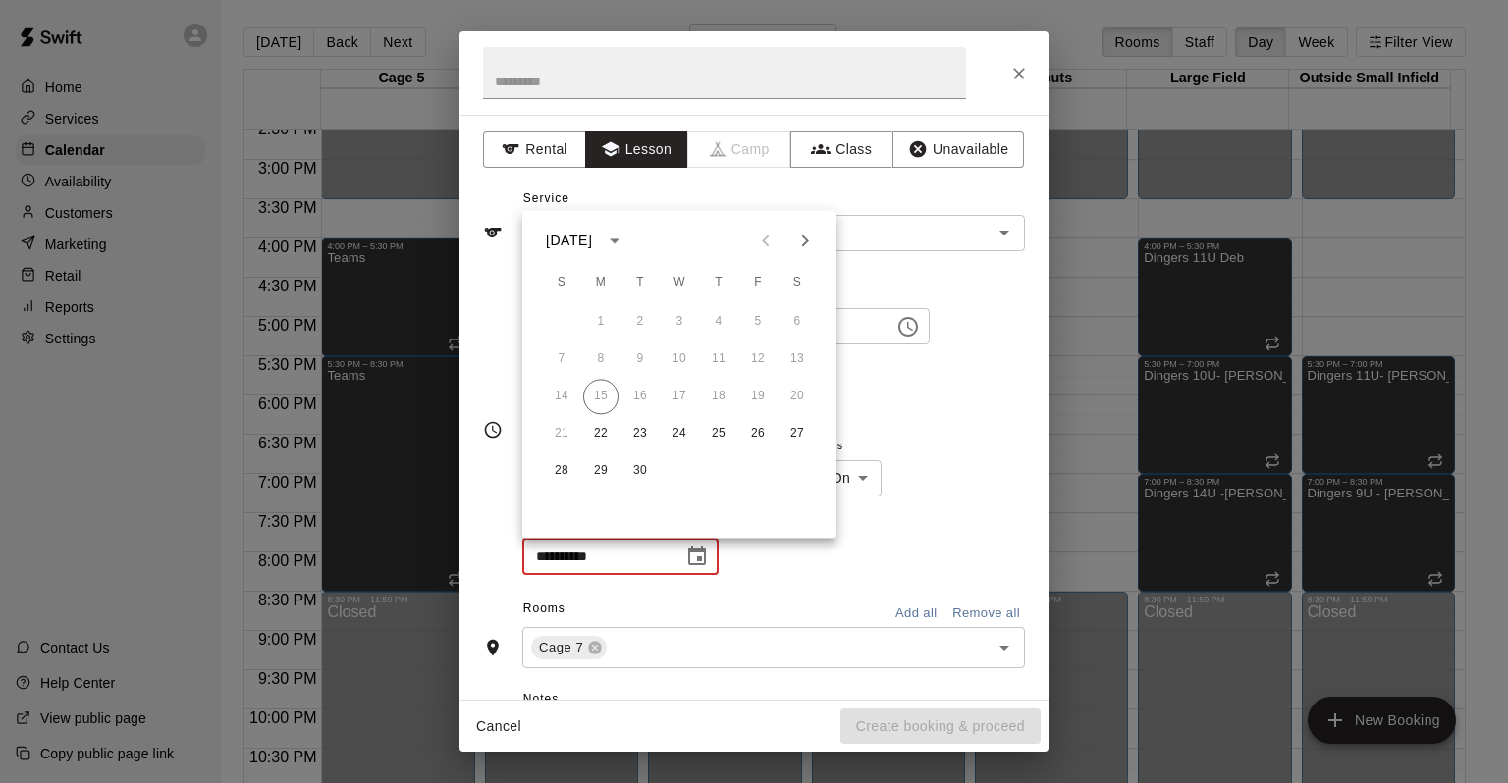
click at [796, 239] on icon "Next month" at bounding box center [805, 241] width 24 height 24
click at [594, 480] on button "27" at bounding box center [600, 471] width 35 height 35
type input "**********"
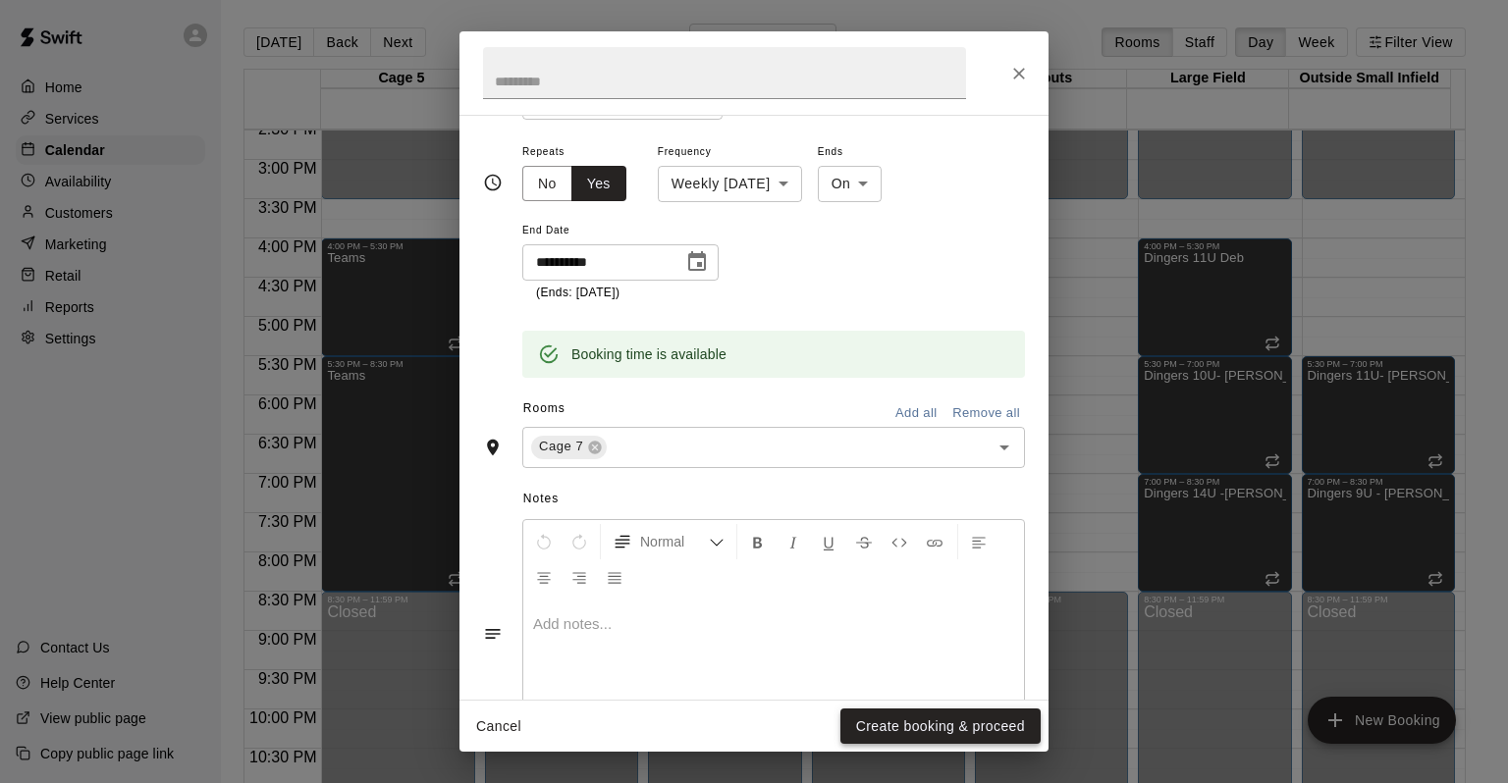
click at [922, 713] on button "Create booking & proceed" at bounding box center [940, 727] width 200 height 36
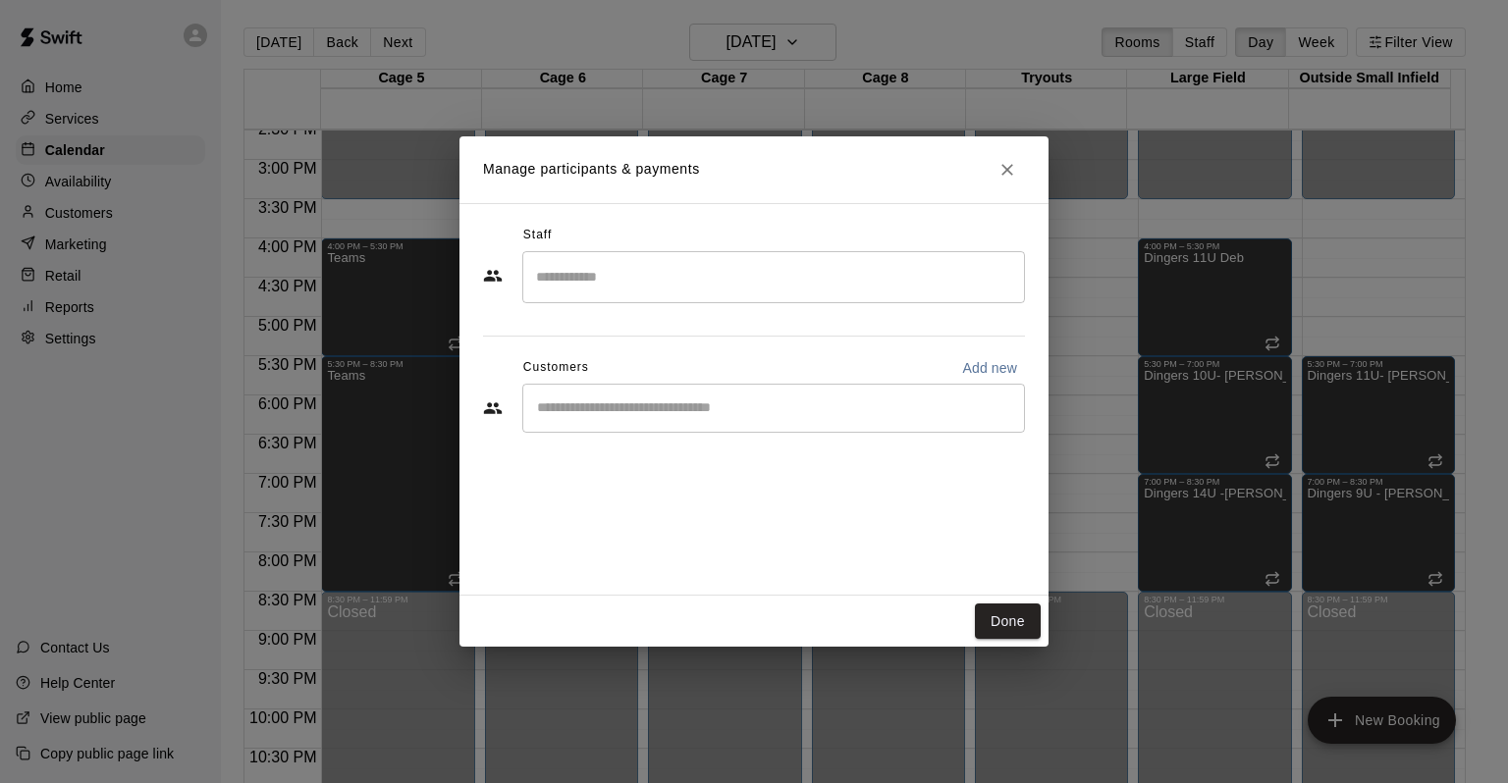
click at [667, 264] on input "Search staff" at bounding box center [773, 277] width 485 height 34
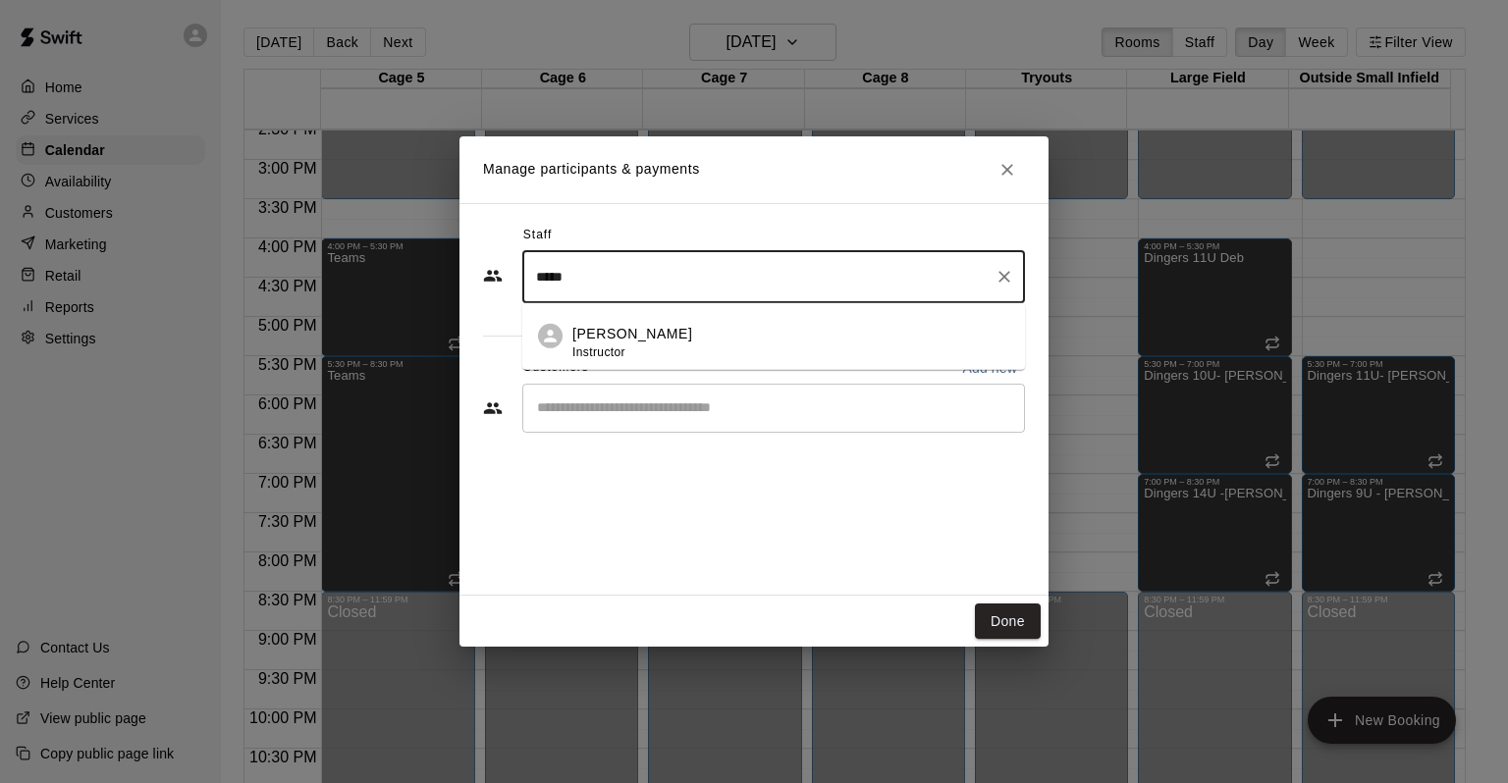
click at [679, 312] on li "[PERSON_NAME] Instructor" at bounding box center [773, 336] width 503 height 67
type input "*****"
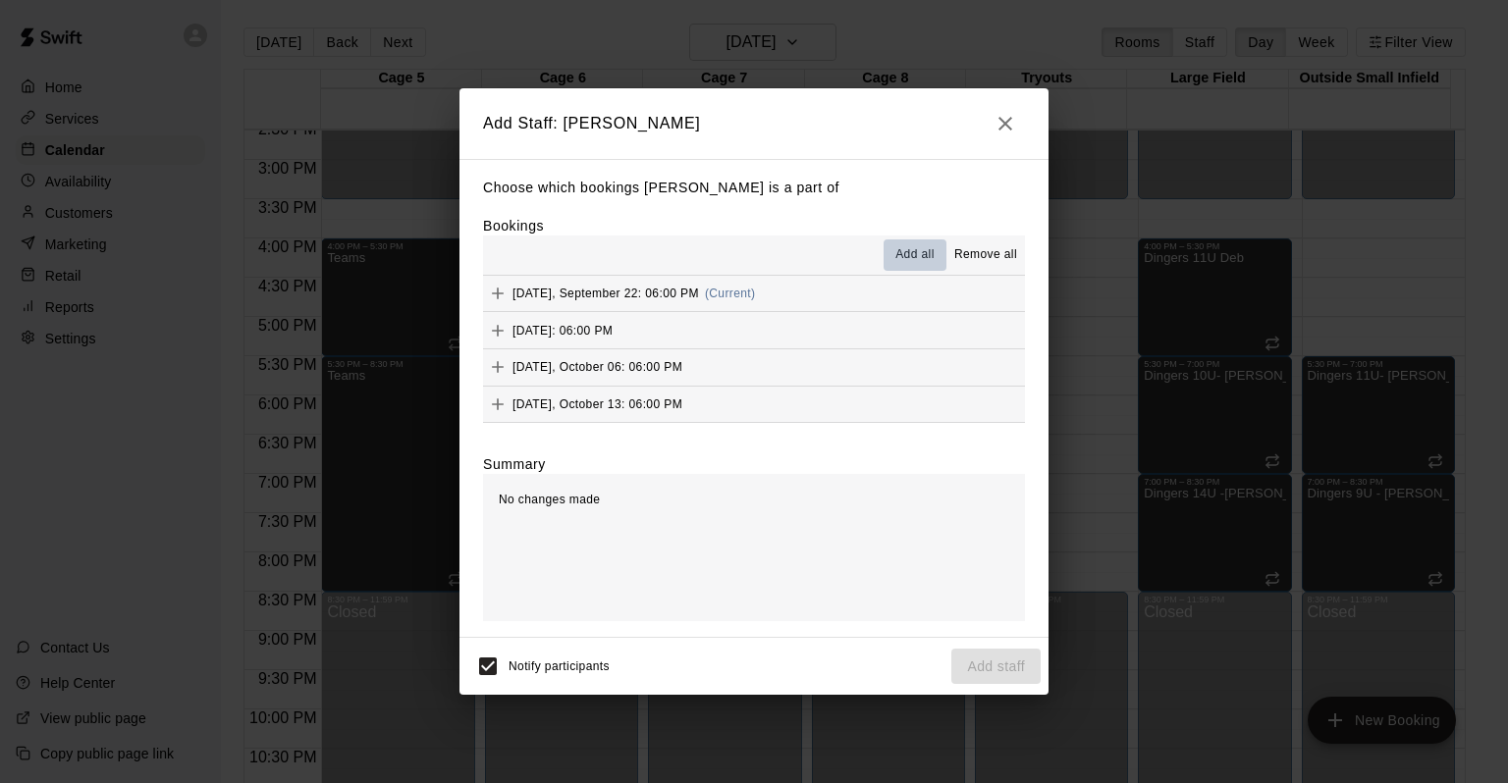
drag, startPoint x: 899, startPoint y: 245, endPoint x: 899, endPoint y: 263, distance: 17.7
click at [899, 245] on button "Add all" at bounding box center [915, 255] width 63 height 31
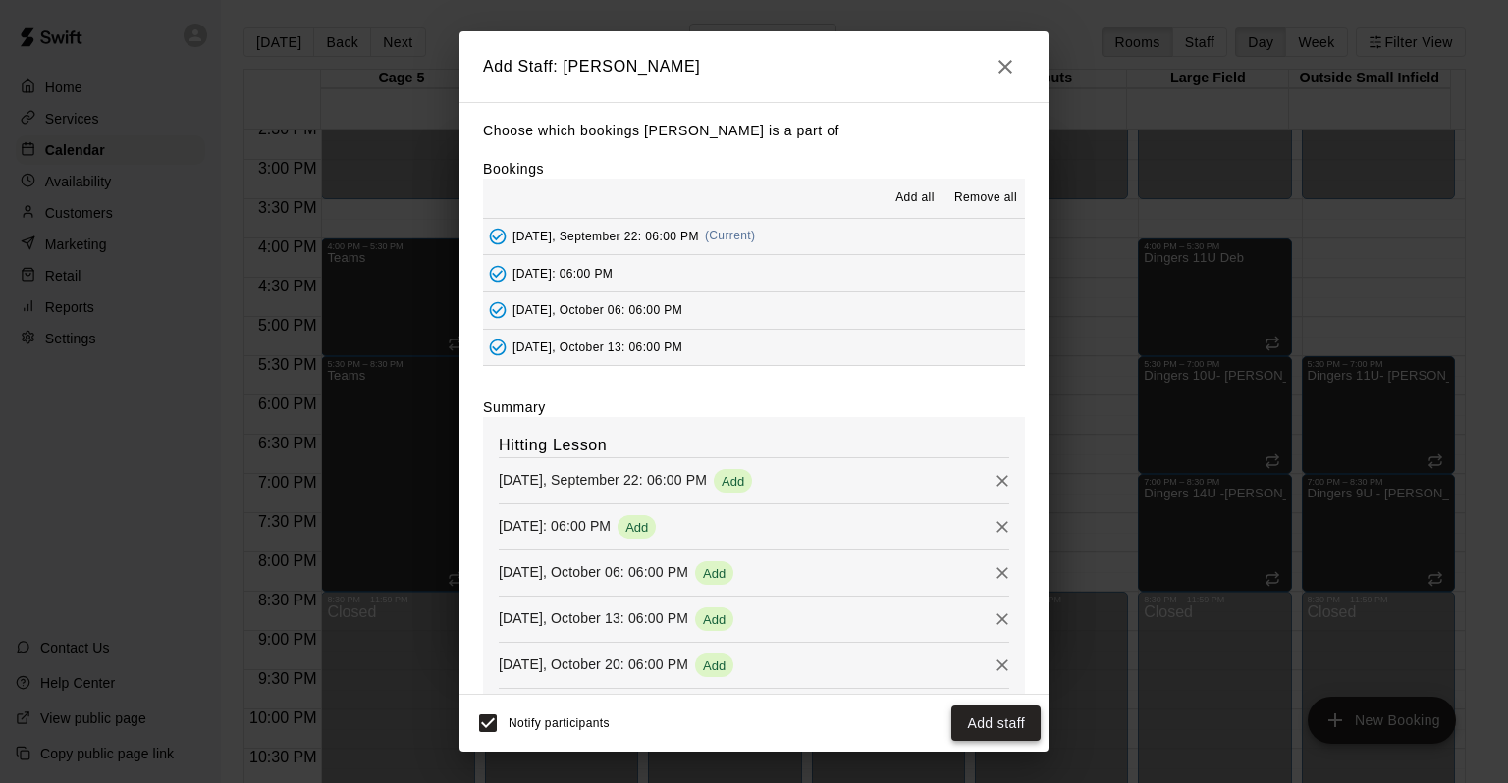
click at [1011, 720] on button "Add staff" at bounding box center [995, 724] width 89 height 36
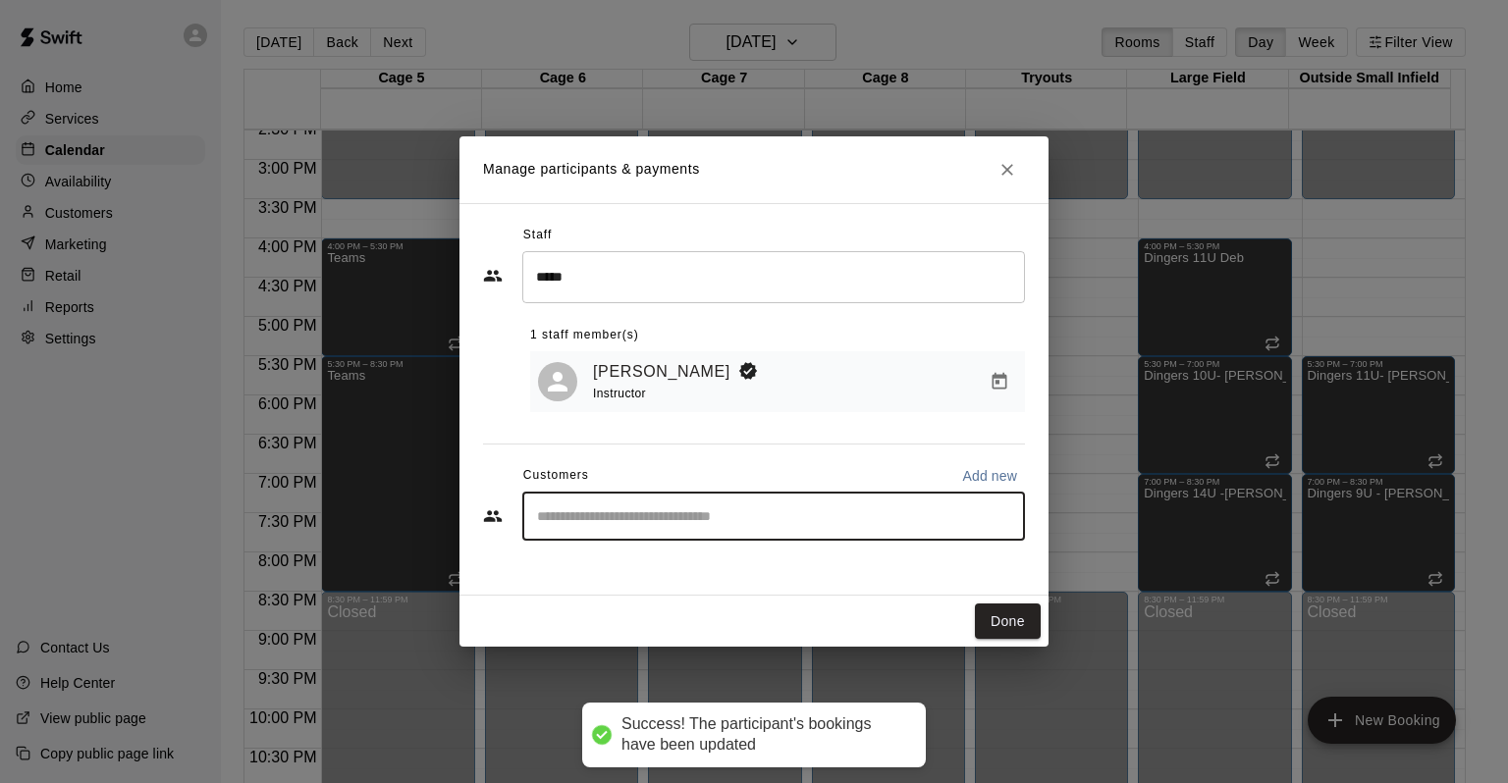
drag, startPoint x: 588, startPoint y: 518, endPoint x: 596, endPoint y: 497, distance: 23.0
click at [589, 518] on input "Start typing to search customers..." at bounding box center [773, 517] width 485 height 20
type input "****"
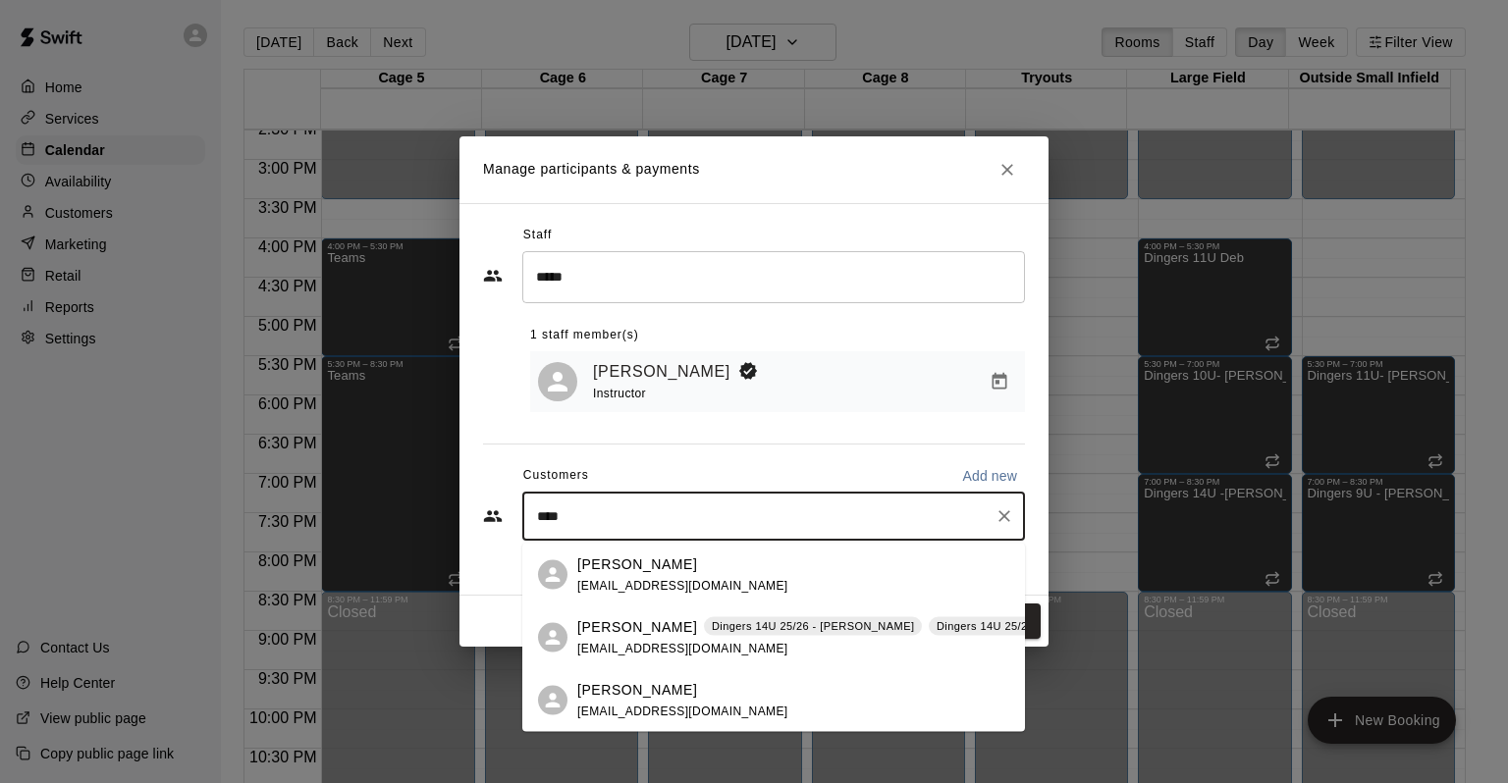
click at [679, 654] on span "[EMAIL_ADDRESS][DOMAIN_NAME]" at bounding box center [682, 648] width 211 height 14
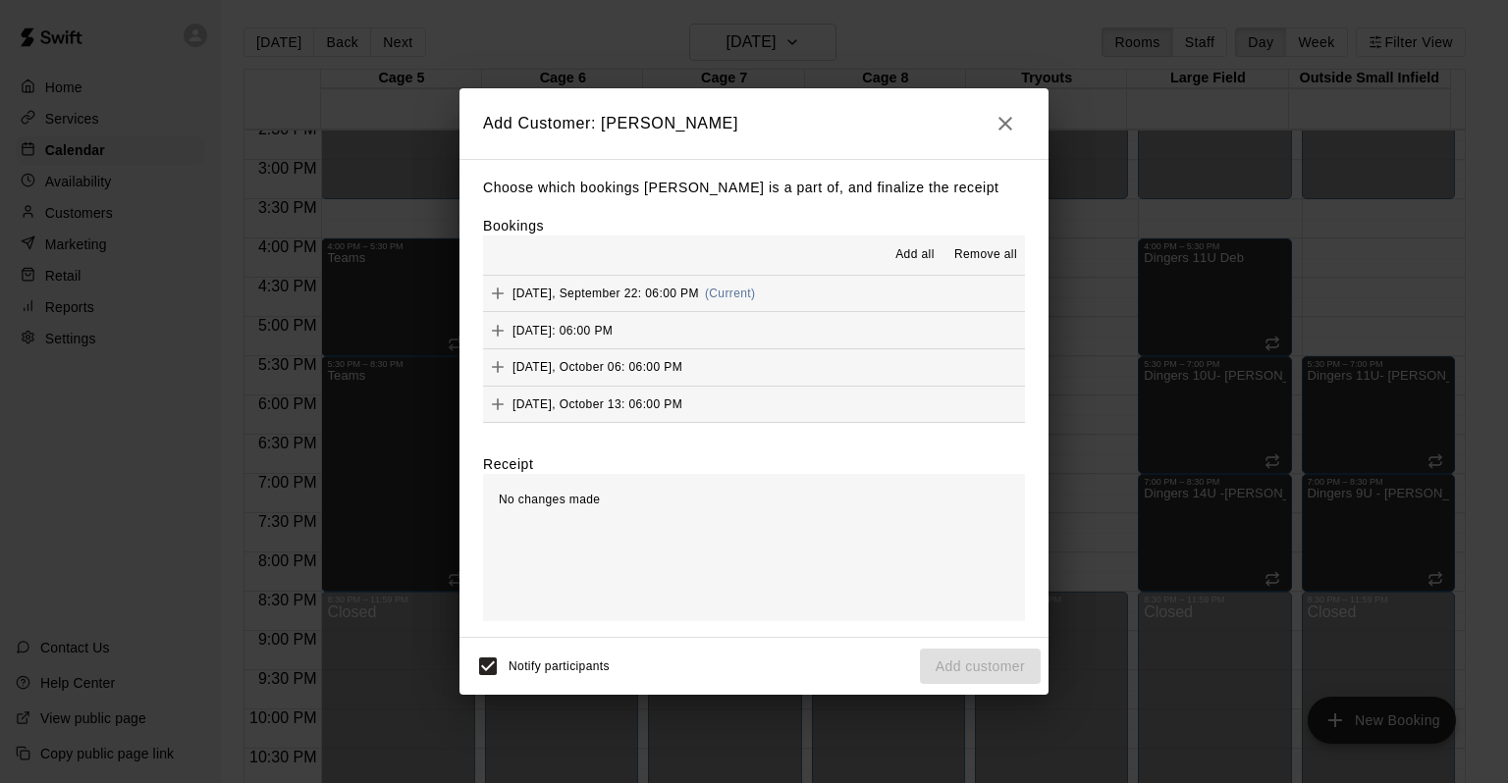
click at [895, 256] on span "Add all" at bounding box center [914, 255] width 39 height 20
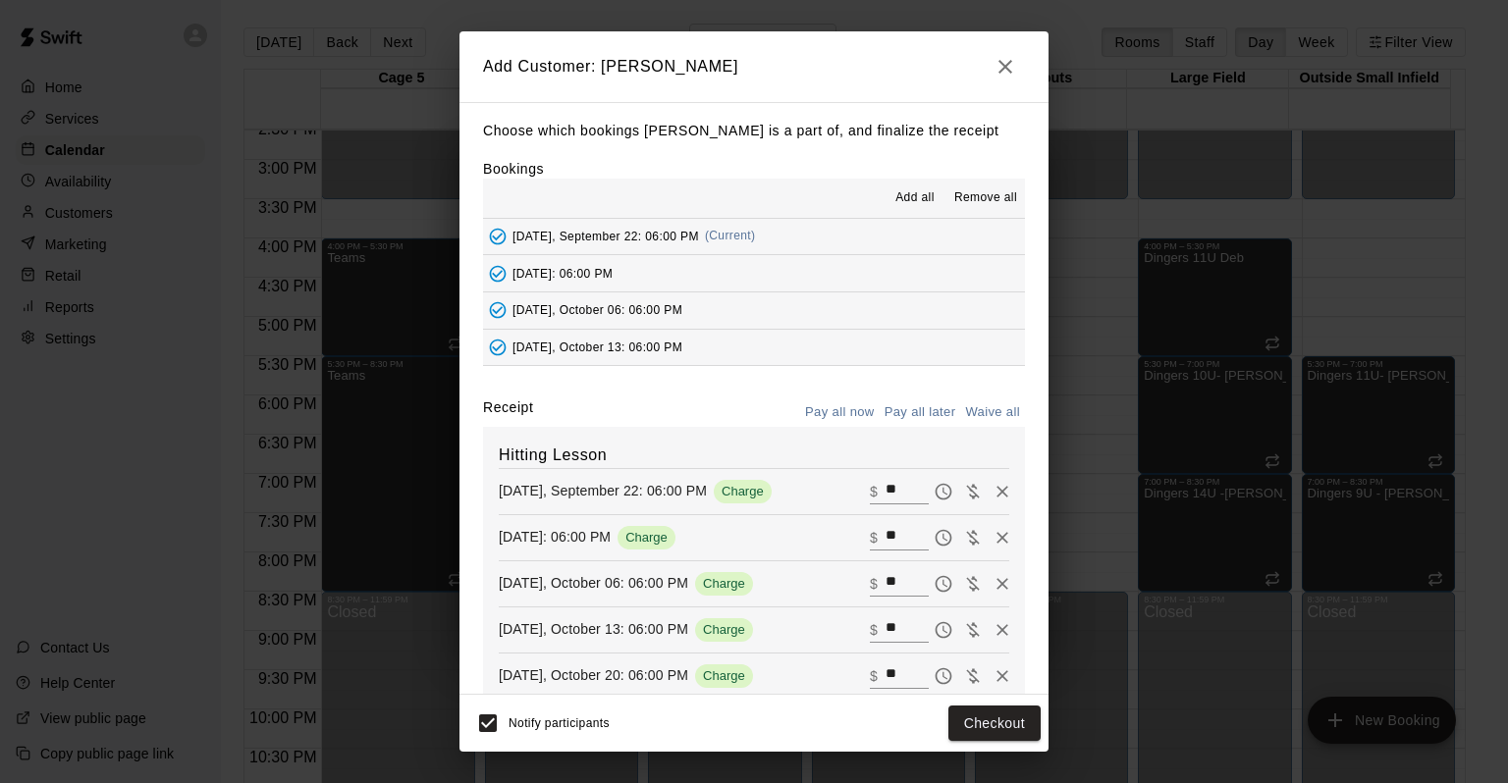
click at [903, 402] on button "Pay all later" at bounding box center [920, 413] width 81 height 30
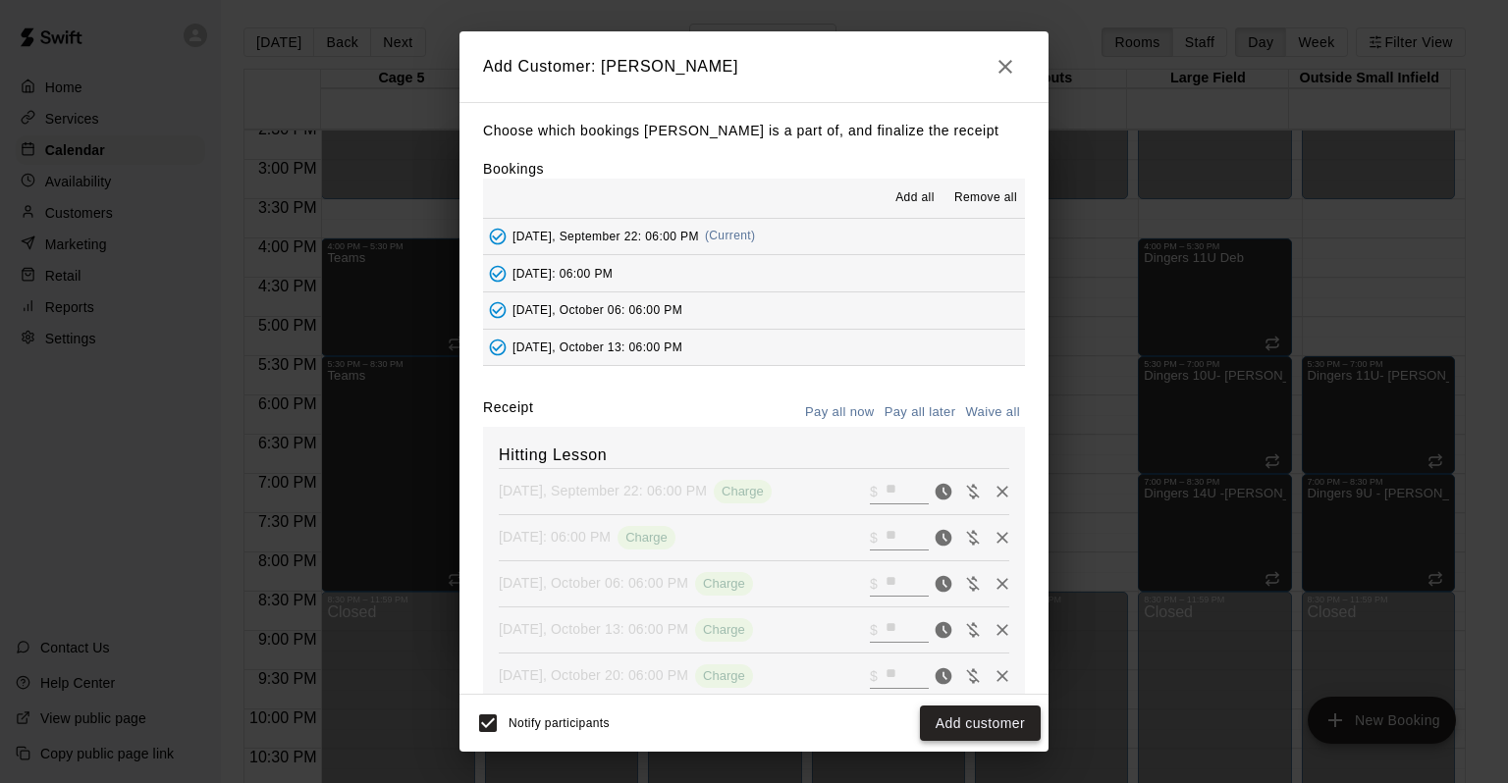
click at [992, 727] on button "Add customer" at bounding box center [980, 724] width 121 height 36
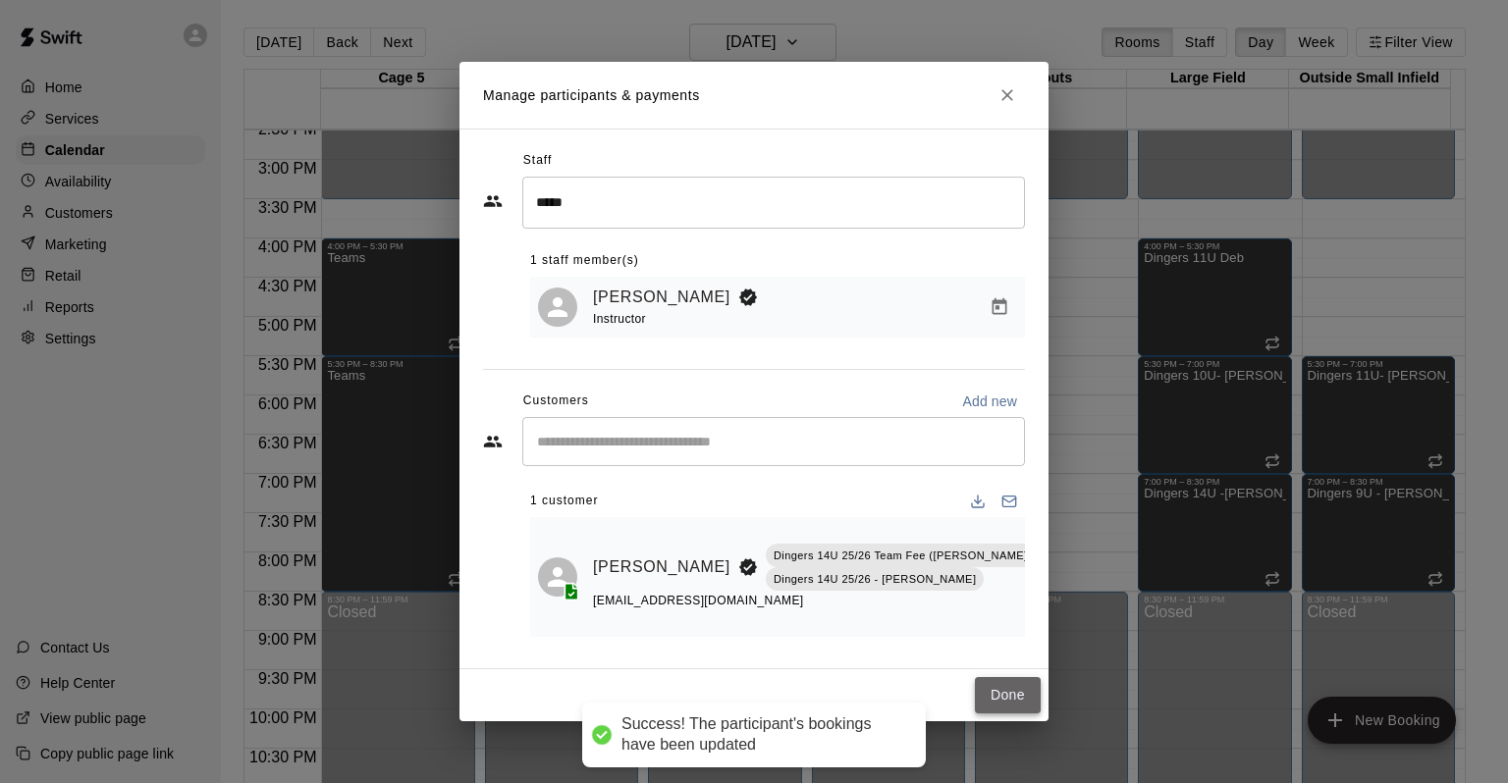
click at [997, 681] on button "Done" at bounding box center [1008, 695] width 66 height 36
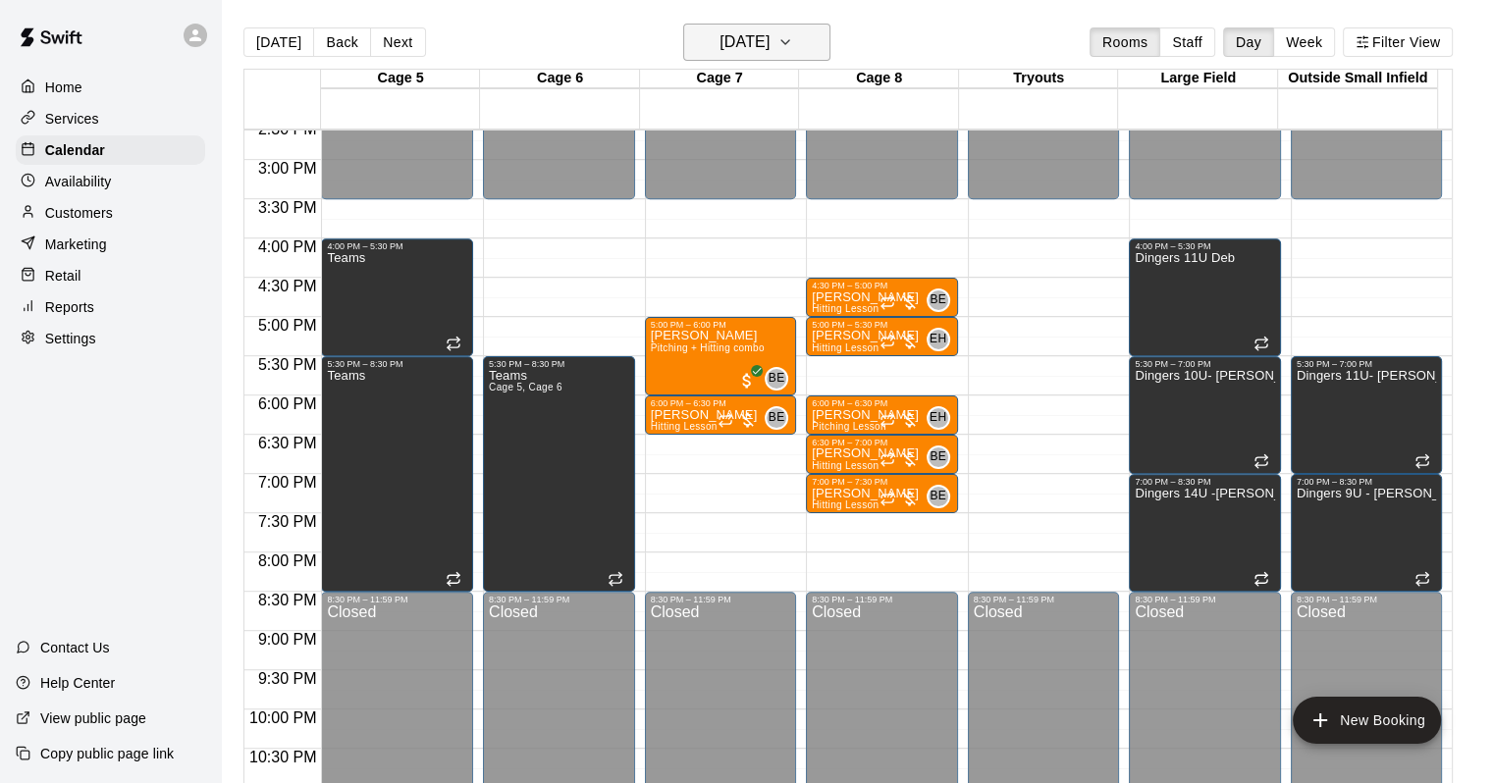
click at [748, 50] on h6 "[DATE]" at bounding box center [745, 41] width 50 height 27
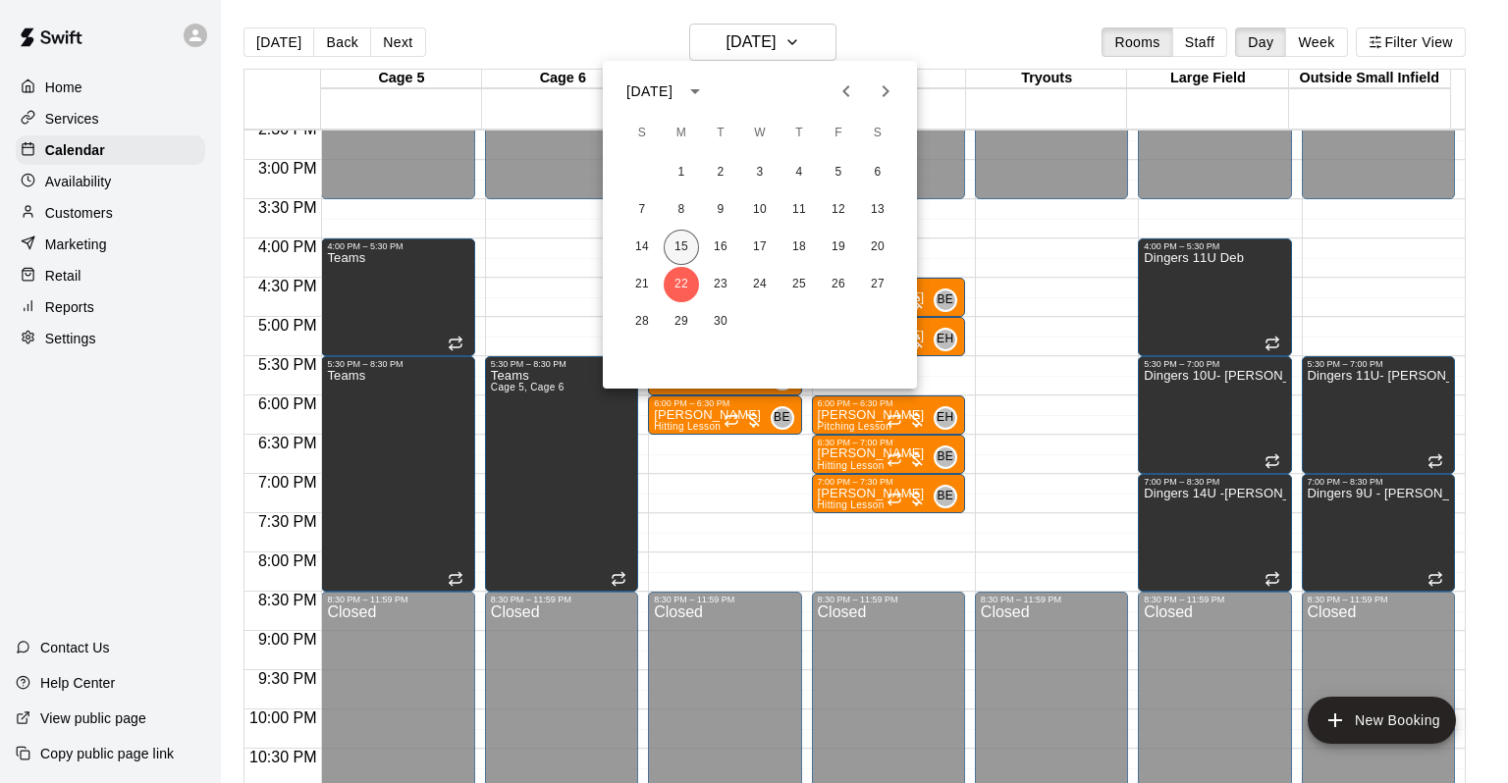
click at [676, 235] on button "15" at bounding box center [681, 247] width 35 height 35
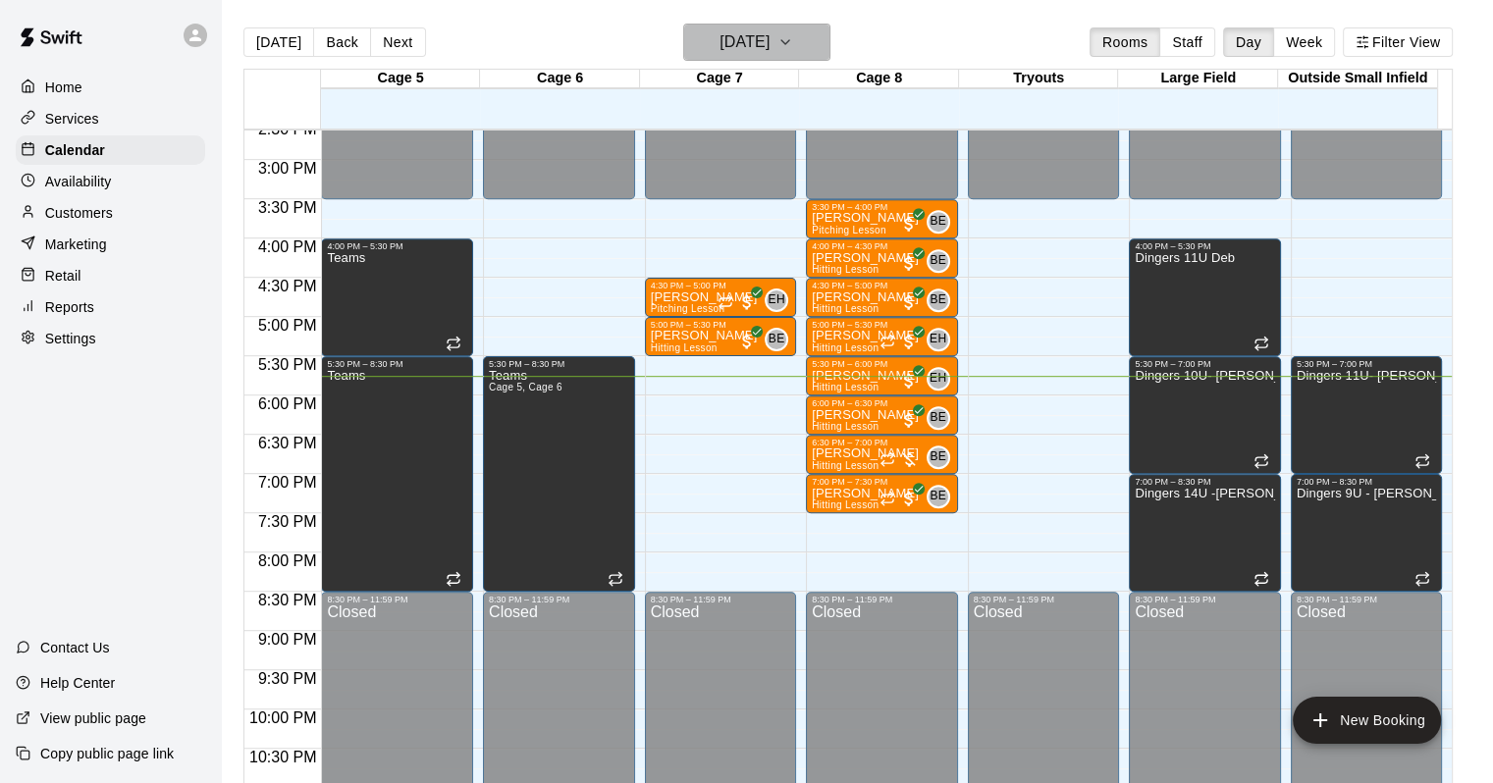
click at [750, 30] on h6 "[DATE]" at bounding box center [745, 41] width 50 height 27
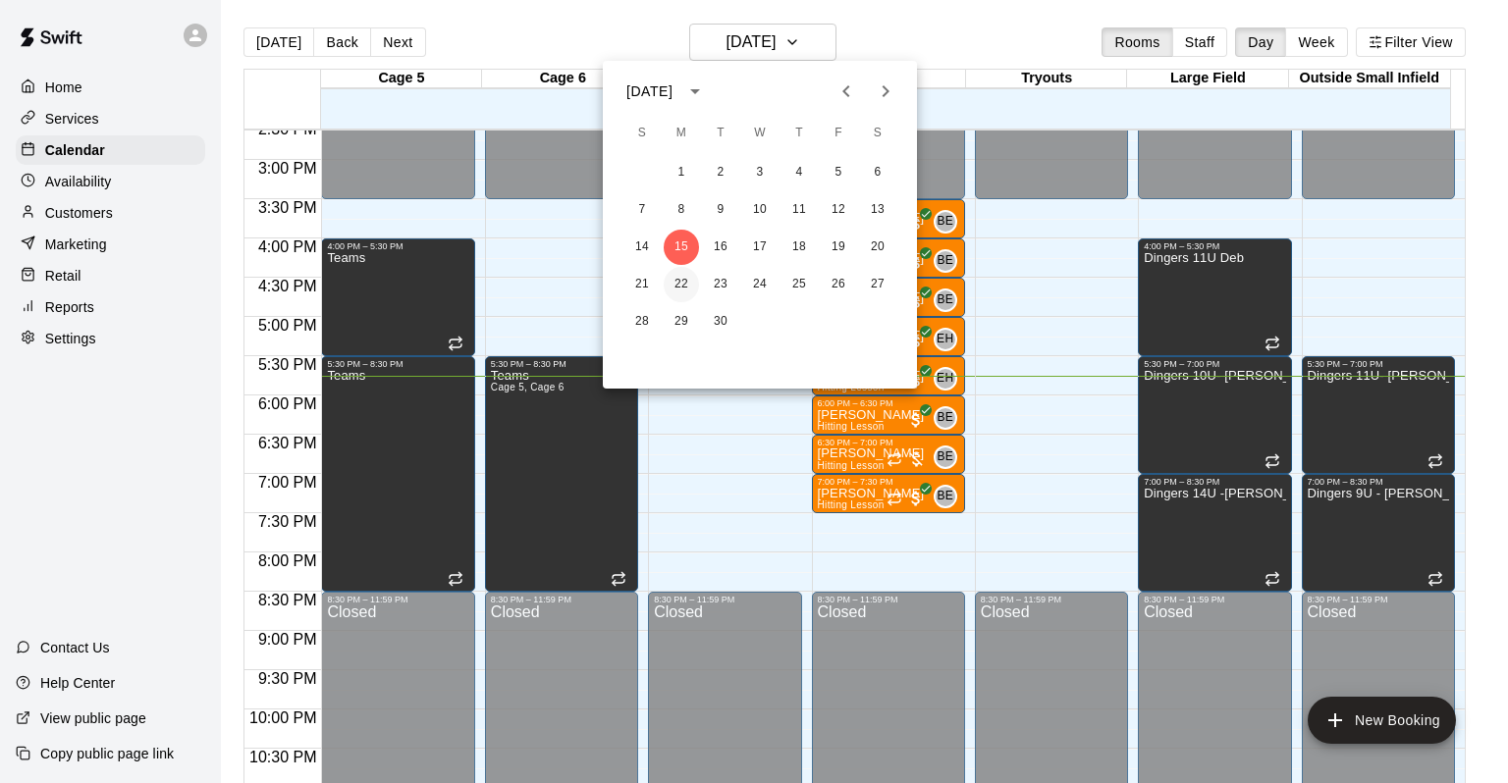
click at [673, 269] on button "22" at bounding box center [681, 284] width 35 height 35
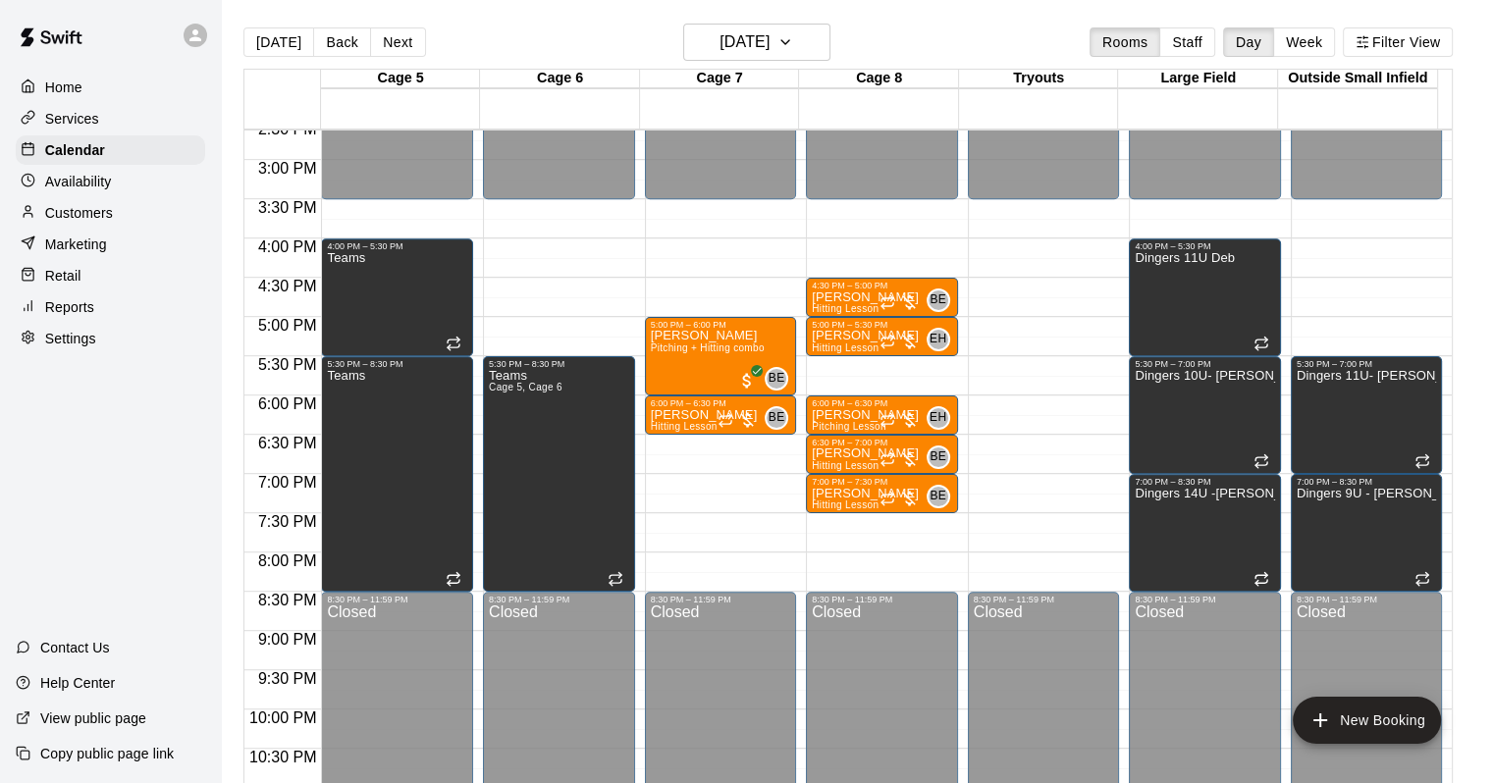
click at [761, 21] on main "[DATE] Back [DATE][DATE] Rooms Staff Day Week Filter View Cage 5 22 Mon Cage 6 …" at bounding box center [857, 407] width 1272 height 815
click at [751, 26] on button "[DATE]" at bounding box center [756, 42] width 147 height 37
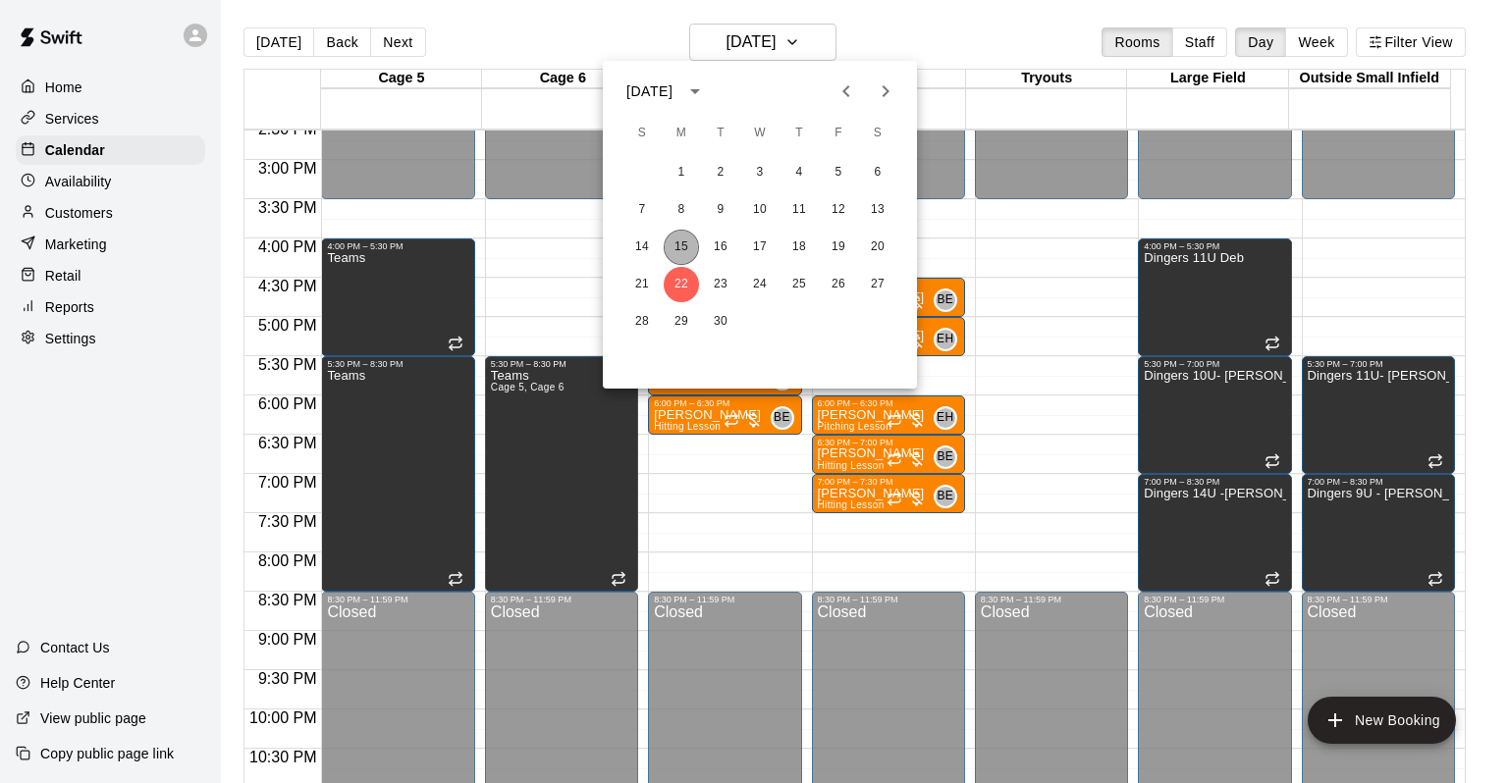
click at [672, 231] on button "15" at bounding box center [681, 247] width 35 height 35
